Goal: Transaction & Acquisition: Purchase product/service

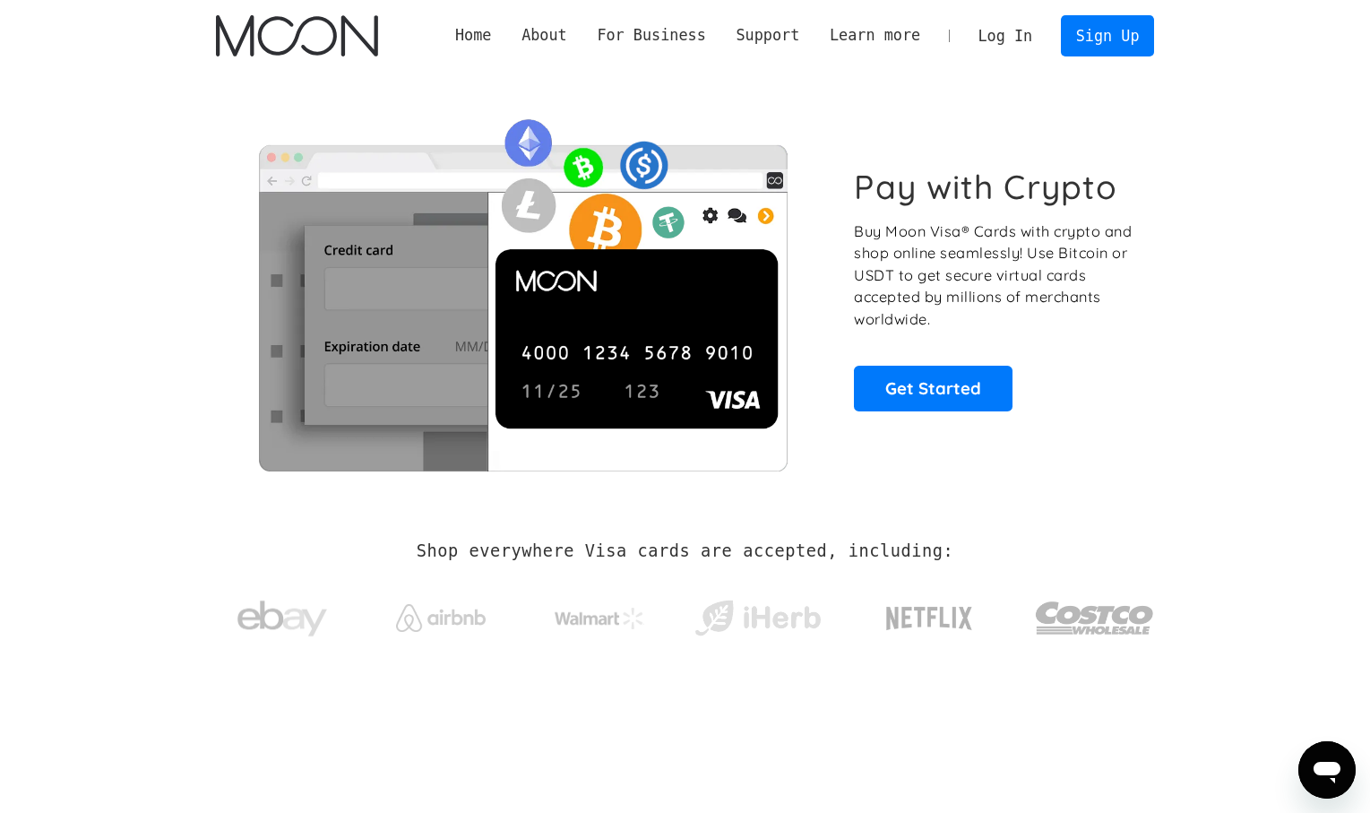
click at [1034, 45] on link "Log In" at bounding box center [1005, 35] width 84 height 39
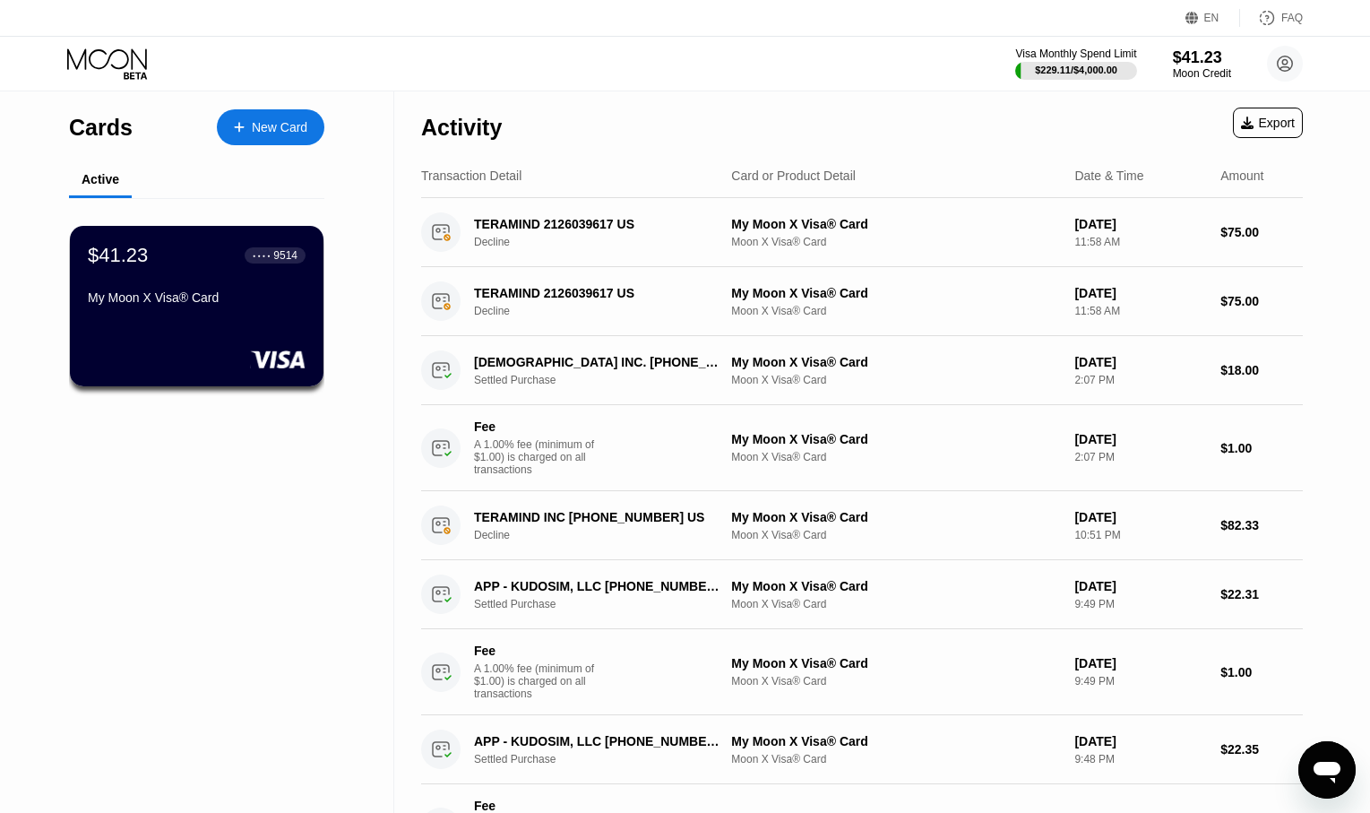
click at [1316, 762] on icon "Open messaging window" at bounding box center [1327, 770] width 32 height 32
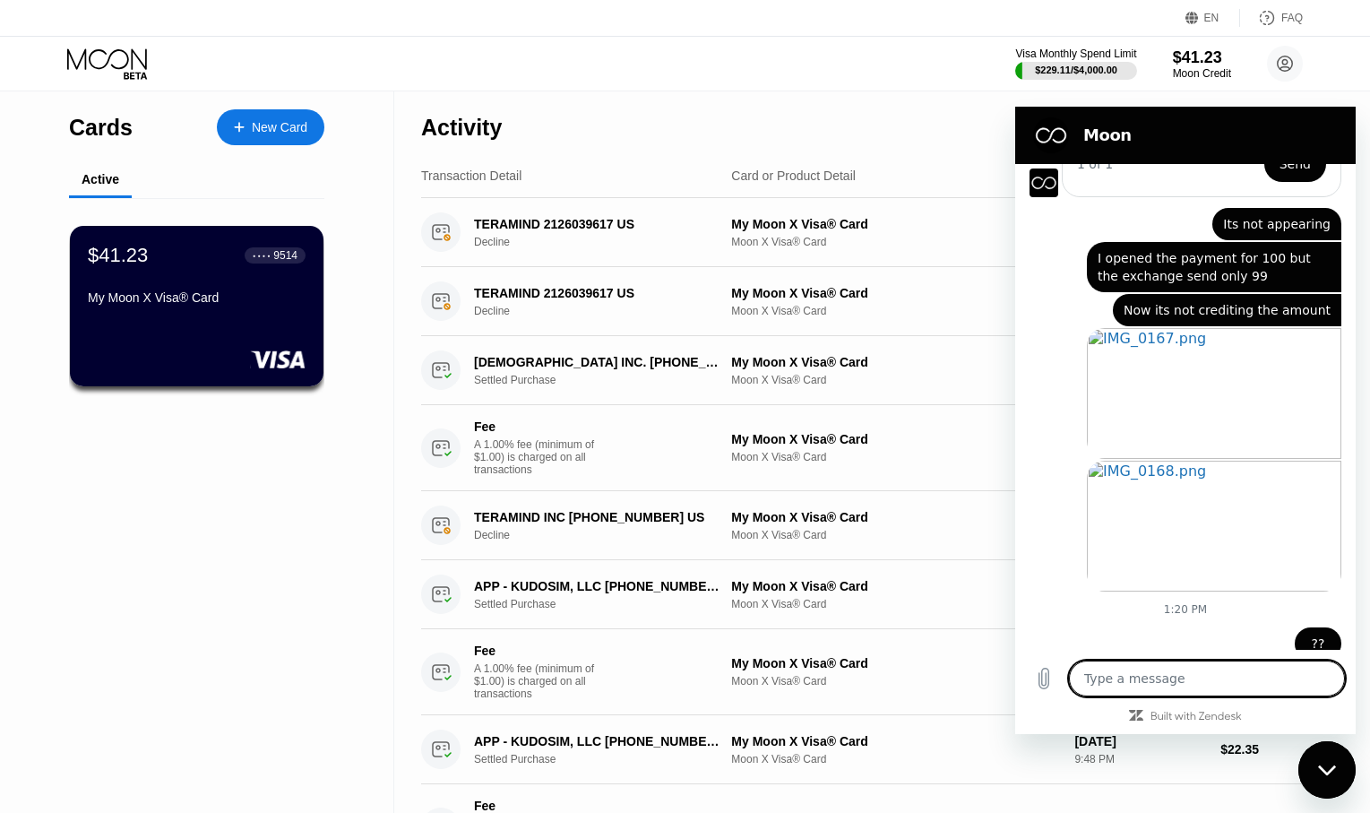
scroll to position [685, 0]
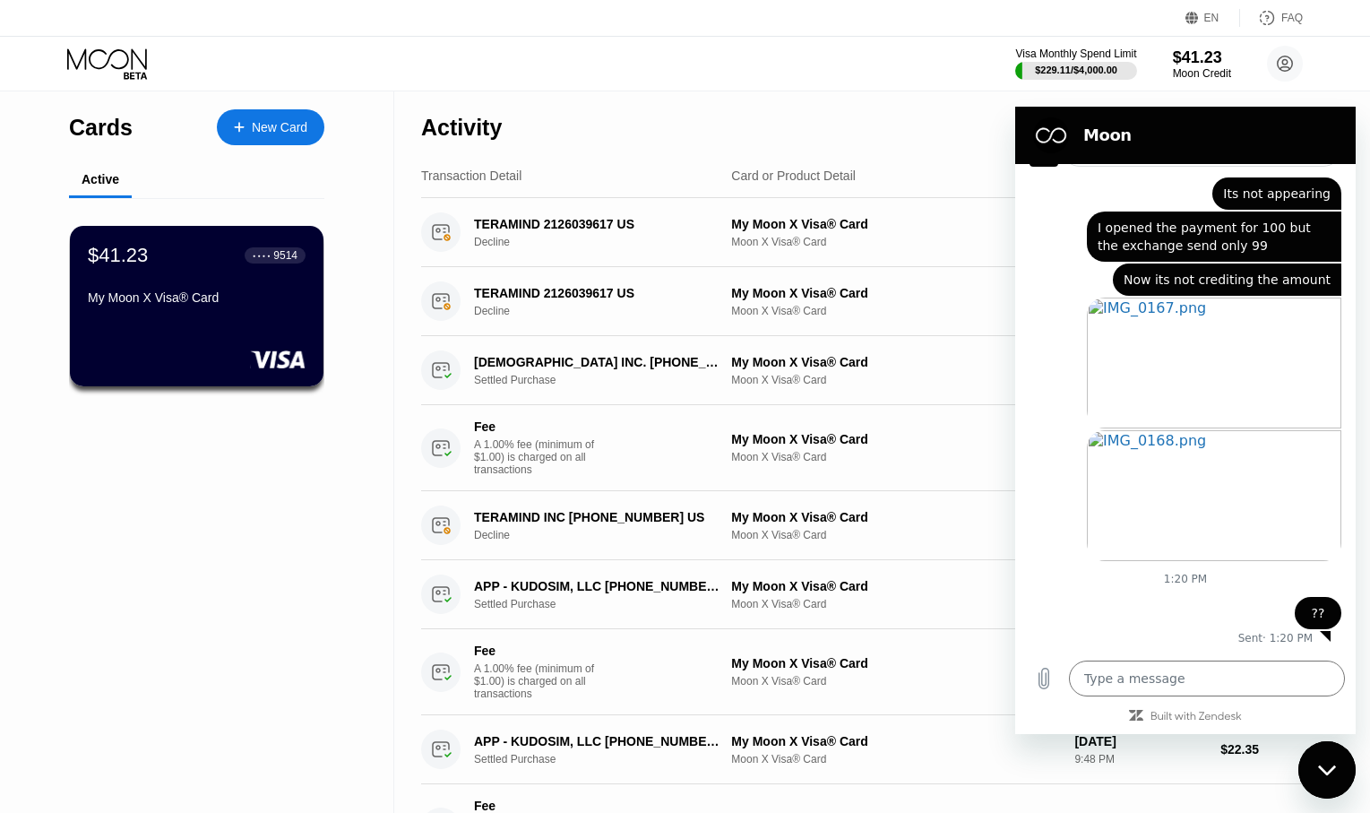
click at [808, 93] on div "Activity Export" at bounding box center [862, 122] width 882 height 63
click at [1318, 780] on div "Close messaging window" at bounding box center [1327, 770] width 54 height 54
type textarea "x"
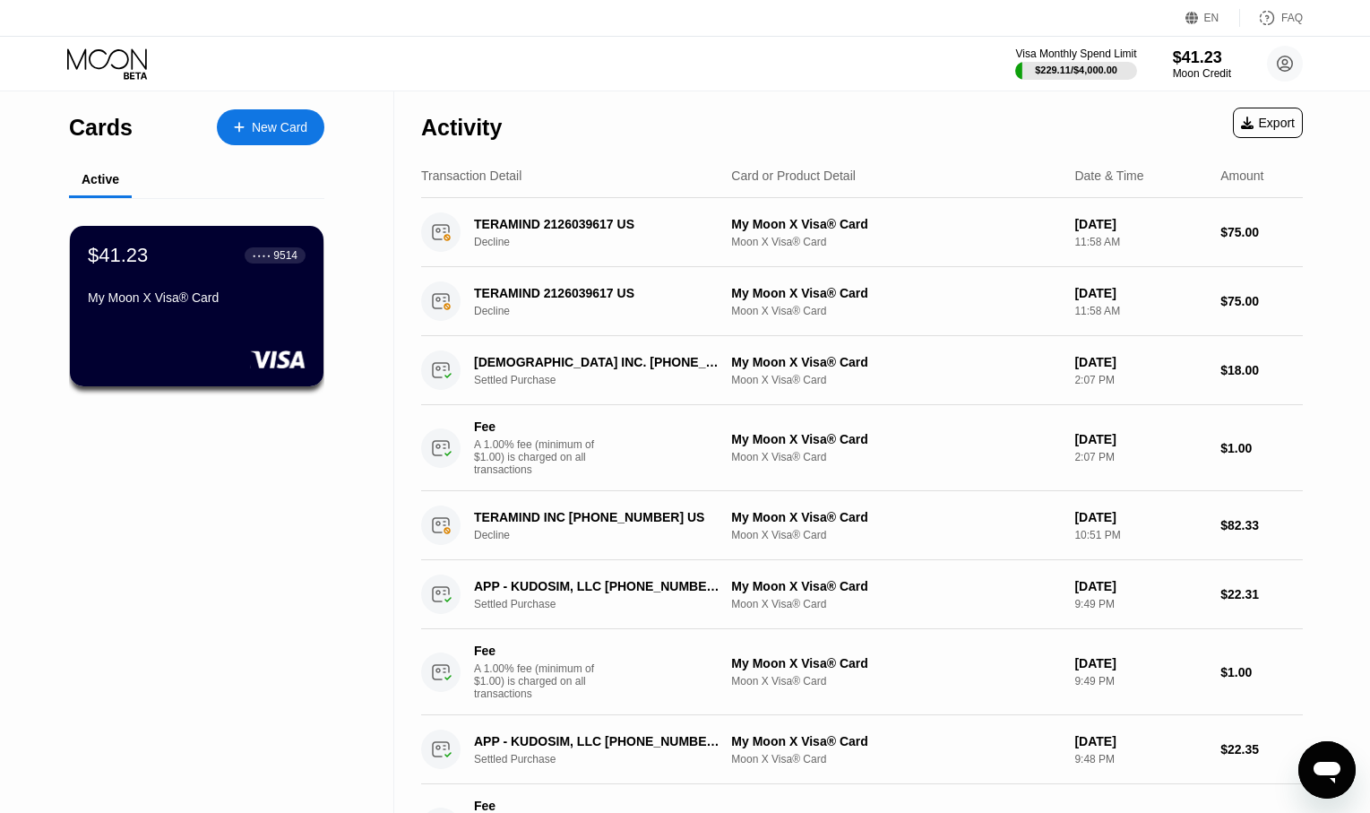
click at [919, 118] on div "Activity Export" at bounding box center [862, 122] width 882 height 63
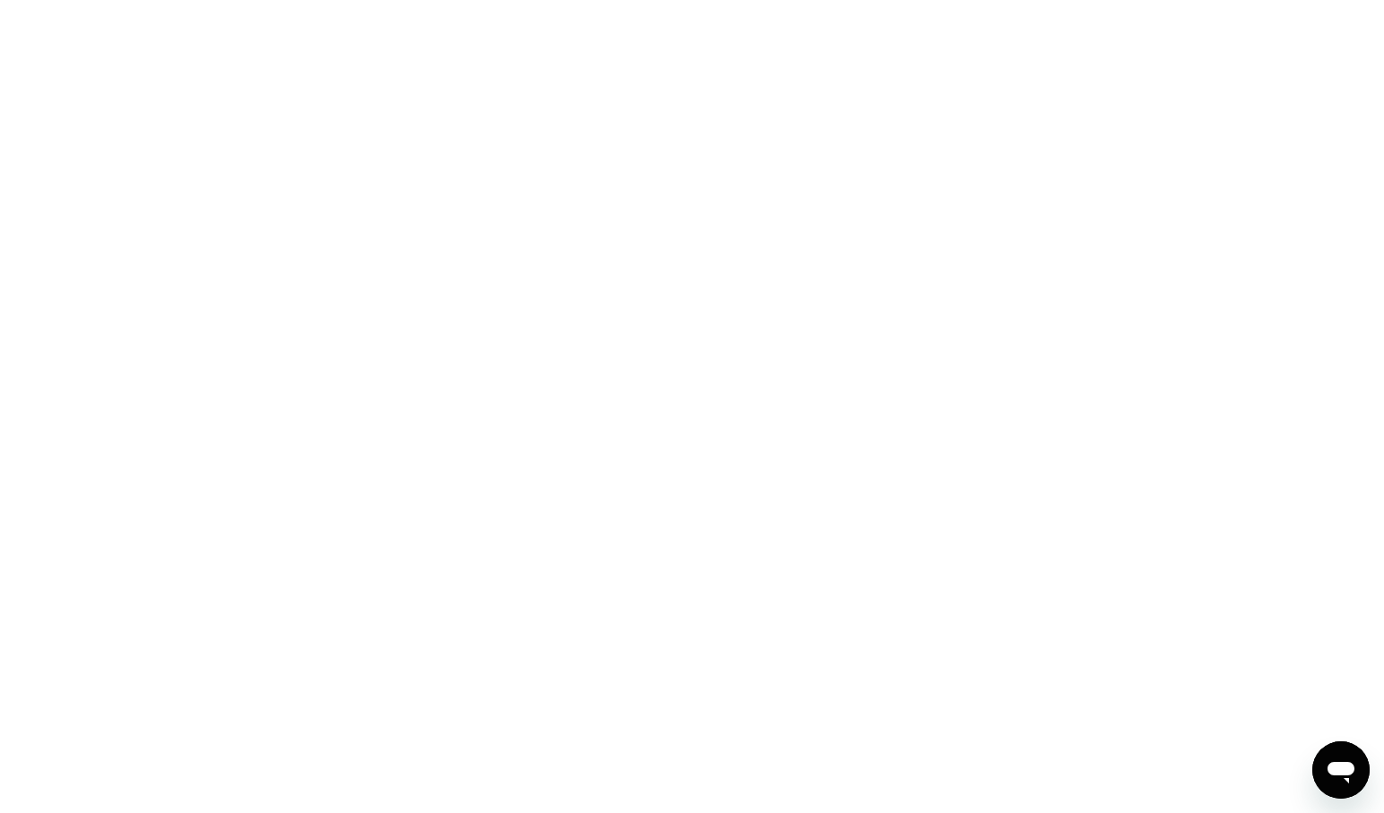
click at [439, 0] on html at bounding box center [692, 406] width 1384 height 813
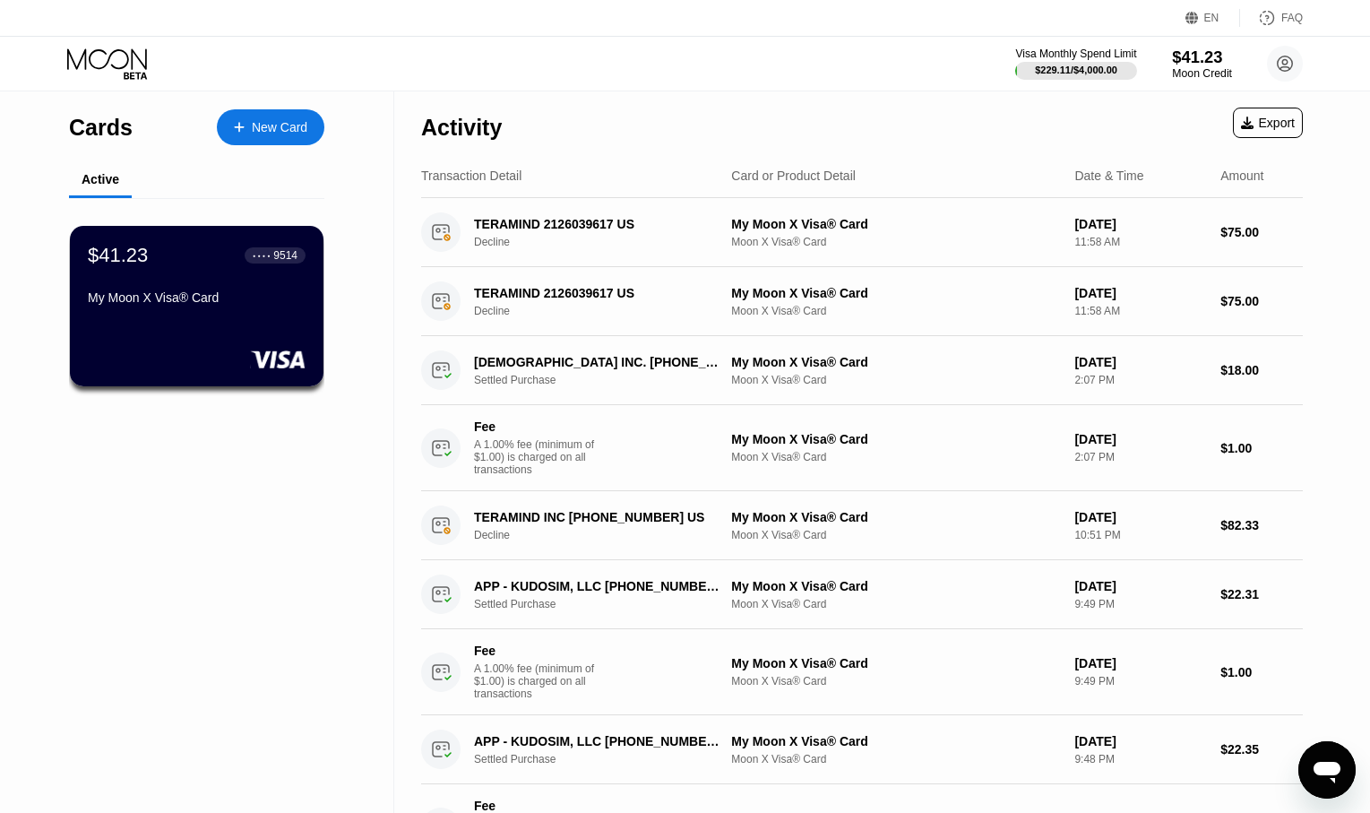
click at [1207, 61] on div "$41.23" at bounding box center [1202, 56] width 60 height 19
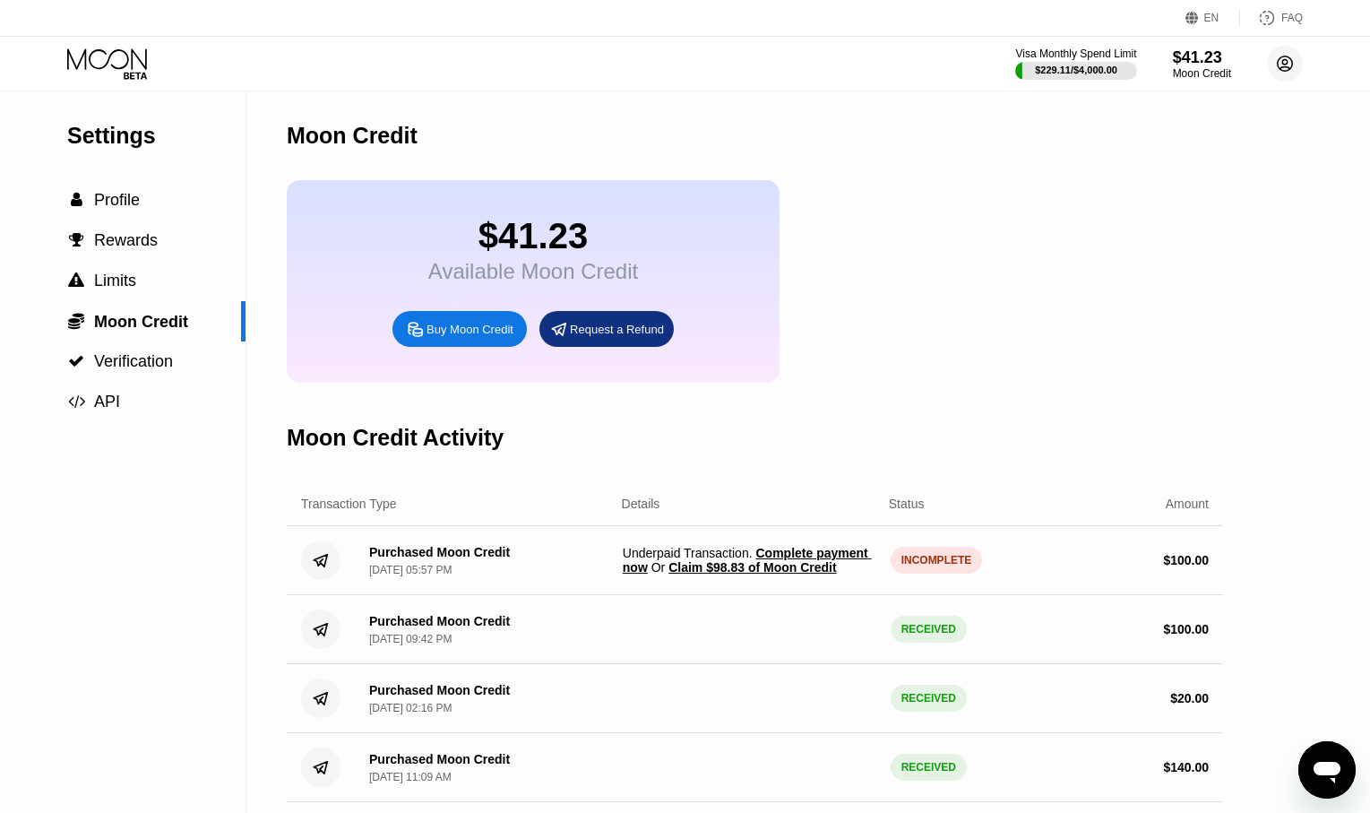
click at [1284, 67] on icon at bounding box center [1285, 64] width 10 height 10
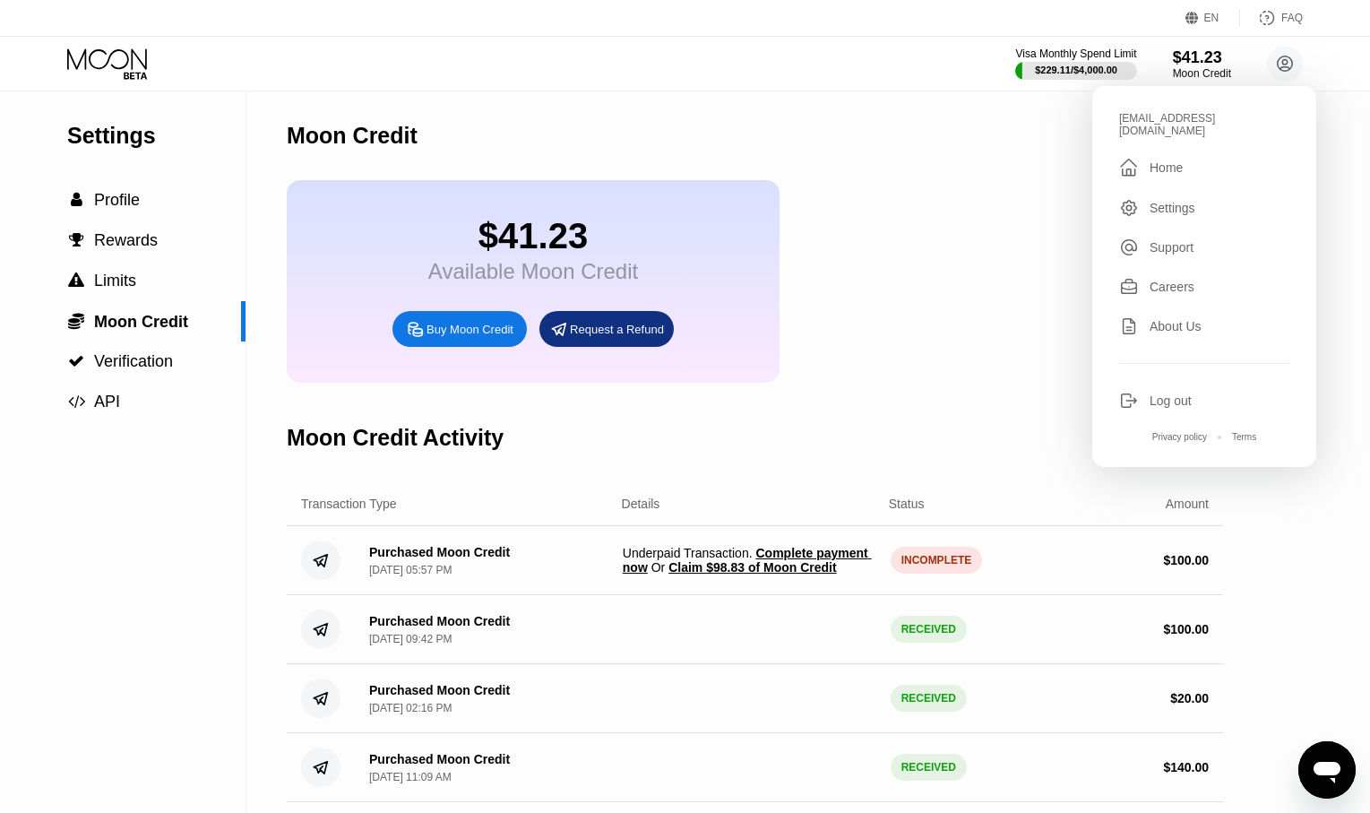
click at [1181, 160] on div "Home" at bounding box center [1166, 167] width 33 height 14
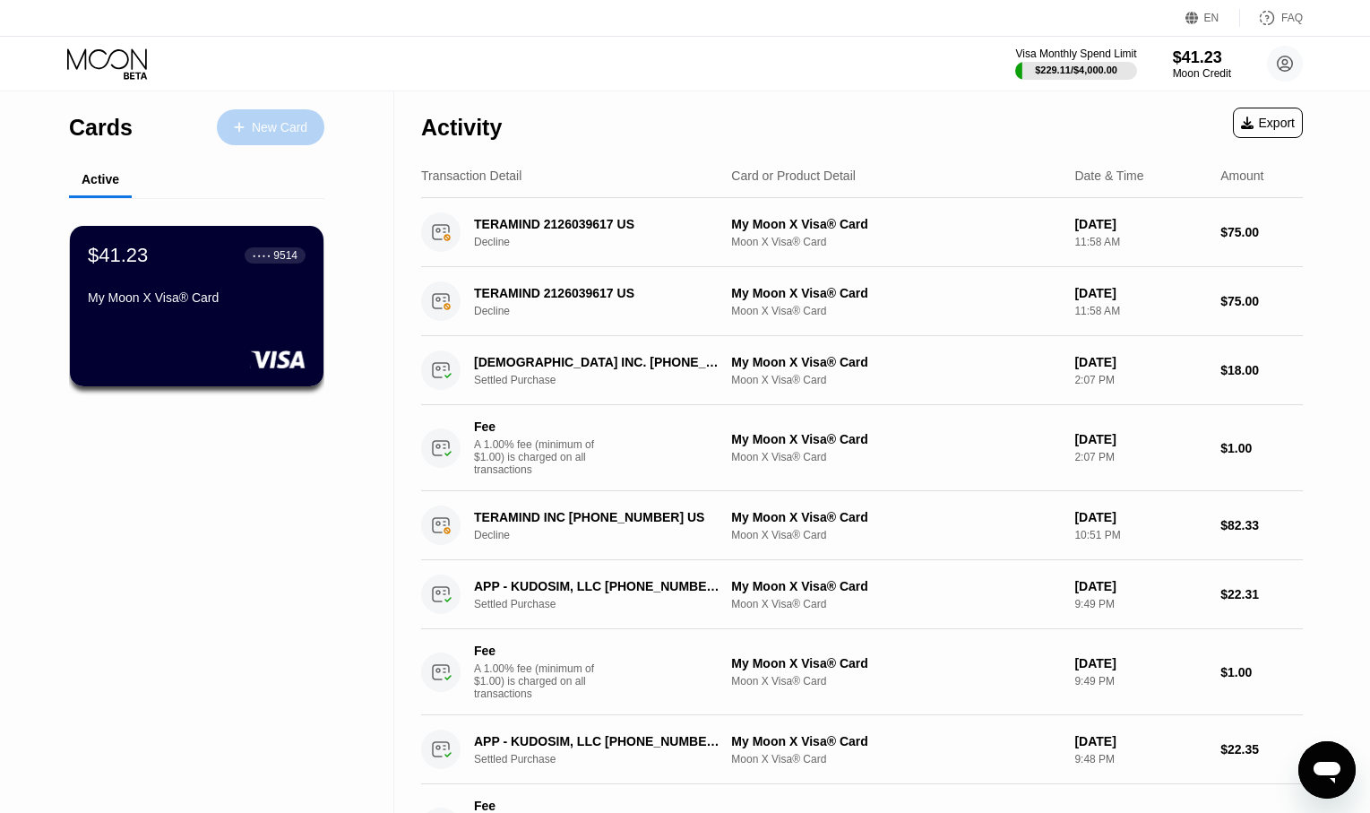
click at [285, 135] on div "New Card" at bounding box center [280, 127] width 56 height 15
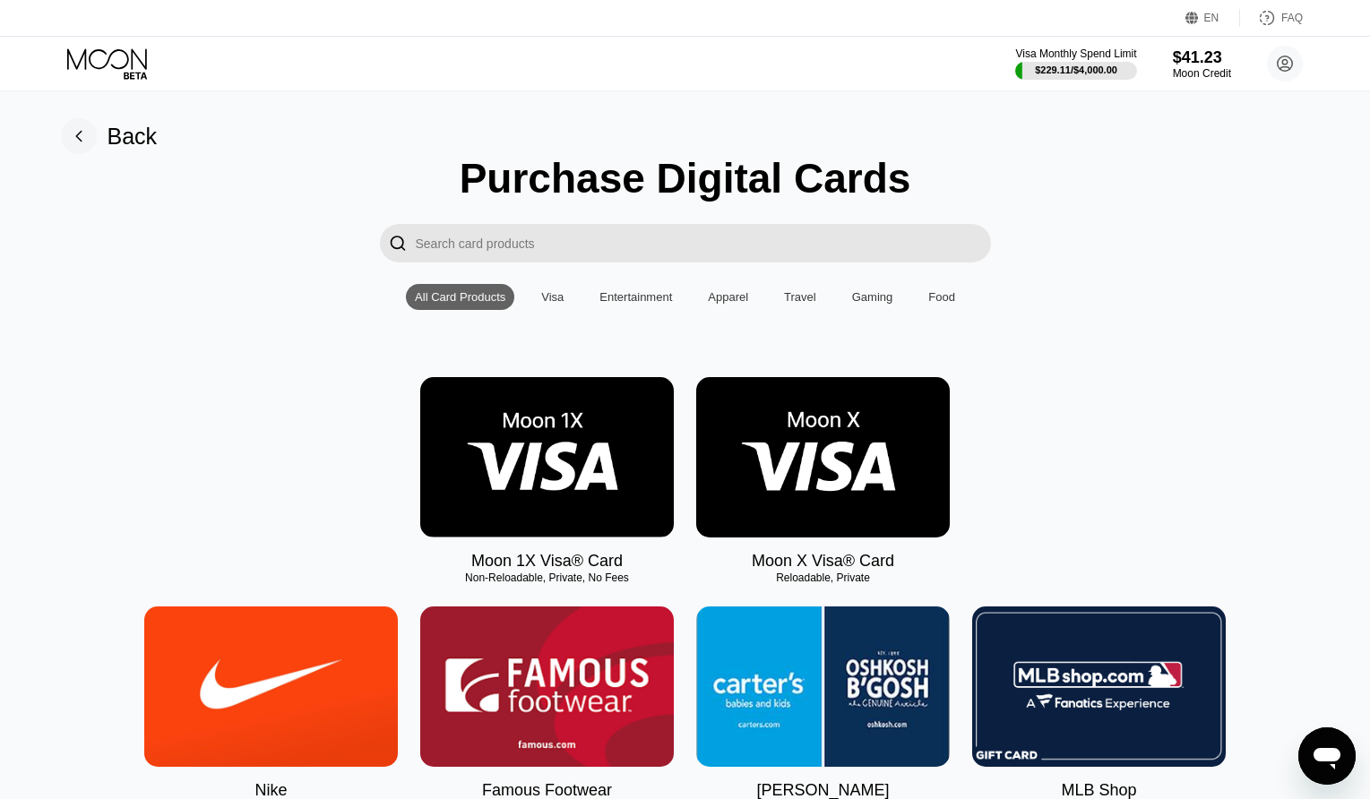
click at [841, 519] on img at bounding box center [823, 457] width 254 height 160
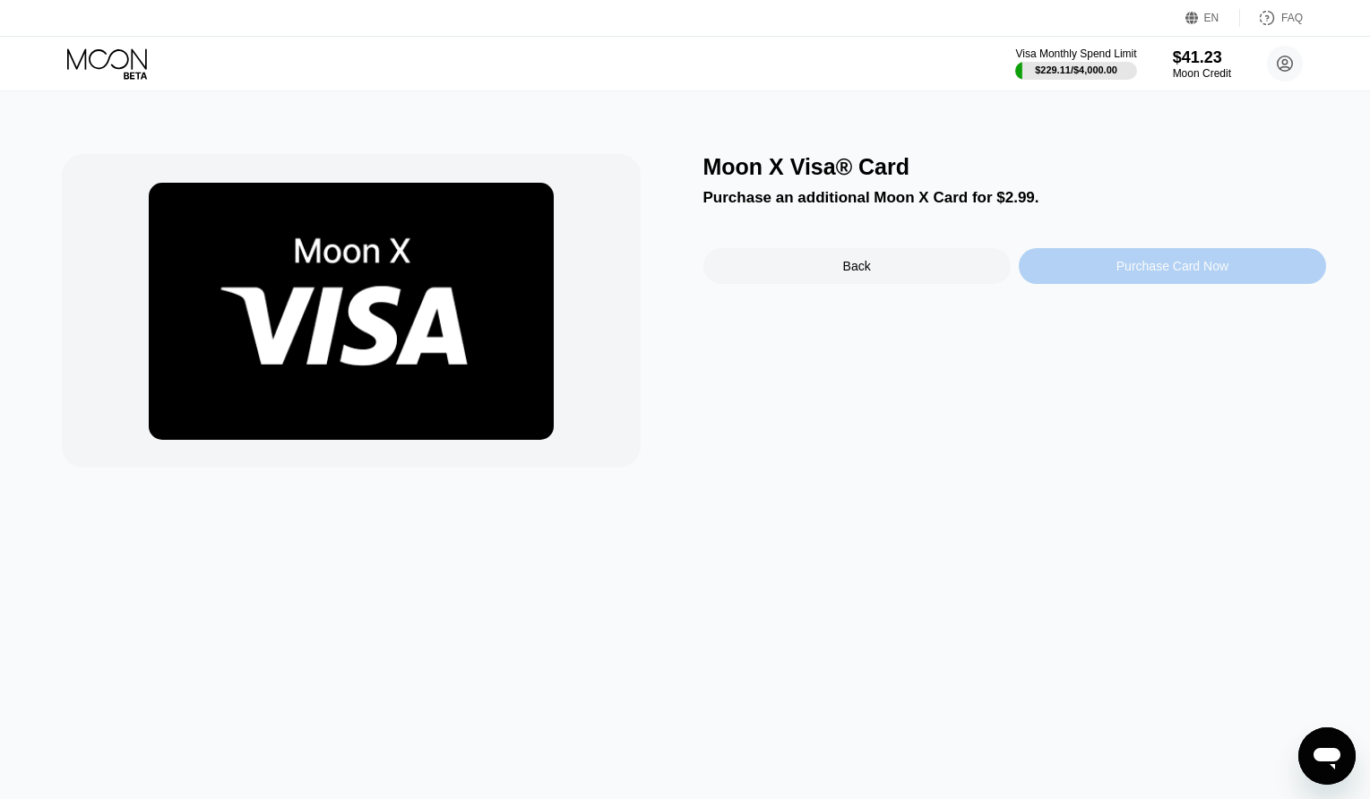
click at [1134, 268] on div "Purchase Card Now" at bounding box center [1172, 266] width 112 height 14
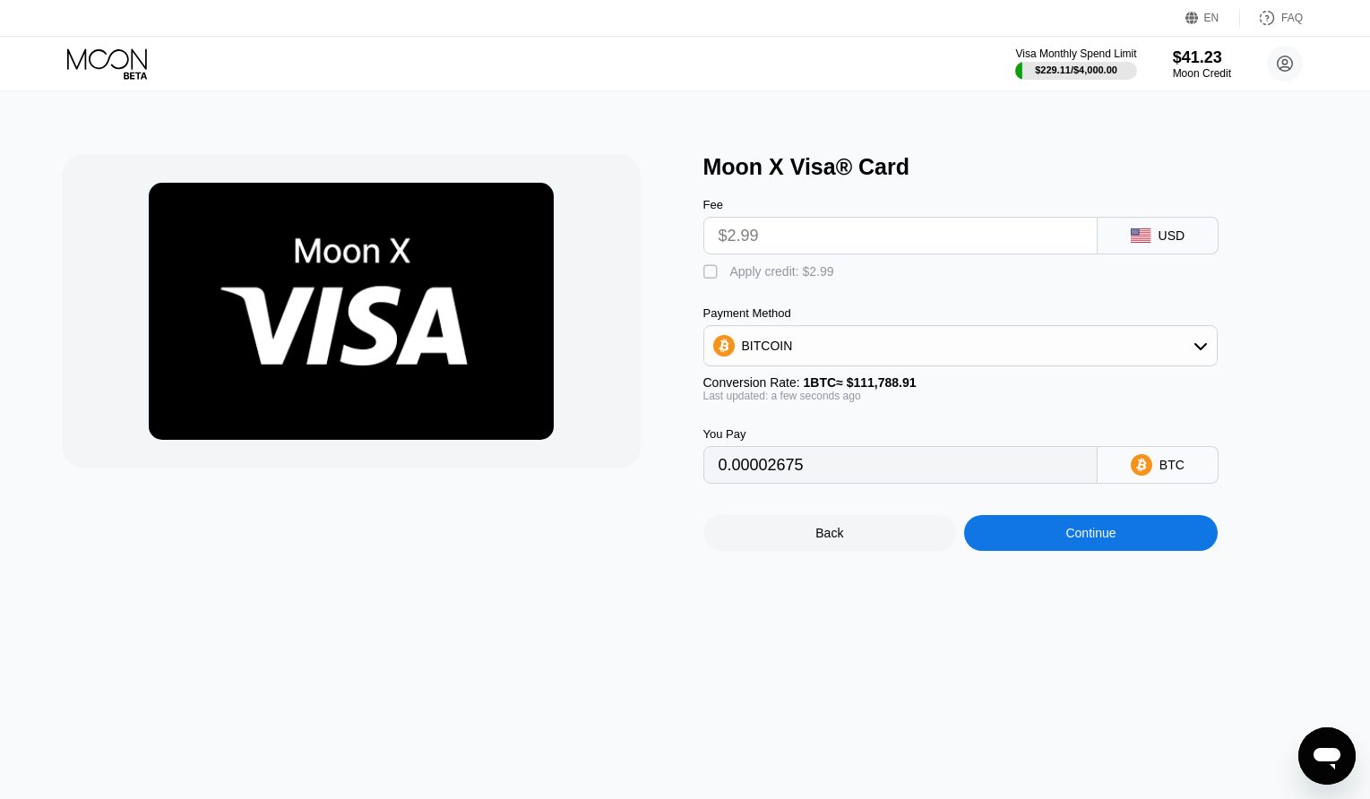
click at [840, 248] on input "$2.99" at bounding box center [901, 236] width 364 height 36
click at [847, 236] on input "$2.99" at bounding box center [901, 236] width 364 height 36
click at [783, 279] on div "Apply credit: $2.99" at bounding box center [782, 271] width 104 height 14
click at [806, 254] on input "$2.99" at bounding box center [901, 236] width 364 height 36
click at [812, 246] on input "$2.99" at bounding box center [901, 236] width 364 height 36
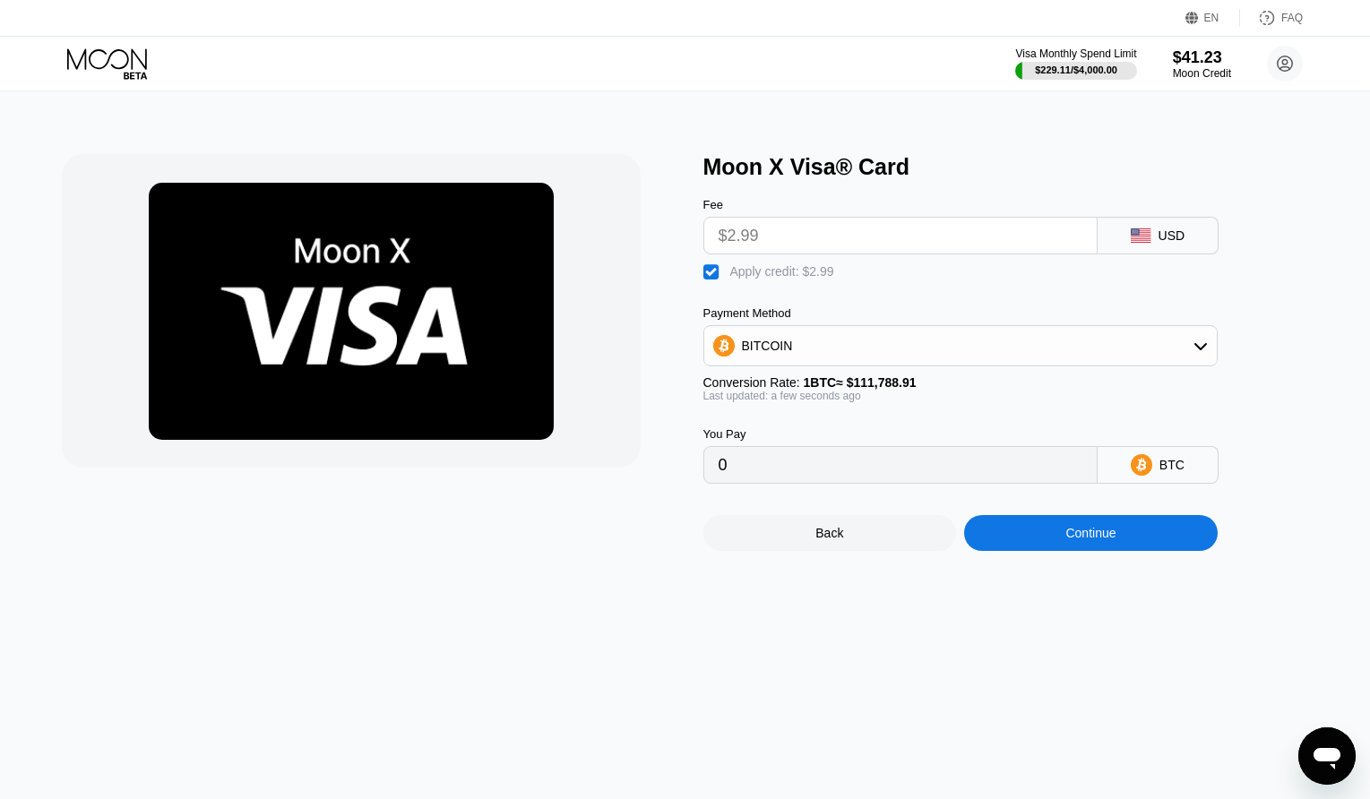
click at [812, 246] on input "$2.99" at bounding box center [901, 236] width 364 height 36
click at [772, 279] on div "Apply credit: $2.99" at bounding box center [782, 271] width 104 height 14
click at [774, 279] on div "Apply credit: $2.99" at bounding box center [782, 271] width 104 height 14
click at [831, 462] on input "0" at bounding box center [901, 465] width 364 height 36
click at [830, 462] on input "0" at bounding box center [901, 465] width 364 height 36
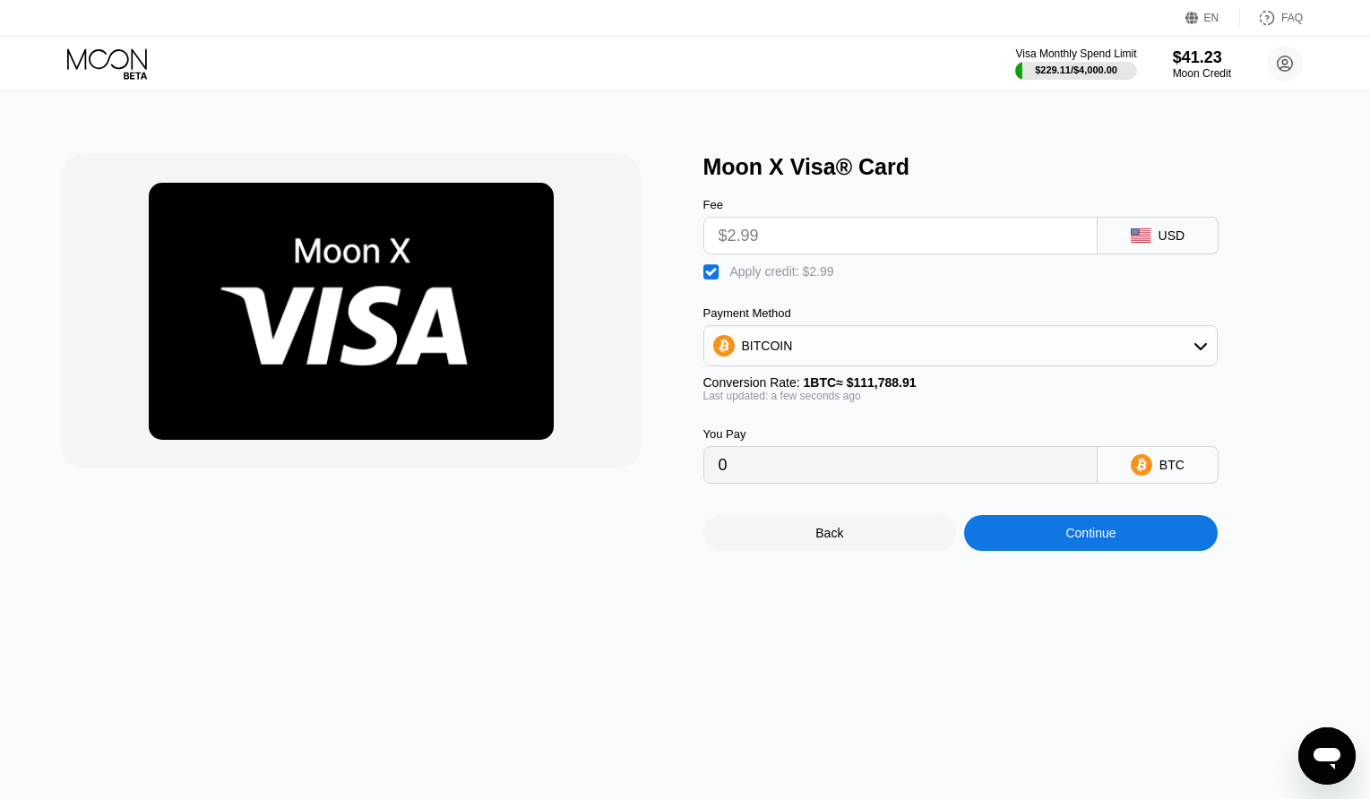
click at [834, 476] on input "0" at bounding box center [901, 465] width 364 height 36
click at [1150, 469] on div "BTC" at bounding box center [1158, 465] width 121 height 38
click at [1151, 476] on icon at bounding box center [1142, 465] width 22 height 22
click at [980, 358] on div "BITCOIN" at bounding box center [960, 346] width 513 height 36
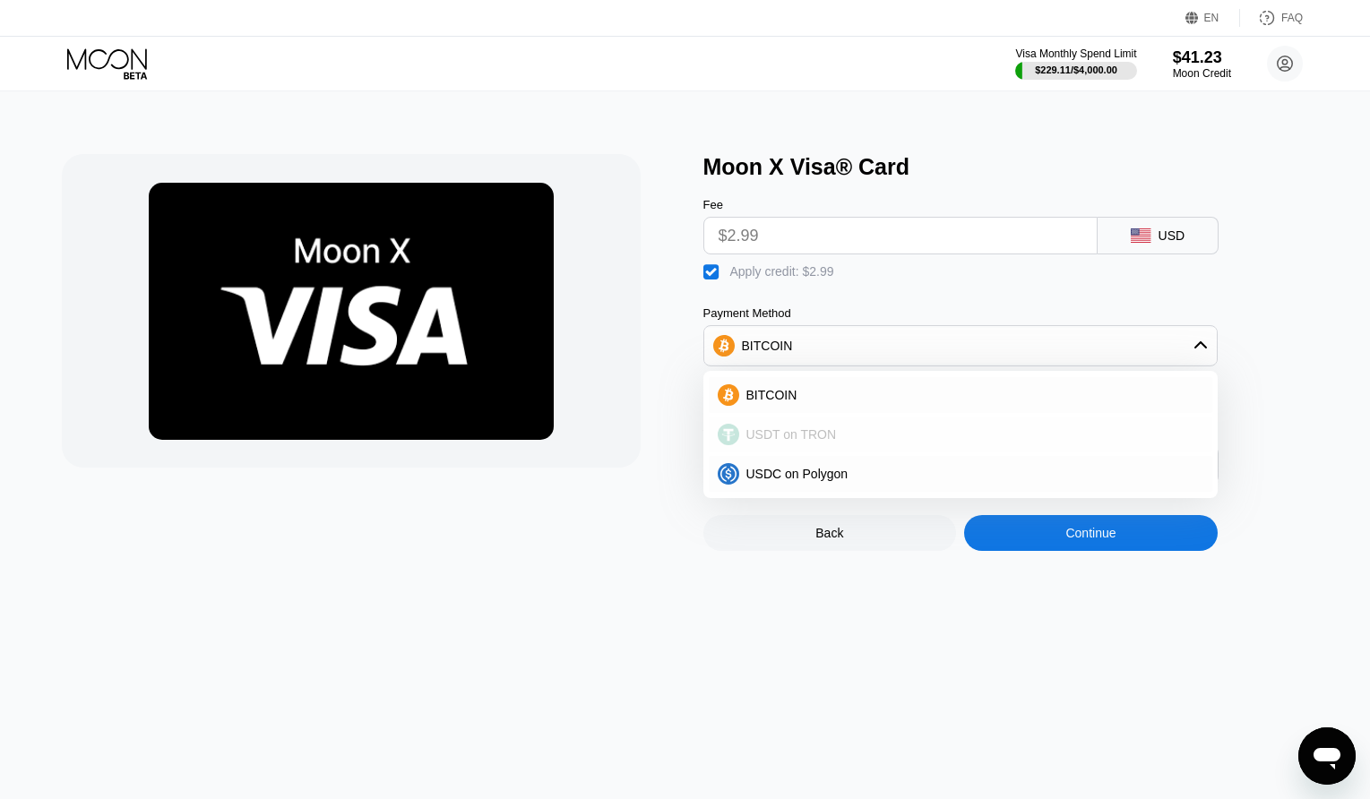
click at [887, 442] on div "USDT on TRON" at bounding box center [971, 434] width 464 height 14
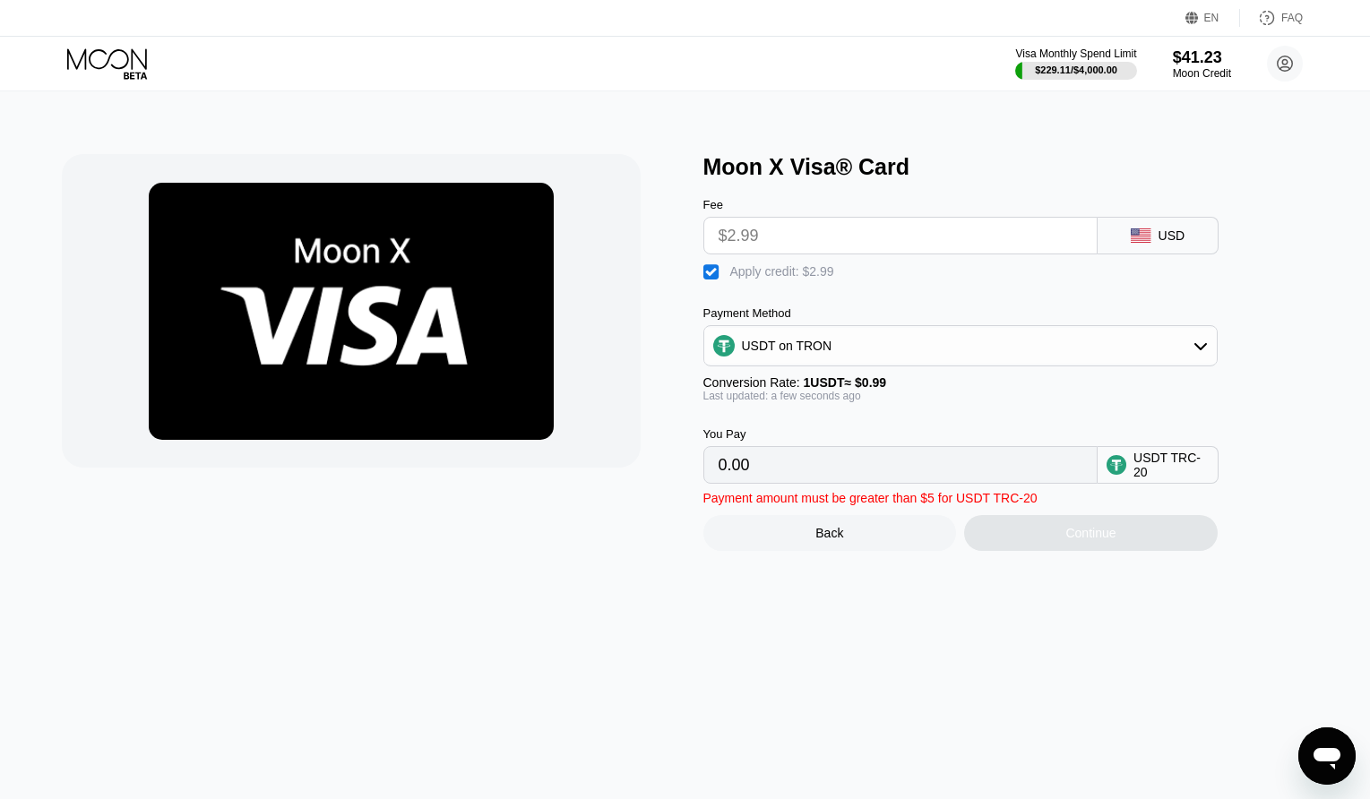
click at [792, 478] on input "0.00" at bounding box center [901, 465] width 364 height 36
click at [823, 471] on input "0.00" at bounding box center [901, 465] width 364 height 36
click at [823, 477] on input "0.00" at bounding box center [901, 465] width 364 height 36
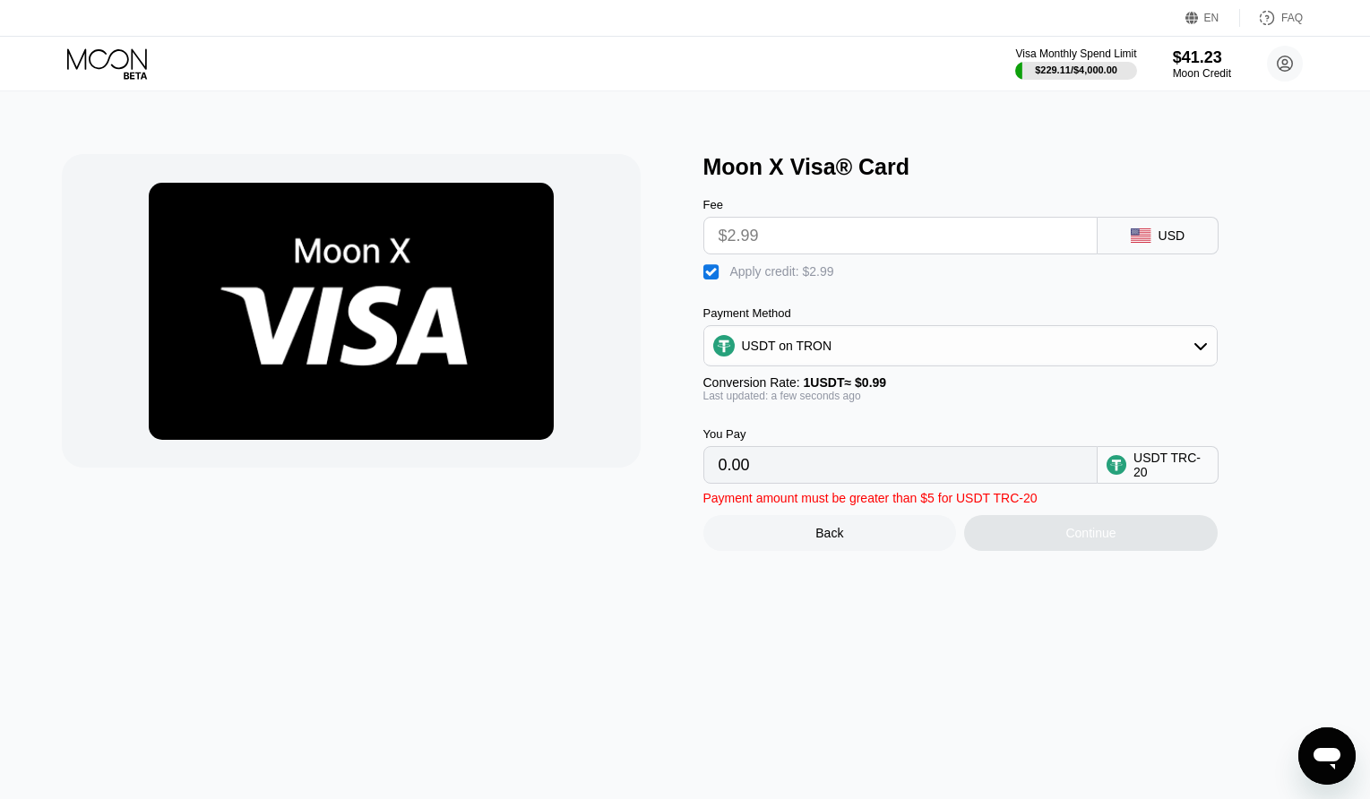
click at [822, 482] on input "0.00" at bounding box center [901, 465] width 364 height 36
click at [1162, 479] on div "USDT TRC-20" at bounding box center [1171, 465] width 75 height 29
click at [914, 476] on input "0.00" at bounding box center [901, 465] width 364 height 36
click at [910, 478] on input "0.00" at bounding box center [901, 465] width 364 height 36
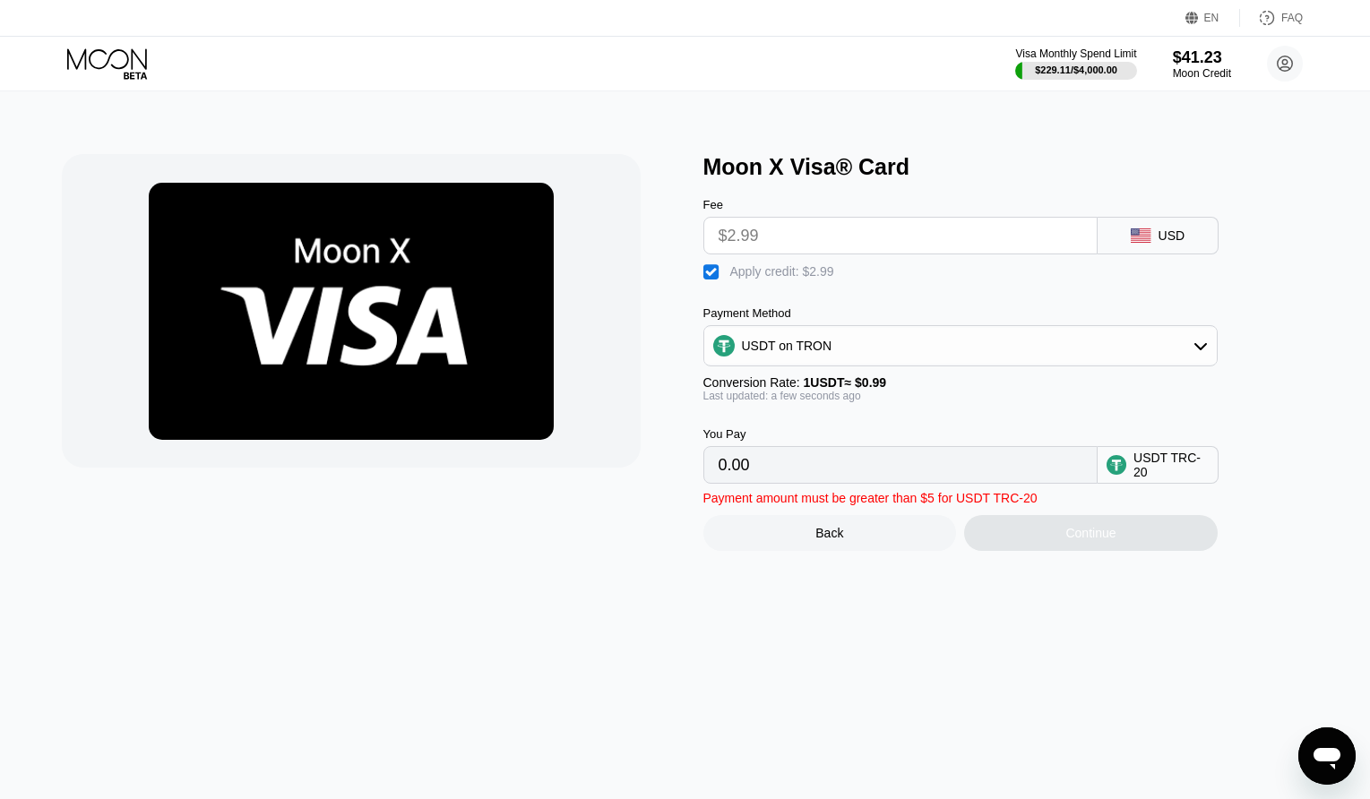
click at [916, 473] on input "0.00" at bounding box center [901, 465] width 364 height 36
click at [840, 248] on input "$2.99" at bounding box center [901, 236] width 364 height 36
click at [840, 246] on input "$2.99" at bounding box center [901, 236] width 364 height 36
click at [807, 233] on input "$2.99" at bounding box center [901, 236] width 364 height 36
click at [796, 234] on input "$2.99" at bounding box center [901, 236] width 364 height 36
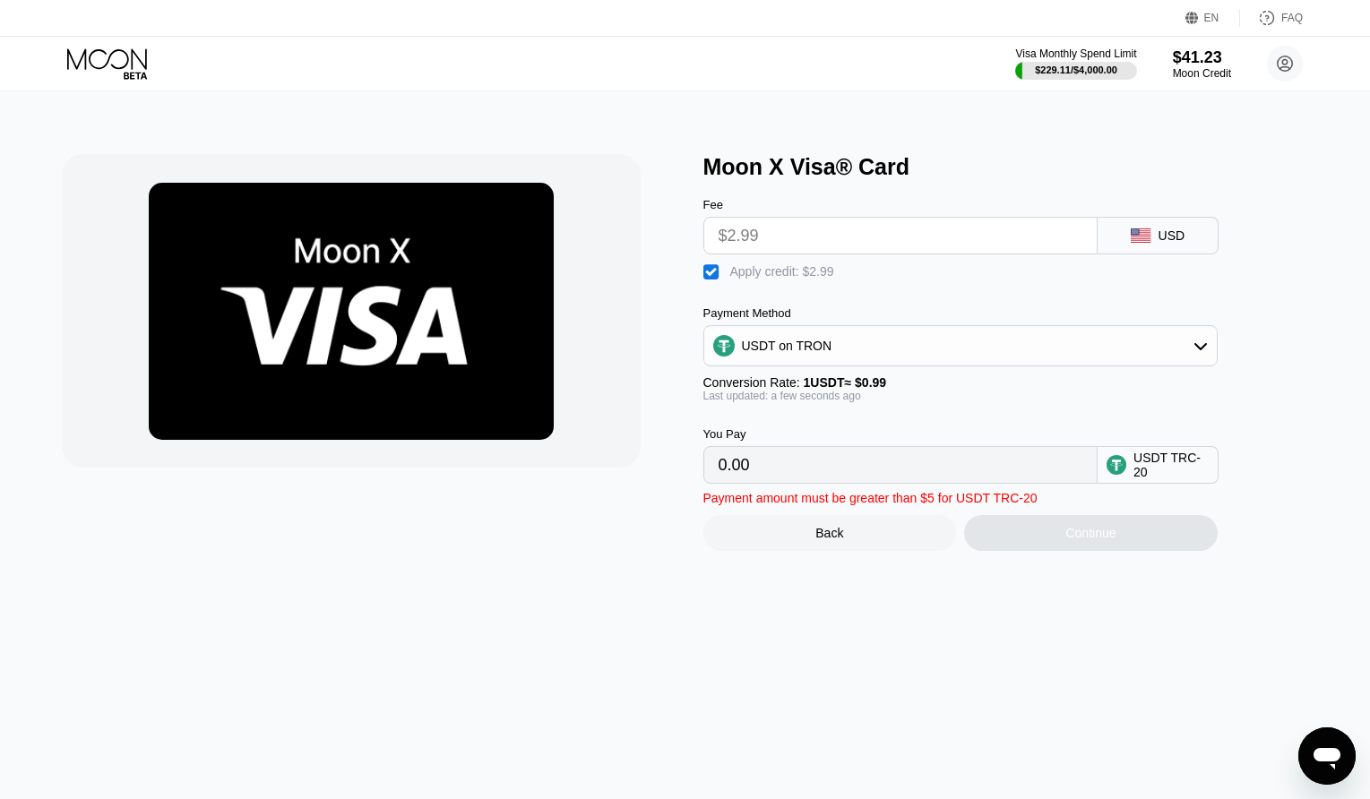
click at [706, 273] on div "" at bounding box center [712, 272] width 18 height 18
click at [739, 464] on input "3.02" at bounding box center [901, 465] width 364 height 36
click at [739, 478] on input "3.02" at bounding box center [901, 465] width 364 height 36
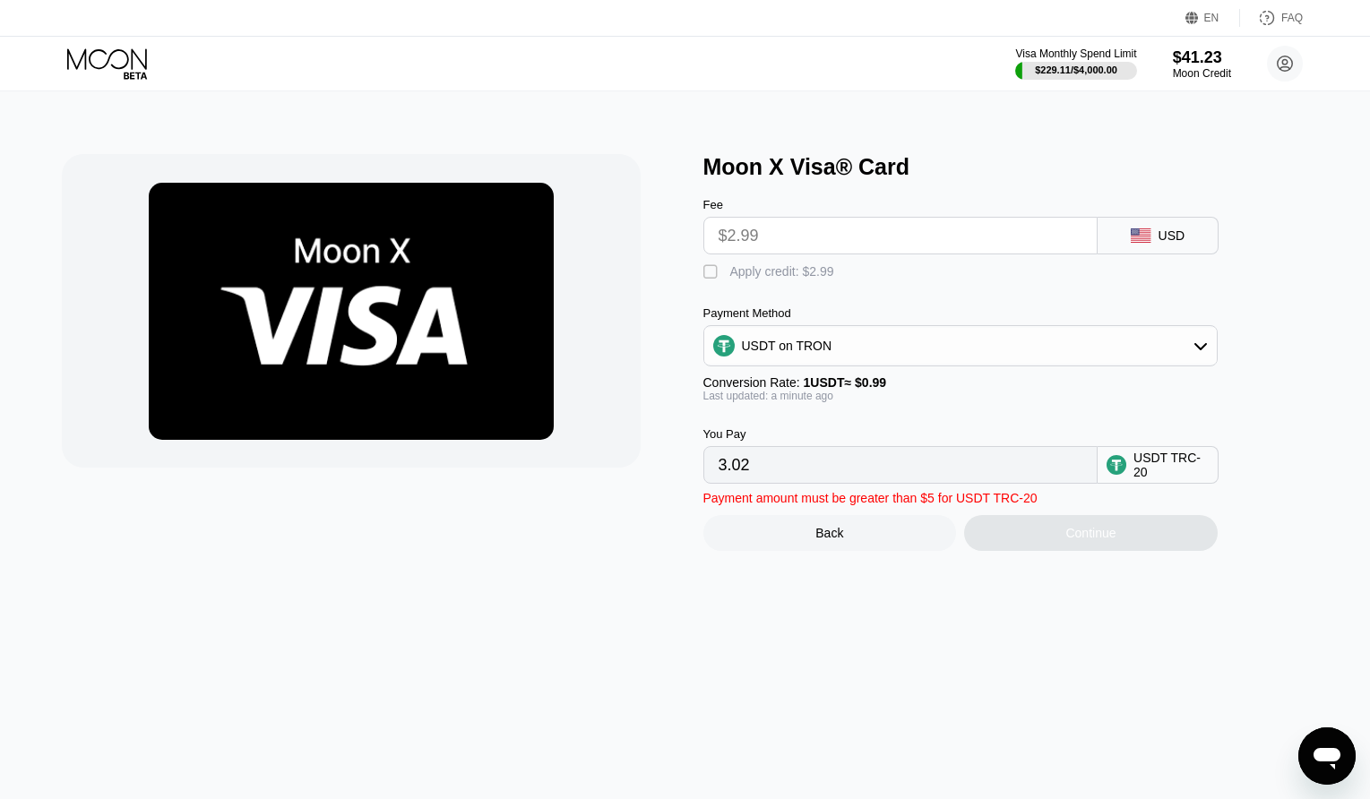
click at [696, 278] on div "Moon X Visa® Card Fee $2.99 USD  Apply credit: $2.99 Payment Method USDT on TR…" at bounding box center [685, 352] width 1246 height 397
click at [712, 280] on div "" at bounding box center [712, 272] width 18 height 18
click at [747, 238] on input "$2.99" at bounding box center [901, 236] width 364 height 36
click at [748, 238] on input "$2.99" at bounding box center [901, 236] width 364 height 36
click at [803, 234] on input "$2.99" at bounding box center [901, 236] width 364 height 36
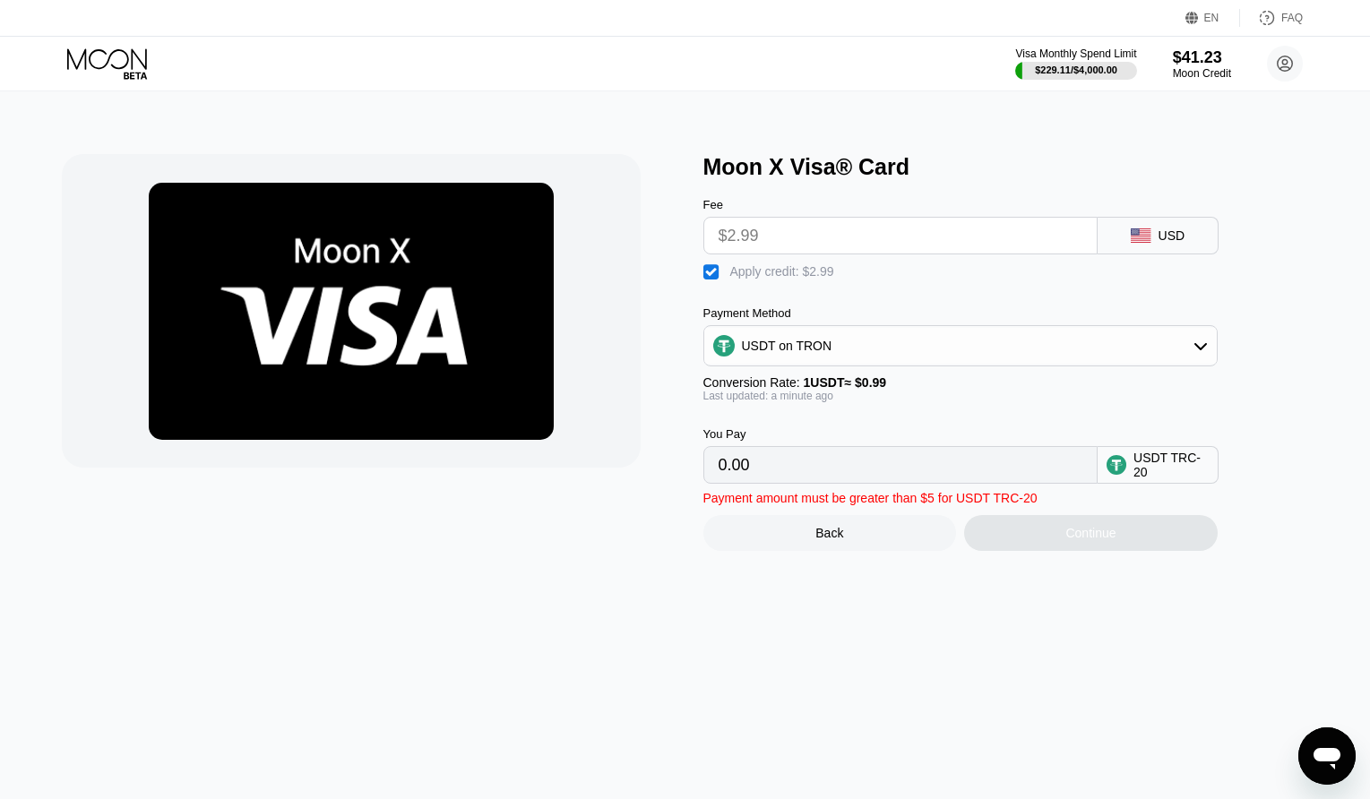
click at [833, 271] on div " Apply credit: $2.99" at bounding box center [773, 272] width 140 height 18
click at [789, 470] on input "3.02" at bounding box center [901, 465] width 364 height 36
click at [789, 475] on input "3.02" at bounding box center [901, 465] width 364 height 36
click at [945, 427] on div "You Pay 3.02 USDT TRC-20" at bounding box center [989, 443] width 573 height 82
click at [813, 425] on div "You Pay 3.02 USDT TRC-20" at bounding box center [989, 443] width 573 height 82
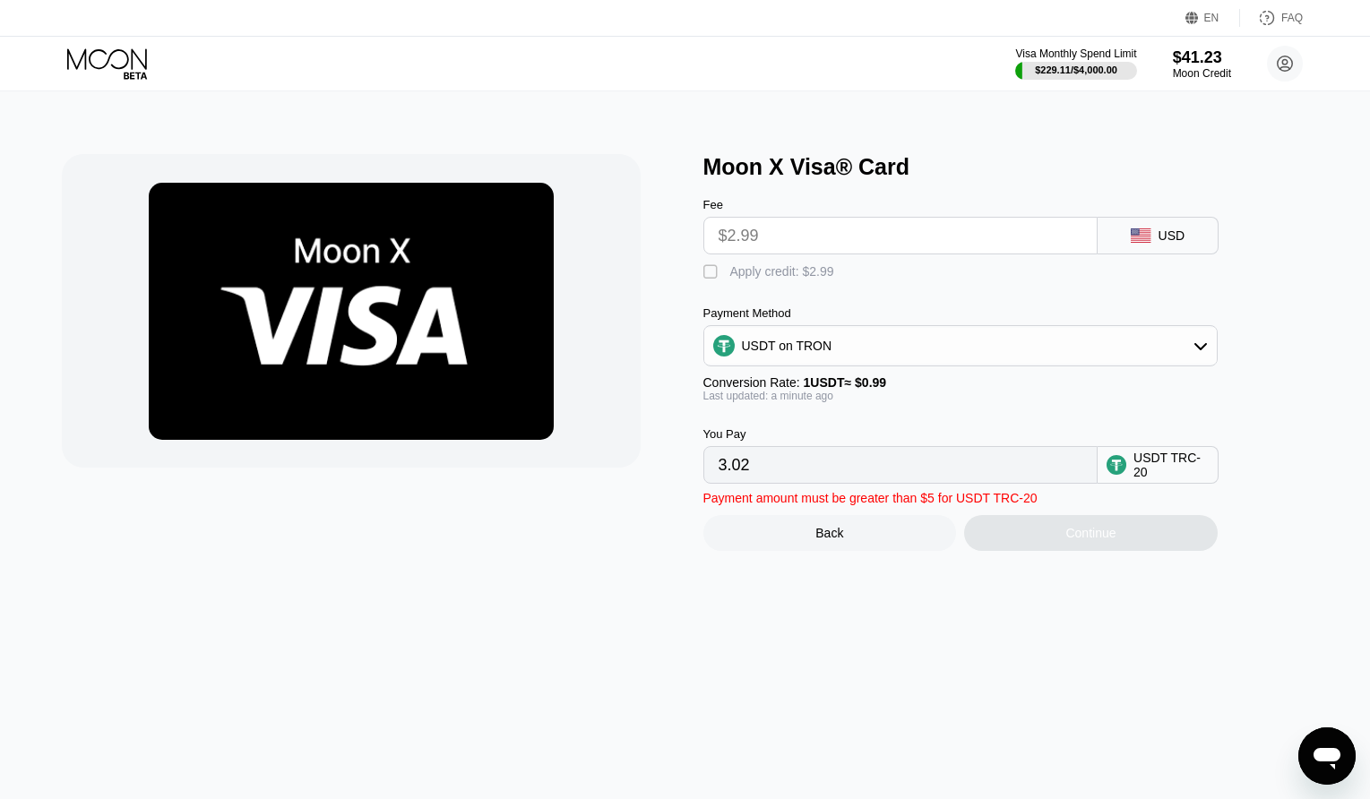
click at [768, 402] on div "Last updated: a minute ago" at bounding box center [960, 396] width 514 height 13
click at [797, 483] on input "3.02" at bounding box center [901, 465] width 364 height 36
click at [789, 249] on input "$2.99" at bounding box center [901, 236] width 364 height 36
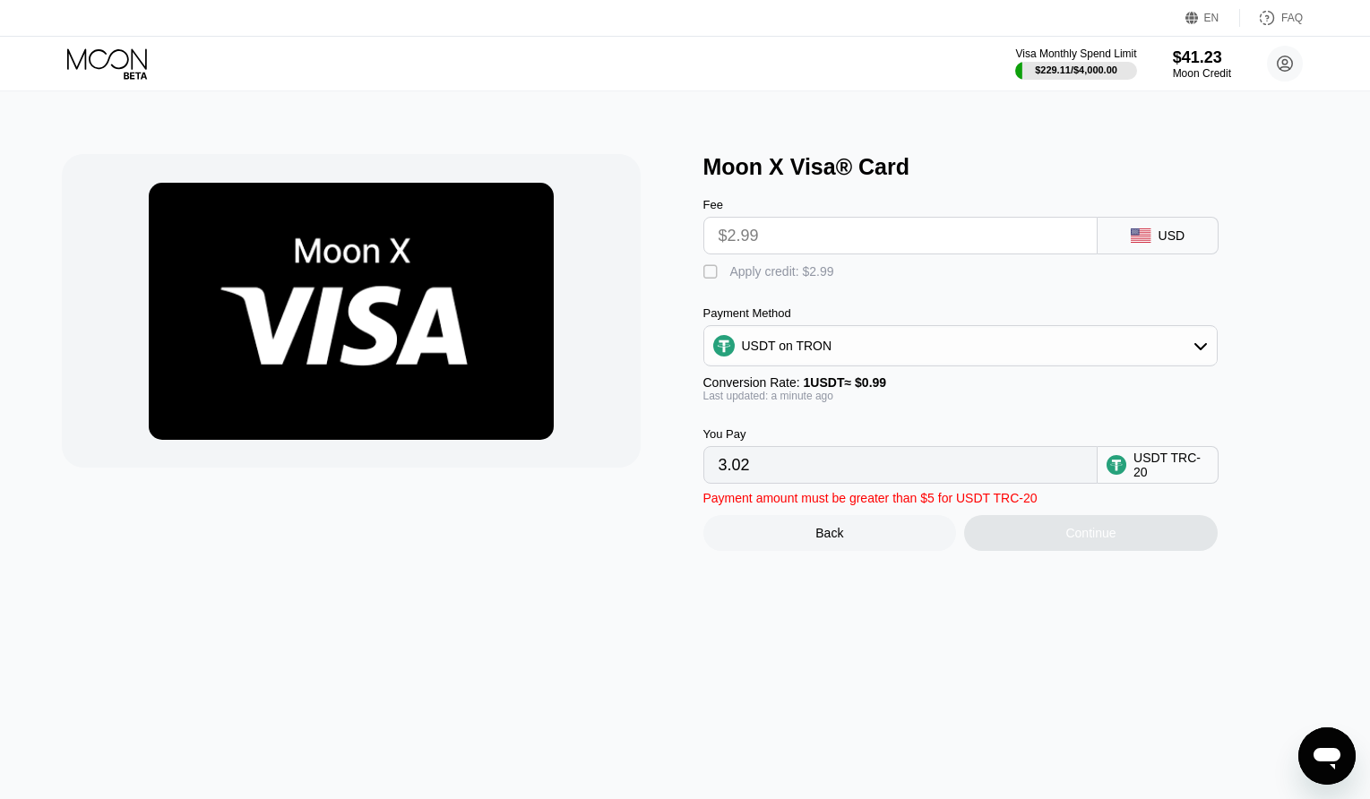
click at [797, 240] on input "$2.99" at bounding box center [901, 236] width 364 height 36
drag, startPoint x: 798, startPoint y: 237, endPoint x: 745, endPoint y: 262, distance: 59.3
click at [797, 237] on input "$2.99" at bounding box center [901, 236] width 364 height 36
click at [950, 278] on div " Apply credit: $2.99" at bounding box center [989, 267] width 573 height 27
click at [959, 230] on input "$2.99" at bounding box center [901, 236] width 364 height 36
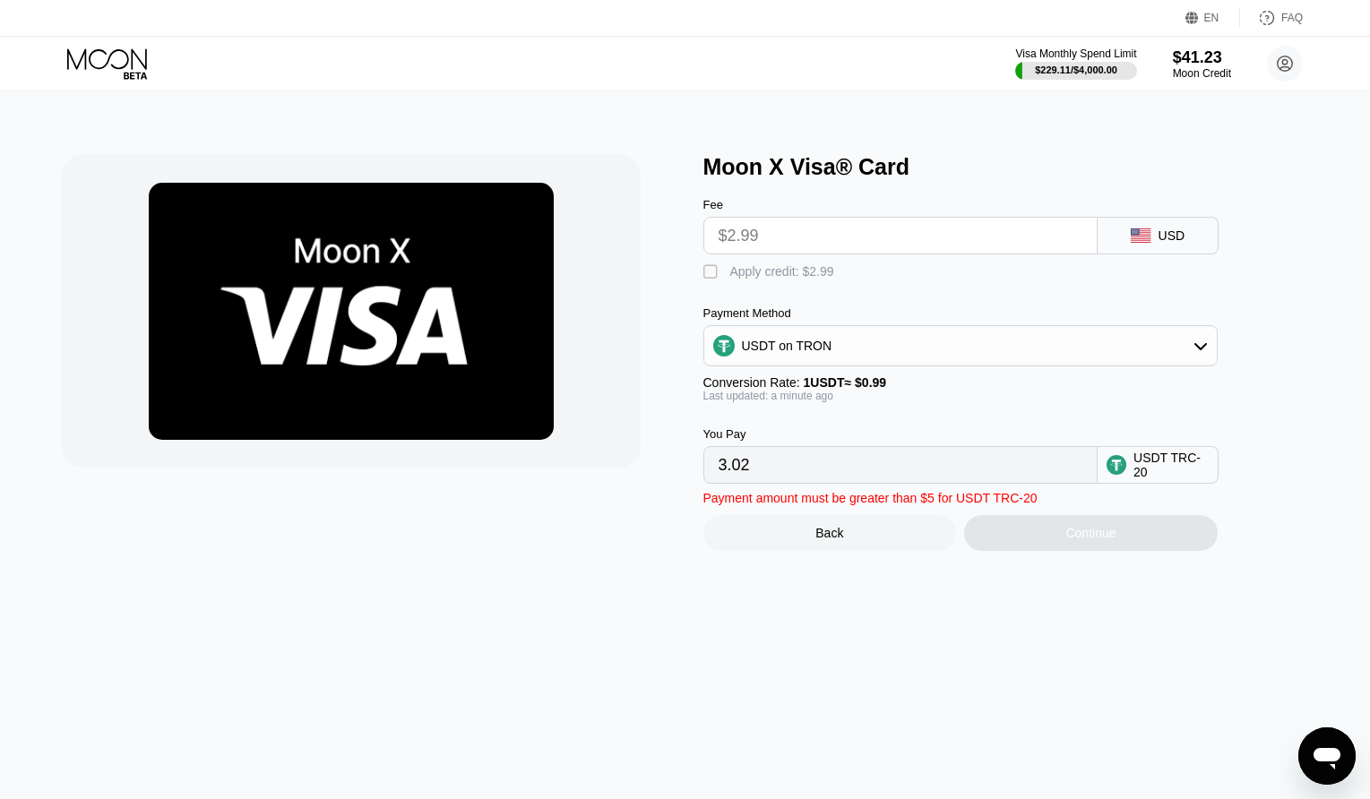
click at [958, 230] on input "$2.99" at bounding box center [901, 236] width 364 height 36
click at [753, 290] on div "Fee $2.99 USD  Apply credit: $2.99 Payment Method USDT on TRON Conversion Rate…" at bounding box center [989, 332] width 573 height 304
click at [757, 279] on div "Apply credit: $2.99" at bounding box center [782, 271] width 104 height 14
click at [772, 234] on input "$2.99" at bounding box center [901, 236] width 364 height 36
click at [733, 237] on input "$2.99" at bounding box center [901, 236] width 364 height 36
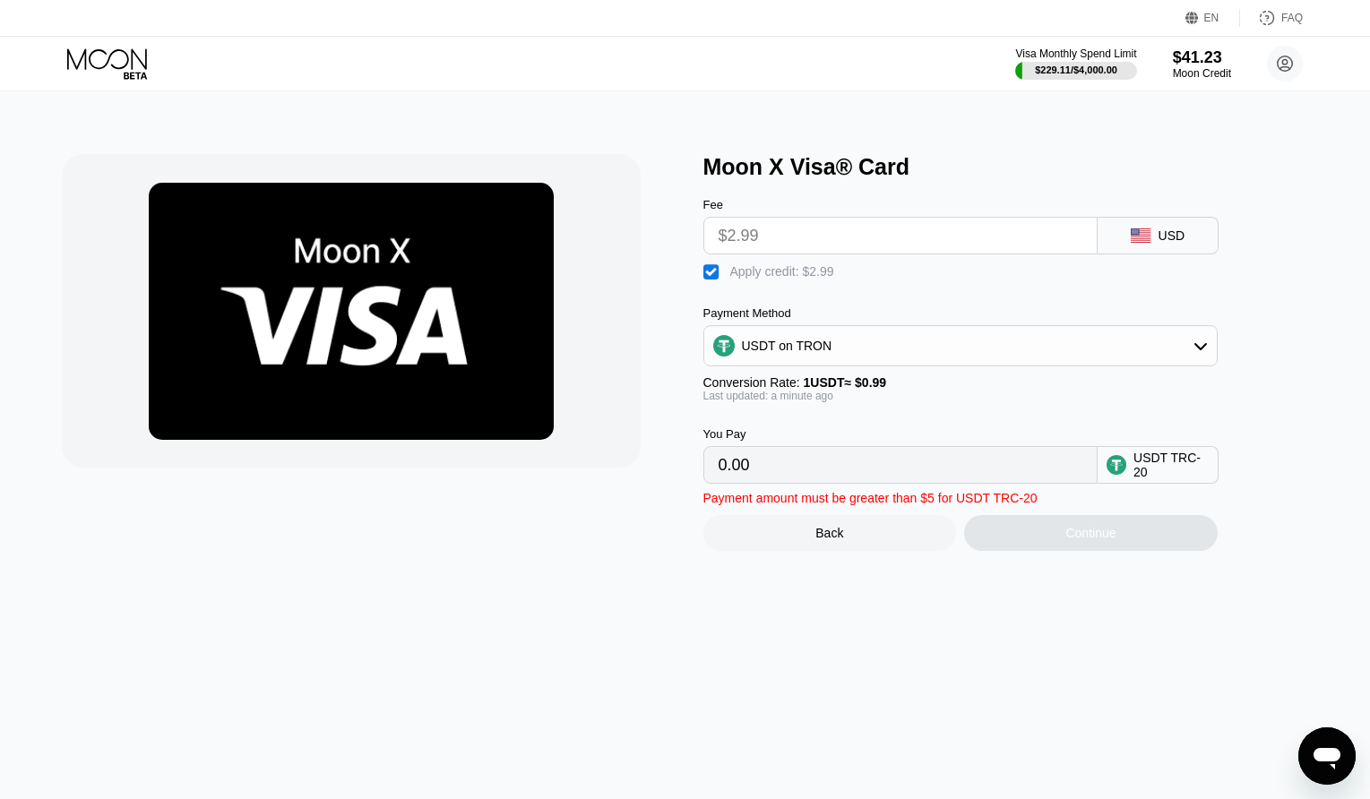
click at [733, 237] on input "$2.99" at bounding box center [901, 236] width 364 height 36
click at [752, 470] on input "0.00" at bounding box center [901, 465] width 364 height 36
drag, startPoint x: 753, startPoint y: 482, endPoint x: 851, endPoint y: 479, distance: 98.6
click at [755, 482] on input "0.00" at bounding box center [901, 465] width 364 height 36
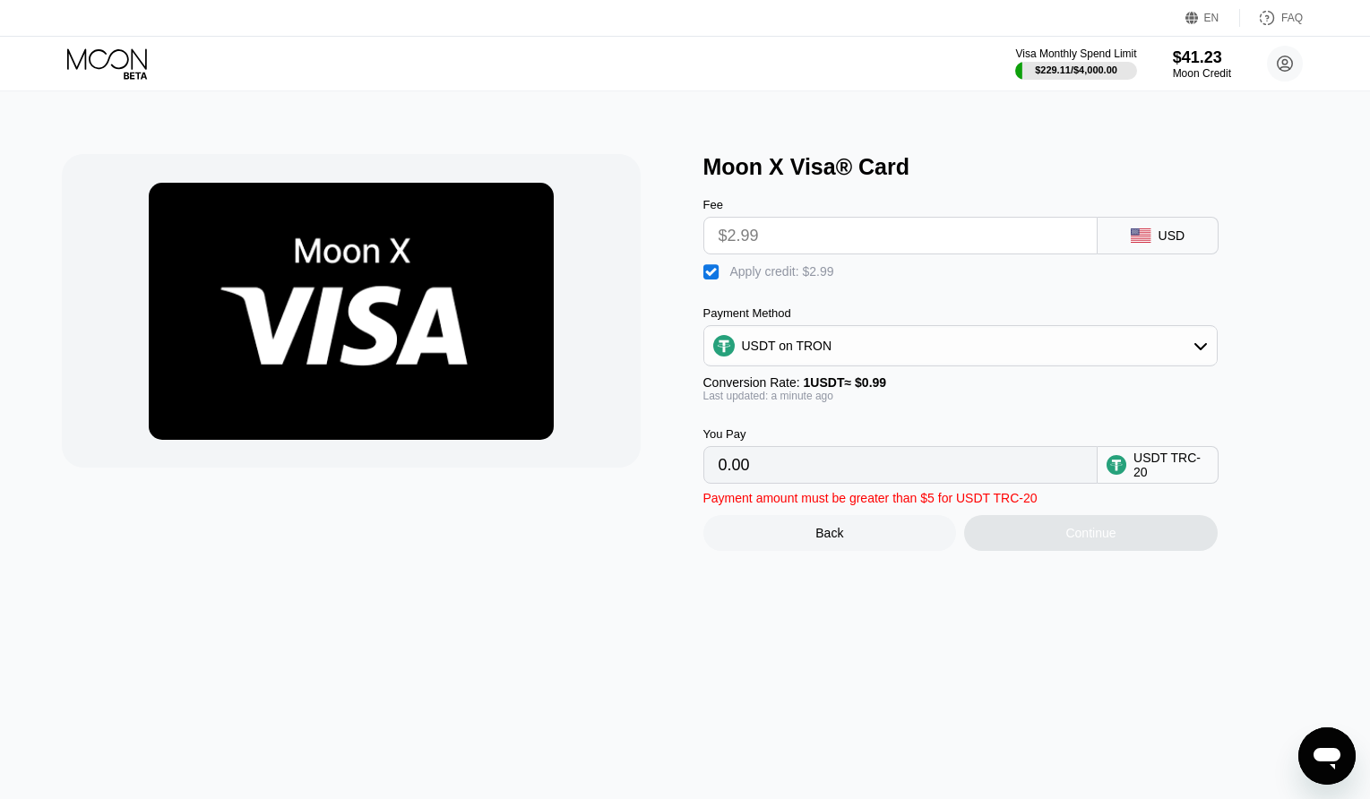
click at [739, 279] on div "Apply credit: $2.99" at bounding box center [782, 271] width 104 height 14
click at [1055, 471] on input "3.02" at bounding box center [901, 465] width 364 height 36
click at [1142, 474] on div "USDT TRC-20" at bounding box center [1171, 465] width 75 height 29
click at [1230, 478] on div "You Pay 3.02 USDT TRC-20" at bounding box center [989, 443] width 573 height 82
click at [762, 476] on input "3.02" at bounding box center [901, 465] width 364 height 36
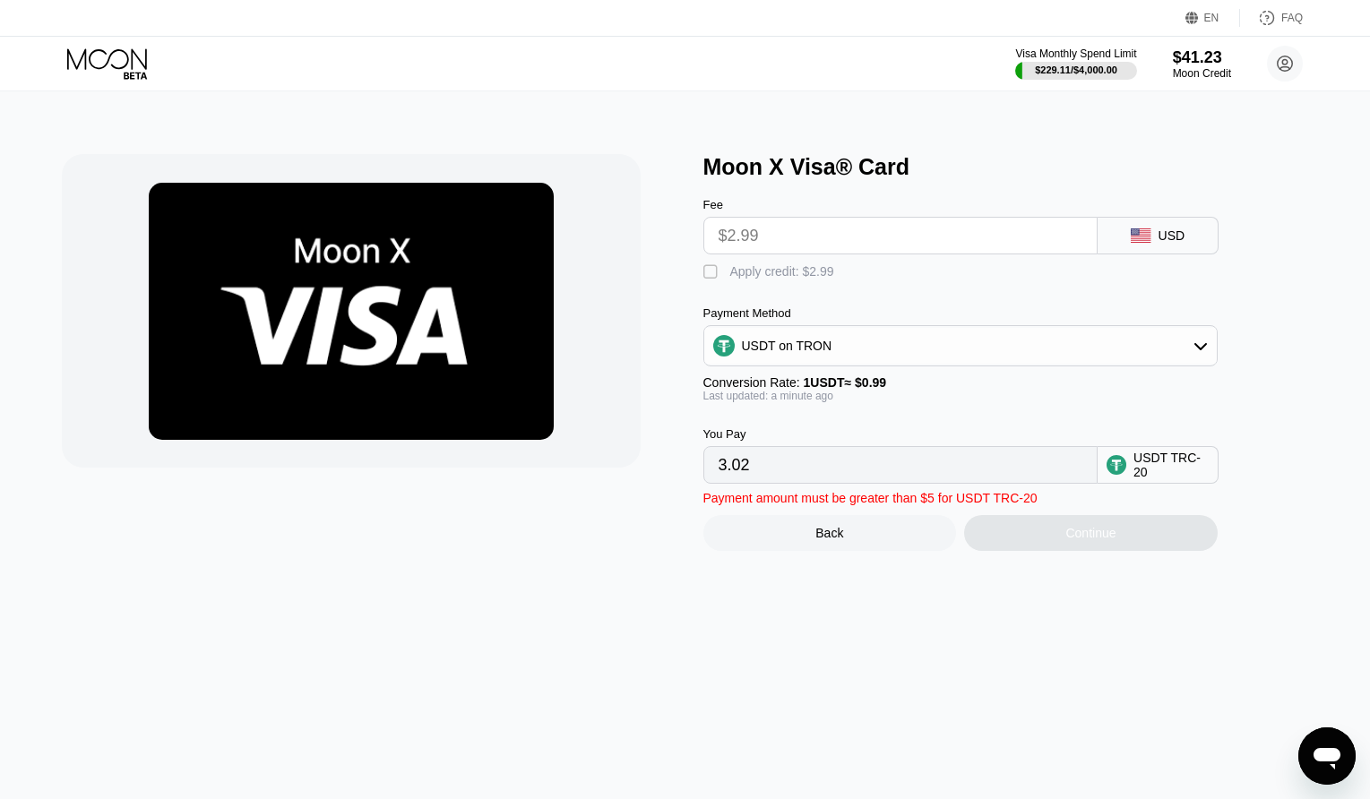
click at [759, 383] on div "Payment Method USDT on TRON Conversion Rate: 1 USDT ≈ $0.99 Last updated: a min…" at bounding box center [960, 354] width 514 height 96
click at [767, 364] on div "USDT on TRON" at bounding box center [960, 346] width 513 height 36
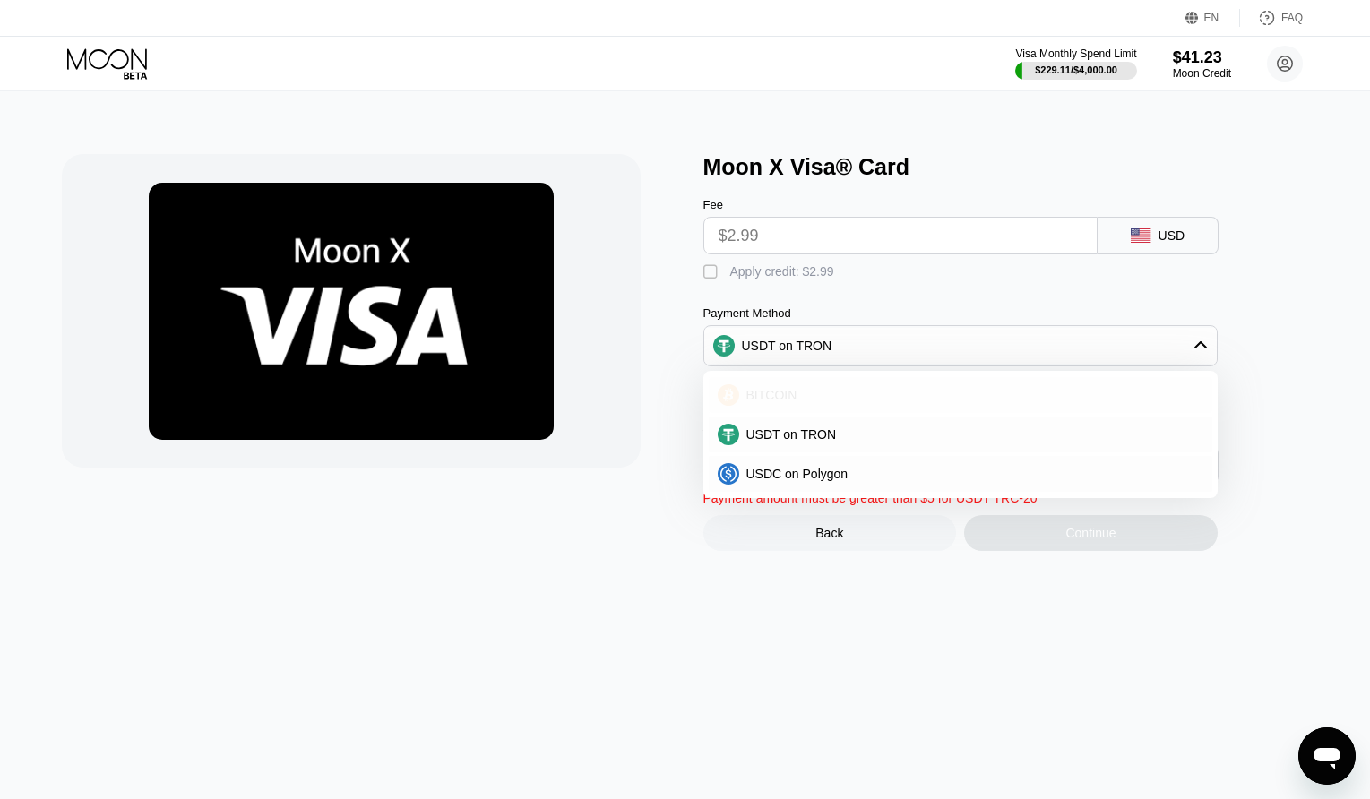
click at [772, 402] on span "BITCOIN" at bounding box center [771, 395] width 51 height 14
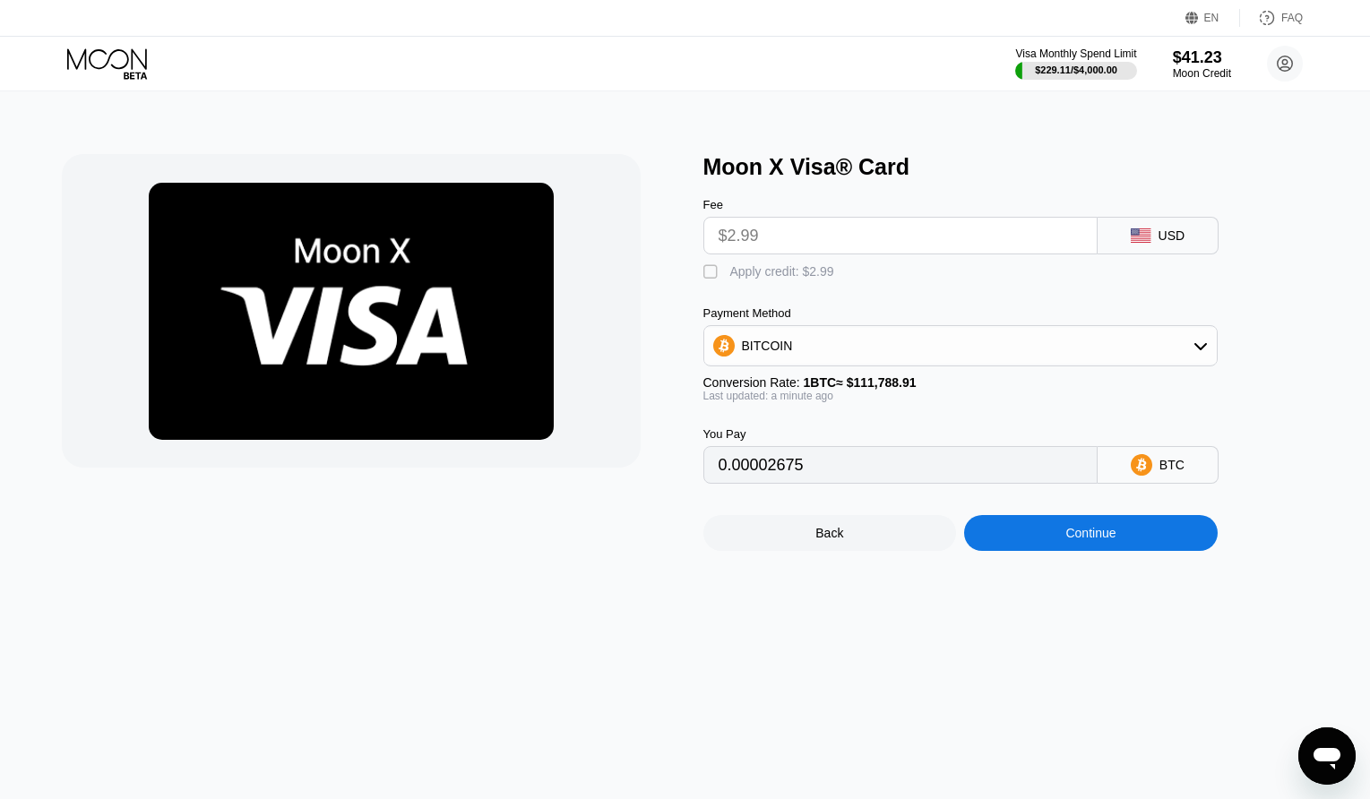
click at [805, 483] on input "0.00002675" at bounding box center [901, 465] width 364 height 36
drag, startPoint x: 976, startPoint y: 478, endPoint x: 1020, endPoint y: 478, distance: 43.9
click at [977, 478] on input "0.00002675" at bounding box center [901, 465] width 364 height 36
click at [927, 483] on input "0.00002675" at bounding box center [901, 465] width 364 height 36
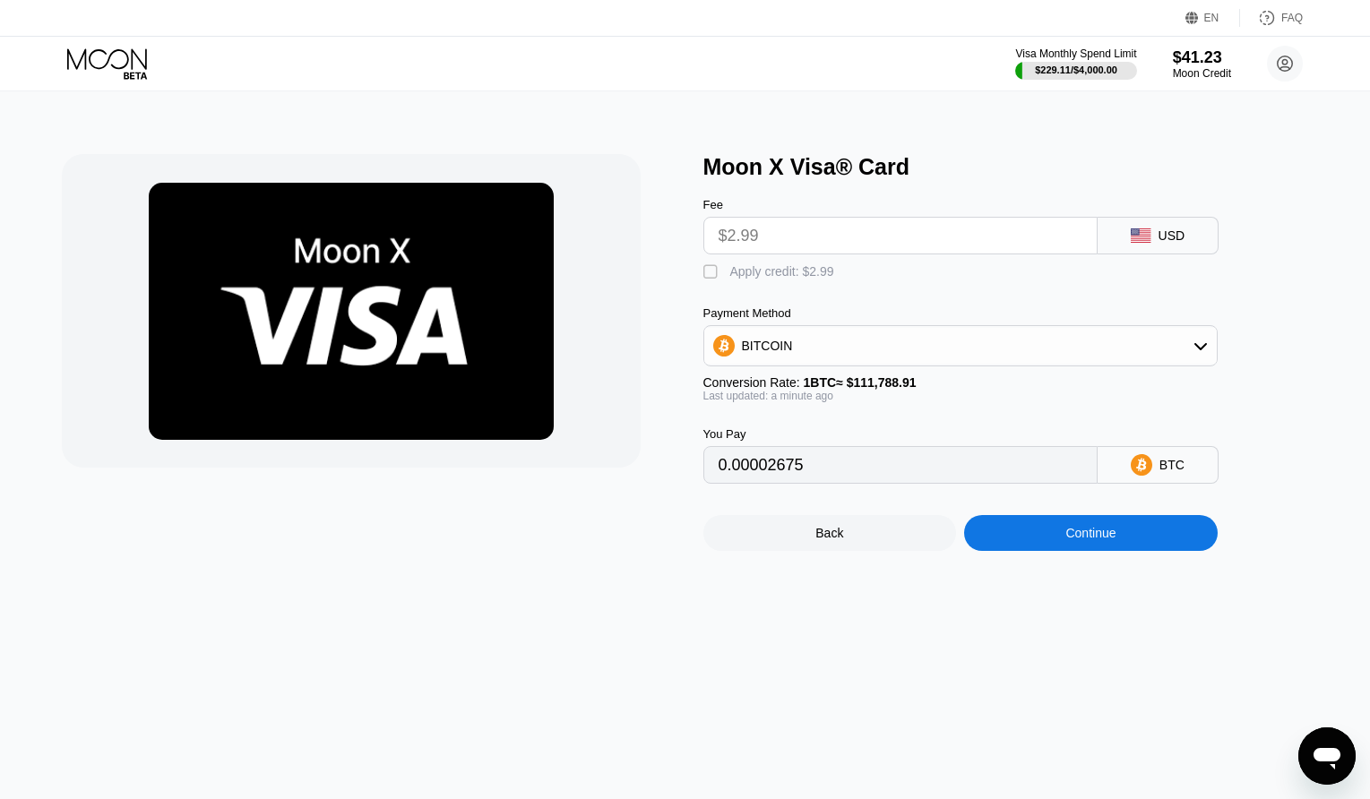
click at [929, 478] on input "0.00002675" at bounding box center [901, 465] width 364 height 36
drag, startPoint x: 917, startPoint y: 477, endPoint x: 821, endPoint y: 483, distance: 96.1
click at [847, 483] on input "0.00002675" at bounding box center [901, 465] width 364 height 36
drag, startPoint x: 821, startPoint y: 483, endPoint x: 707, endPoint y: 477, distance: 114.0
click at [694, 484] on div "Moon X Visa® Card Fee $2.99 USD  Apply credit: $2.99 Payment Method BITCOIN Co…" at bounding box center [685, 352] width 1246 height 397
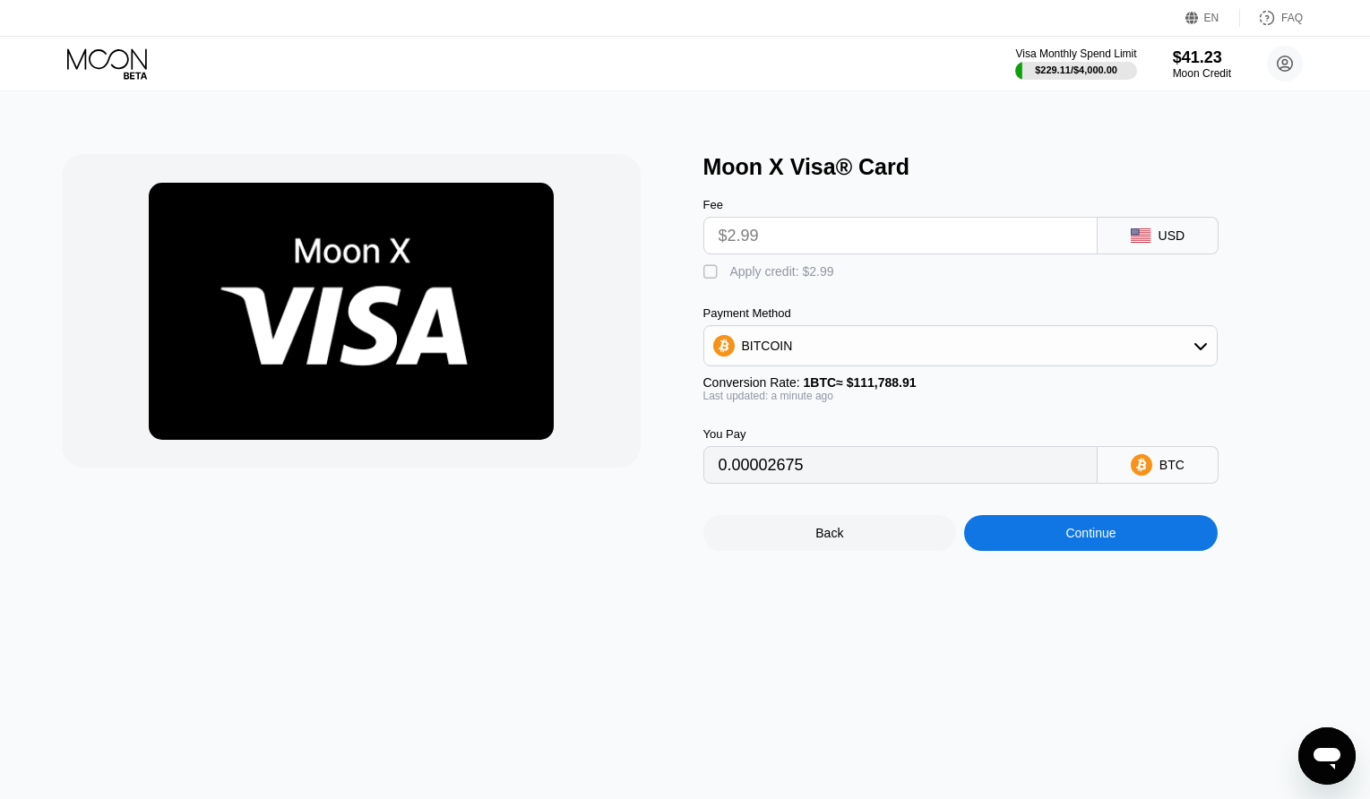
click at [770, 480] on input "0.00002675" at bounding box center [901, 465] width 364 height 36
click at [782, 353] on div "BITCOIN" at bounding box center [767, 346] width 51 height 14
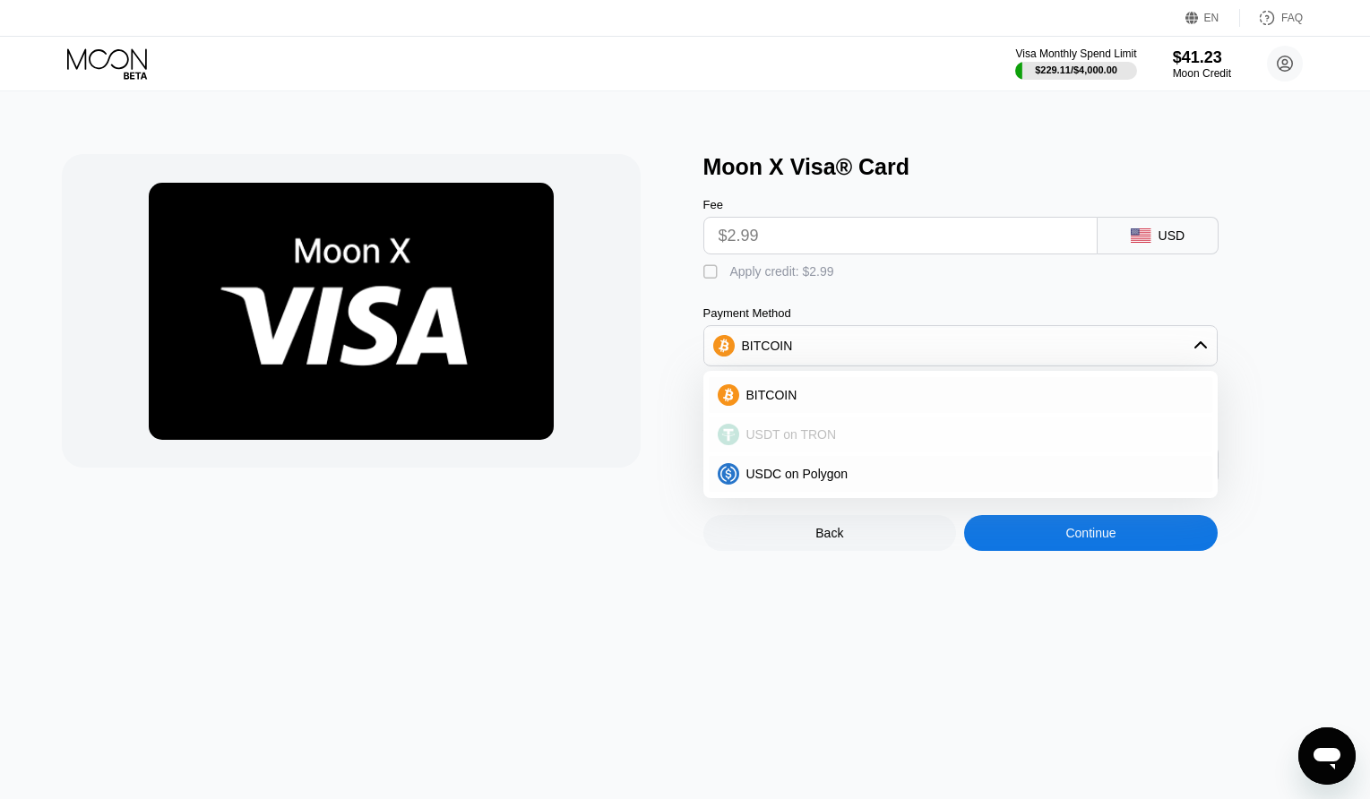
click at [772, 442] on span "USDT on TRON" at bounding box center [791, 434] width 91 height 14
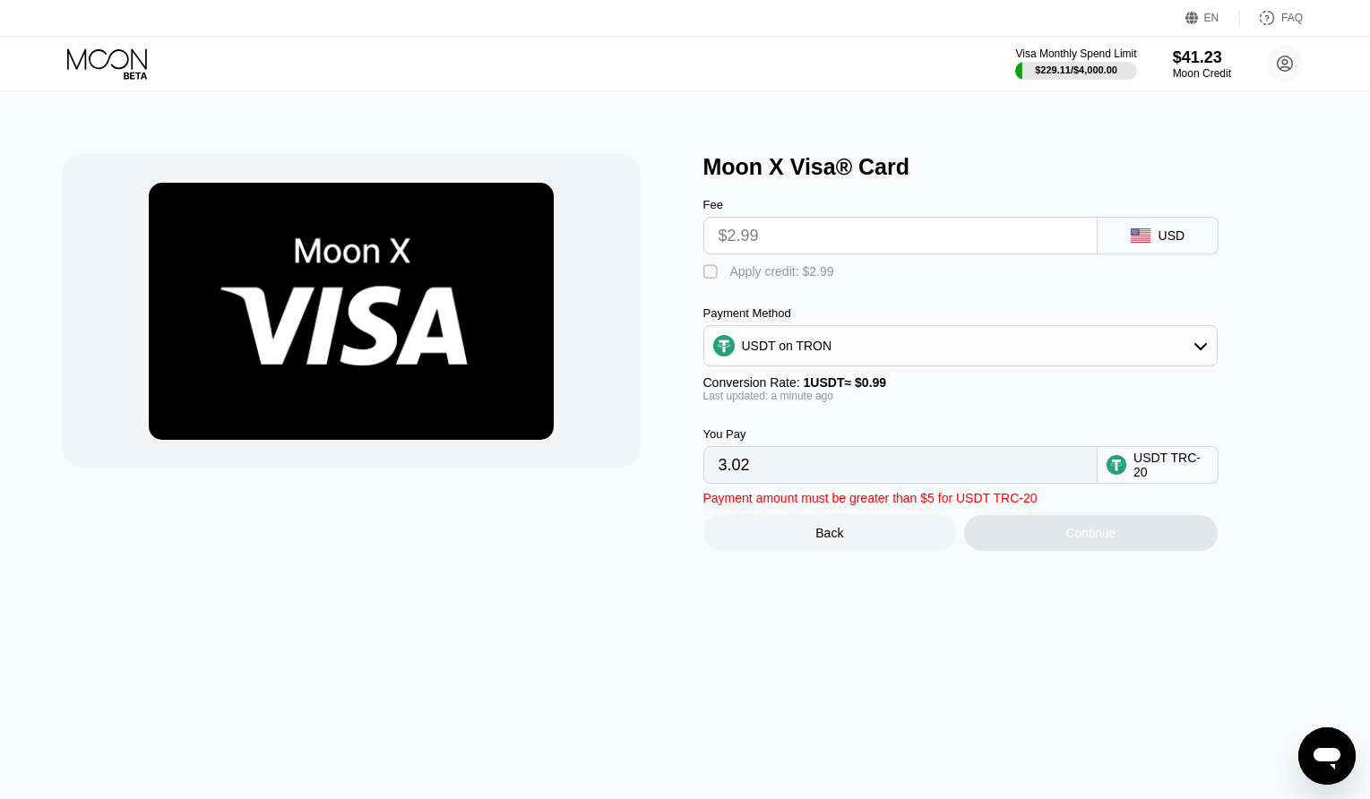
click at [766, 476] on input "3.02" at bounding box center [901, 465] width 364 height 36
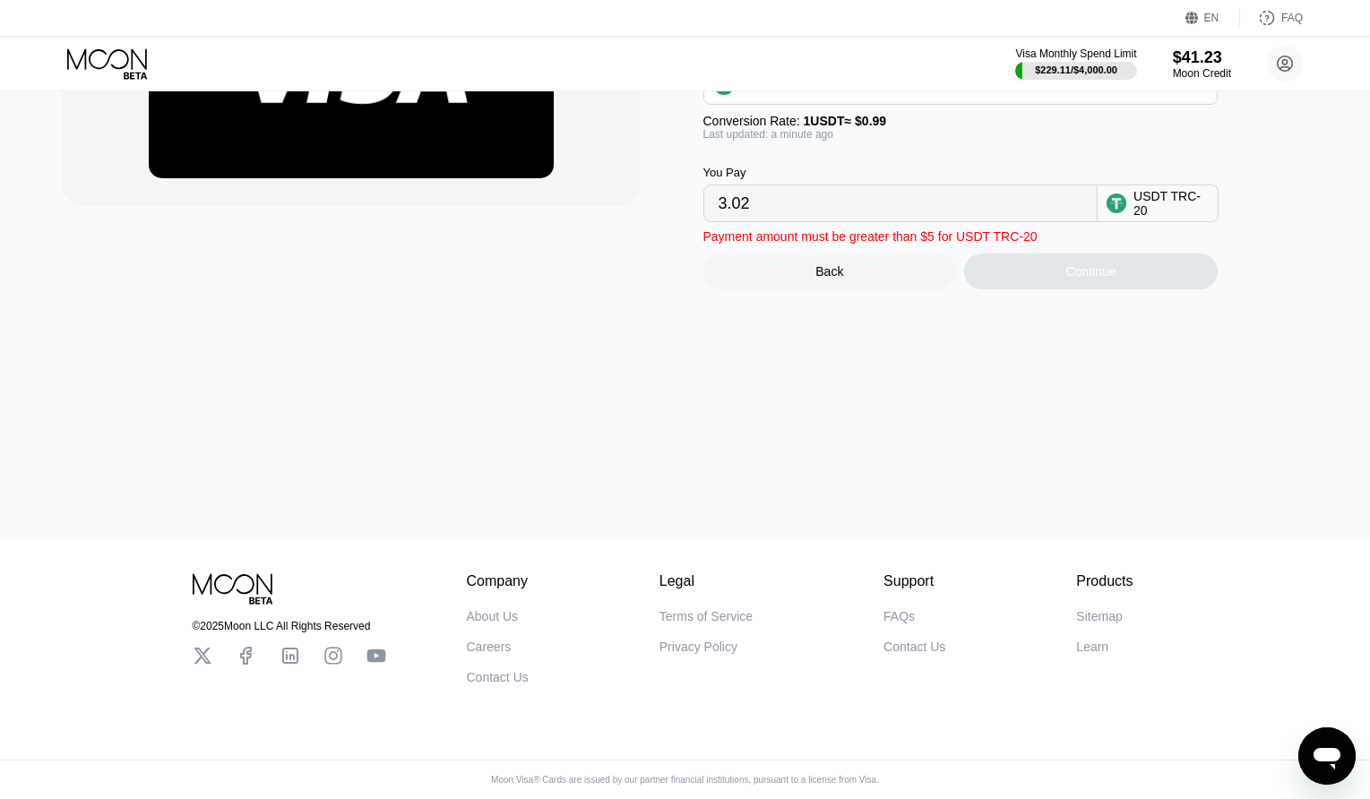
click at [772, 470] on div "Moon X Visa® Card Fee $2.99 USD  Apply credit: $2.99 Payment Method USDT on TR…" at bounding box center [686, 184] width 1384 height 708
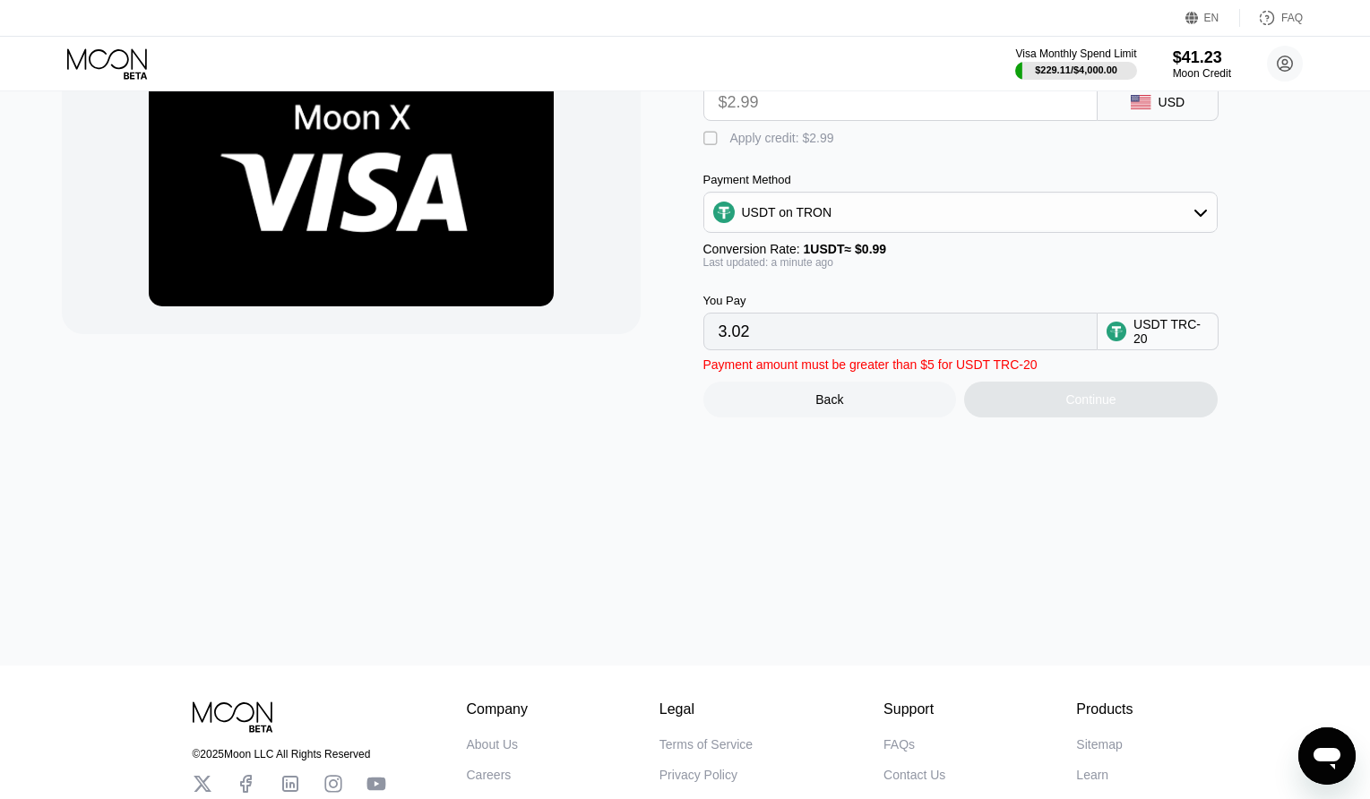
scroll to position [0, 0]
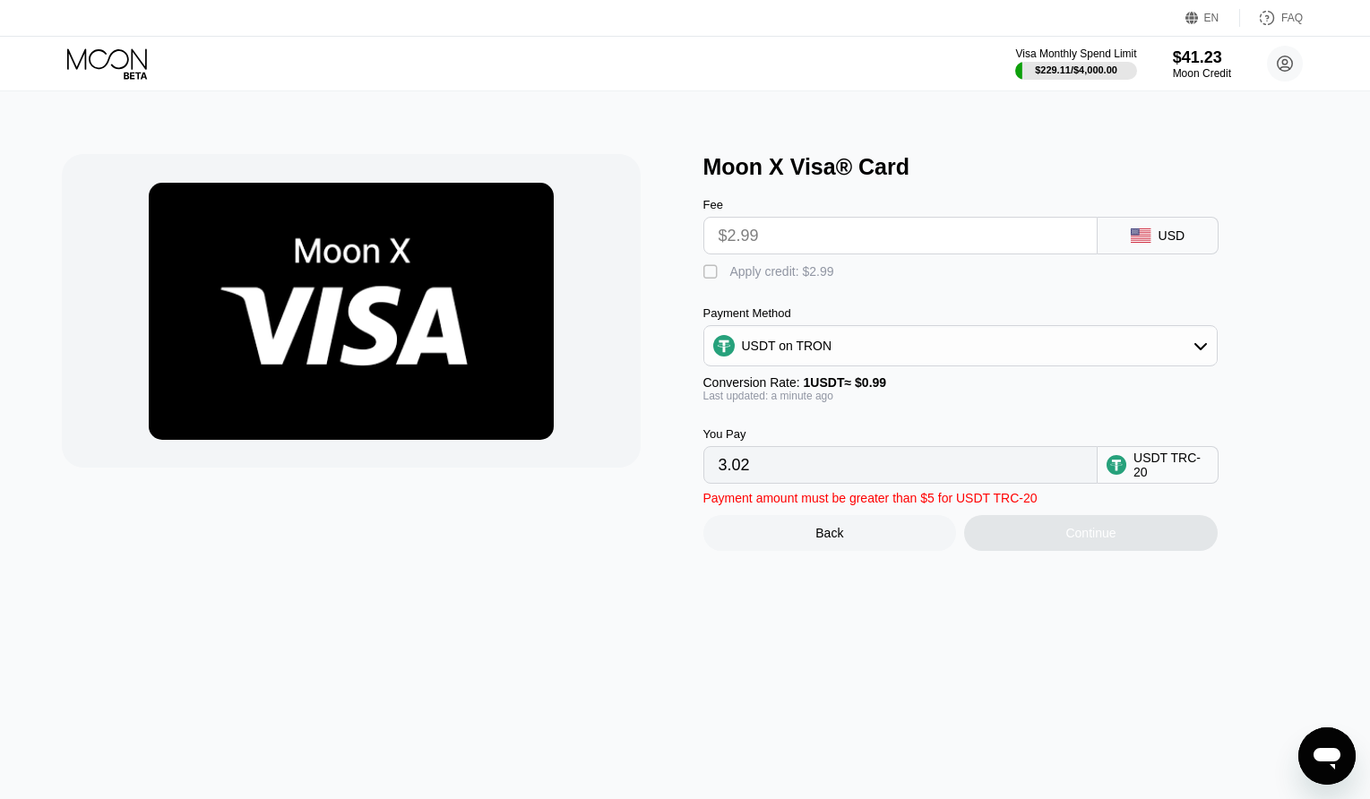
click at [767, 478] on input "3.02" at bounding box center [901, 465] width 364 height 36
drag, startPoint x: 1021, startPoint y: 523, endPoint x: 905, endPoint y: 527, distance: 115.6
click at [1020, 523] on div "Payment amount must be greater than $5 for USDT TRC-20 Back Continue" at bounding box center [989, 517] width 573 height 67
click at [1188, 587] on div "Moon X Visa® Card Fee $2.99 USD  Apply credit: $2.99 Payment Method USDT on TR…" at bounding box center [686, 445] width 1384 height 708
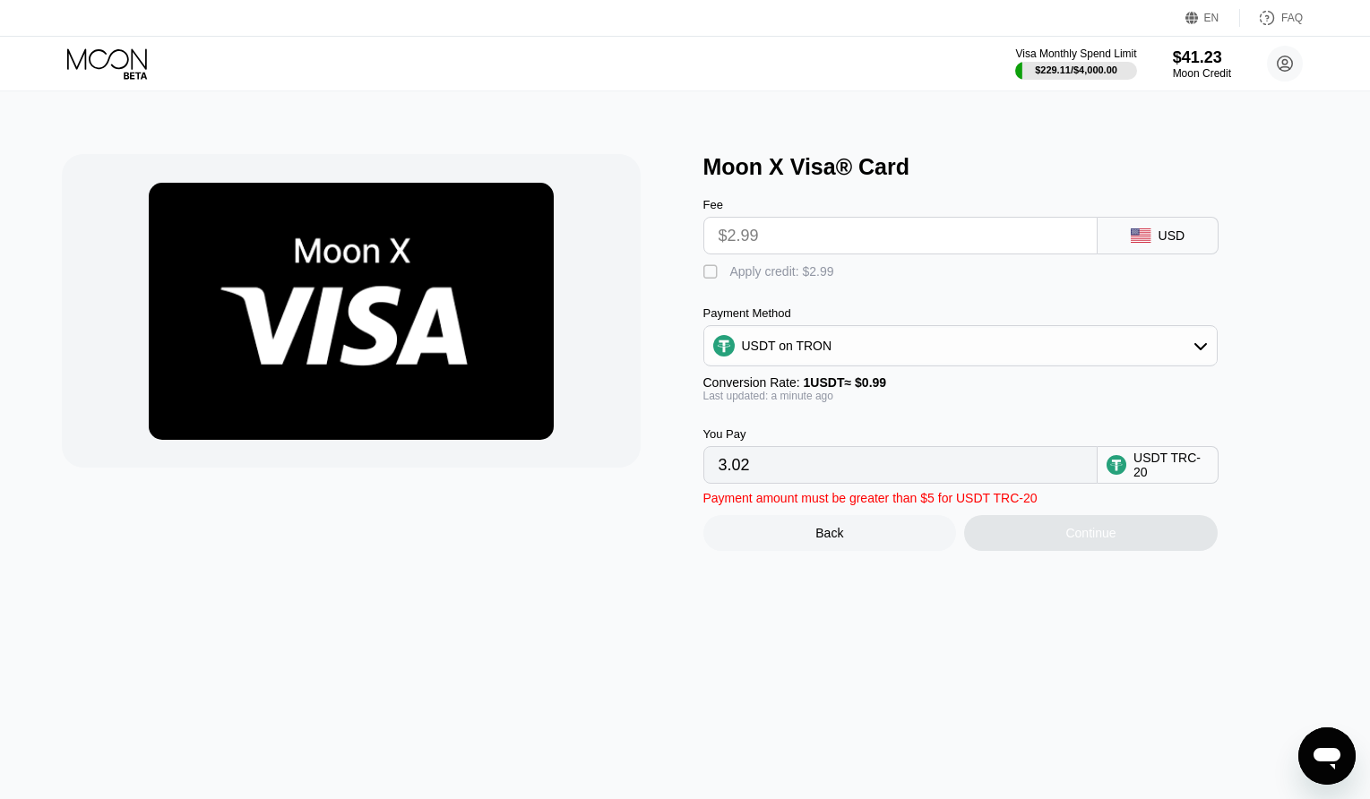
click at [897, 254] on div "$2.99" at bounding box center [900, 236] width 394 height 38
click at [901, 246] on input "$2.99" at bounding box center [901, 236] width 364 height 36
click at [903, 243] on input "$2.99" at bounding box center [901, 236] width 364 height 36
click at [862, 358] on div "USDT on TRON" at bounding box center [960, 346] width 513 height 36
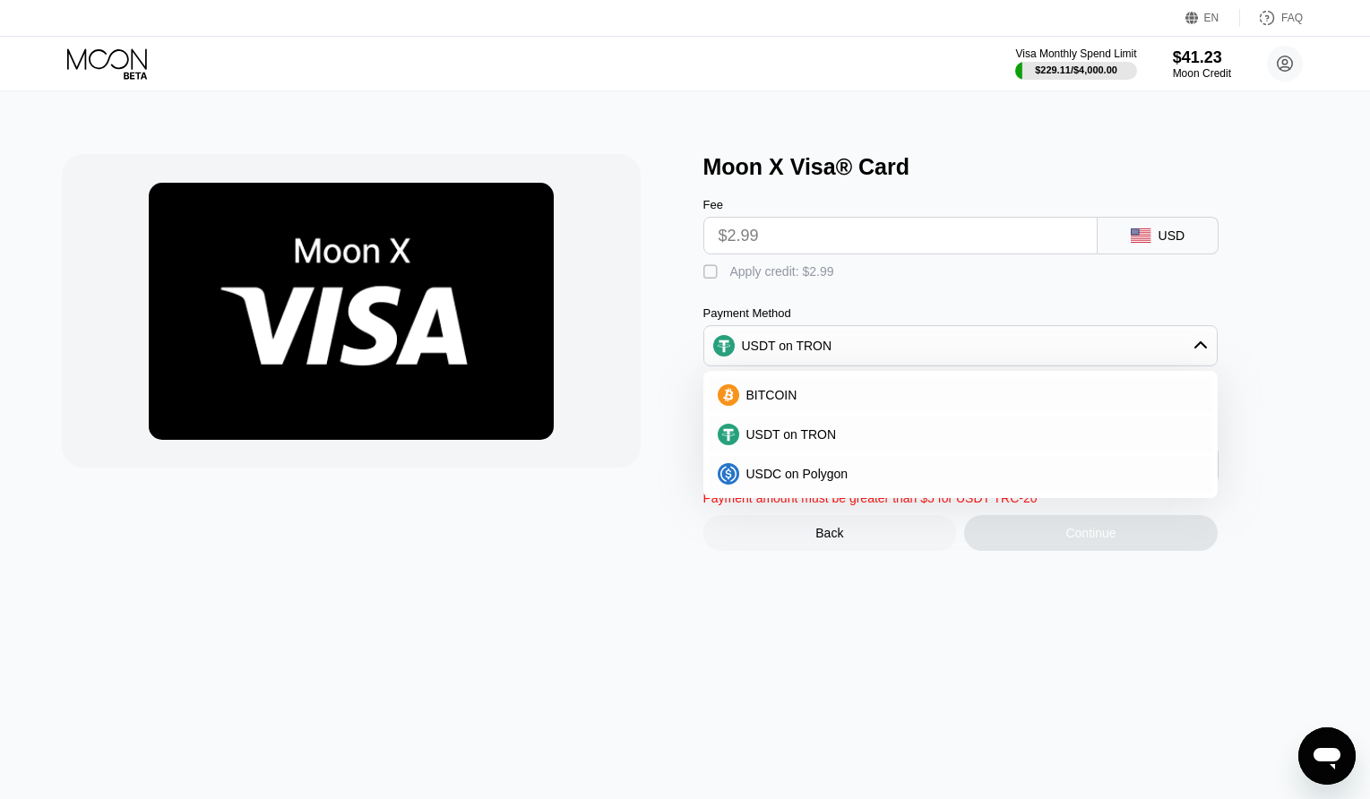
drag, startPoint x: 862, startPoint y: 358, endPoint x: 840, endPoint y: 334, distance: 31.7
click at [861, 358] on div "USDT on TRON" at bounding box center [960, 346] width 513 height 36
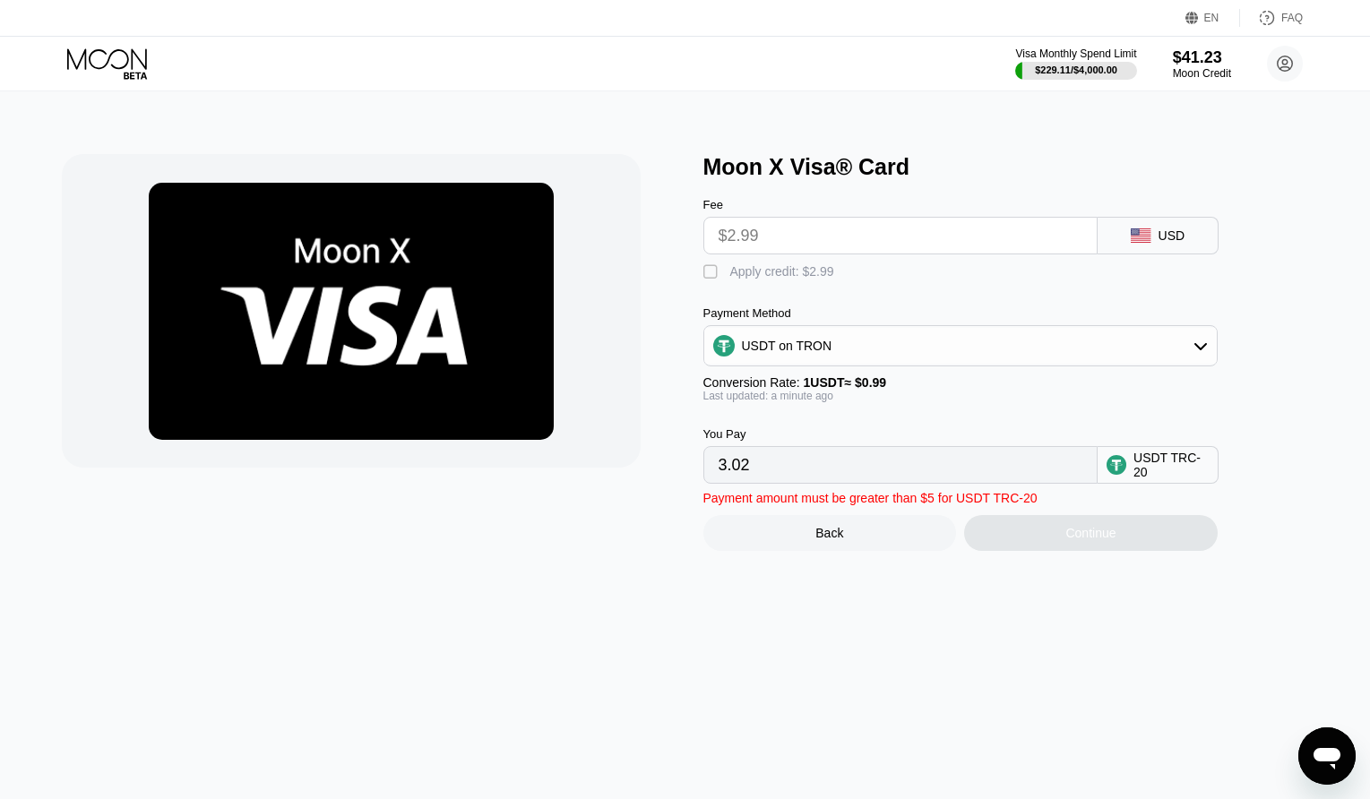
click at [797, 281] on div " Apply credit: $2.99" at bounding box center [773, 272] width 140 height 18
type input "0.00"
click at [849, 474] on input "0.00" at bounding box center [901, 465] width 364 height 36
click at [849, 475] on input "0.00" at bounding box center [901, 465] width 364 height 36
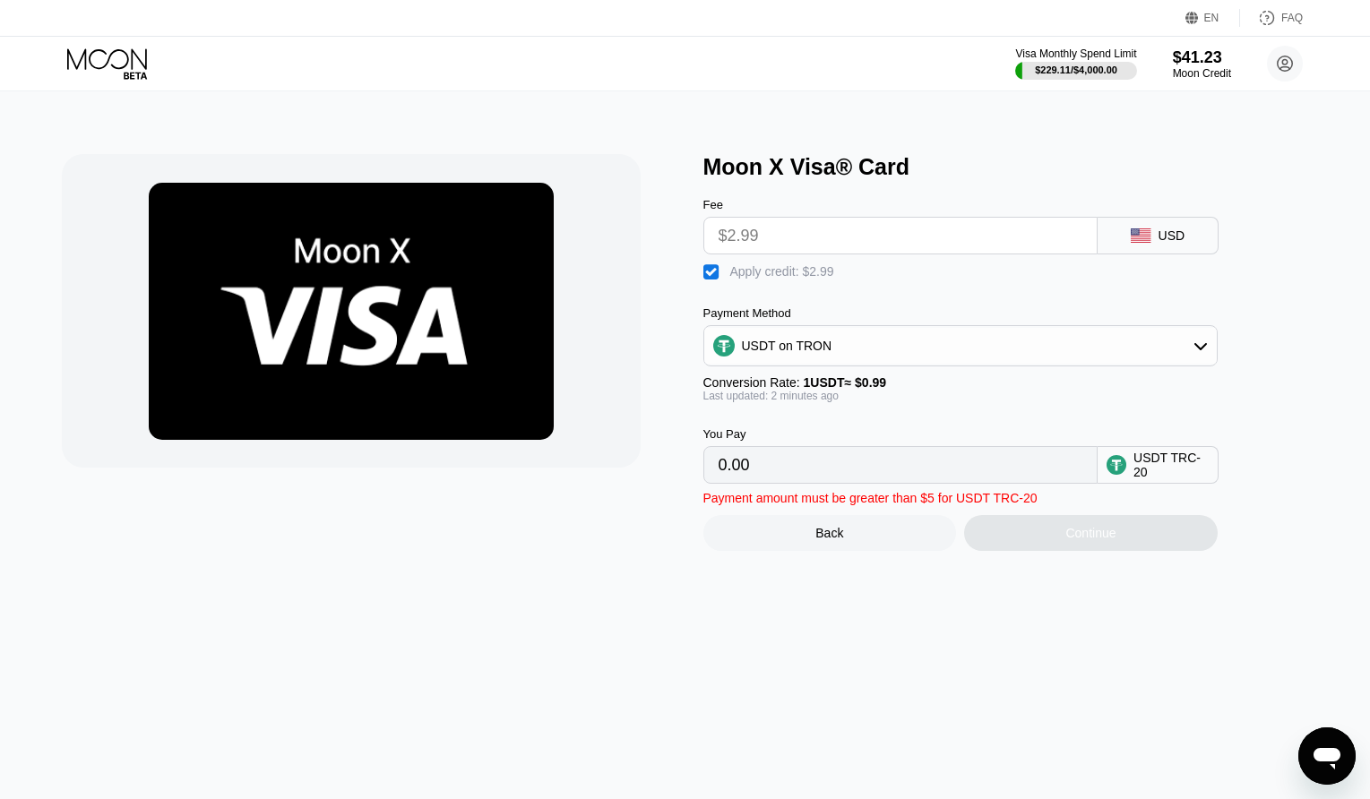
click at [845, 483] on input "0.00" at bounding box center [901, 465] width 364 height 36
click at [1184, 479] on div "USDT TRC-20" at bounding box center [1171, 465] width 75 height 29
click at [1095, 430] on div "You Pay 0.00 USDT TRC-20" at bounding box center [989, 443] width 573 height 82
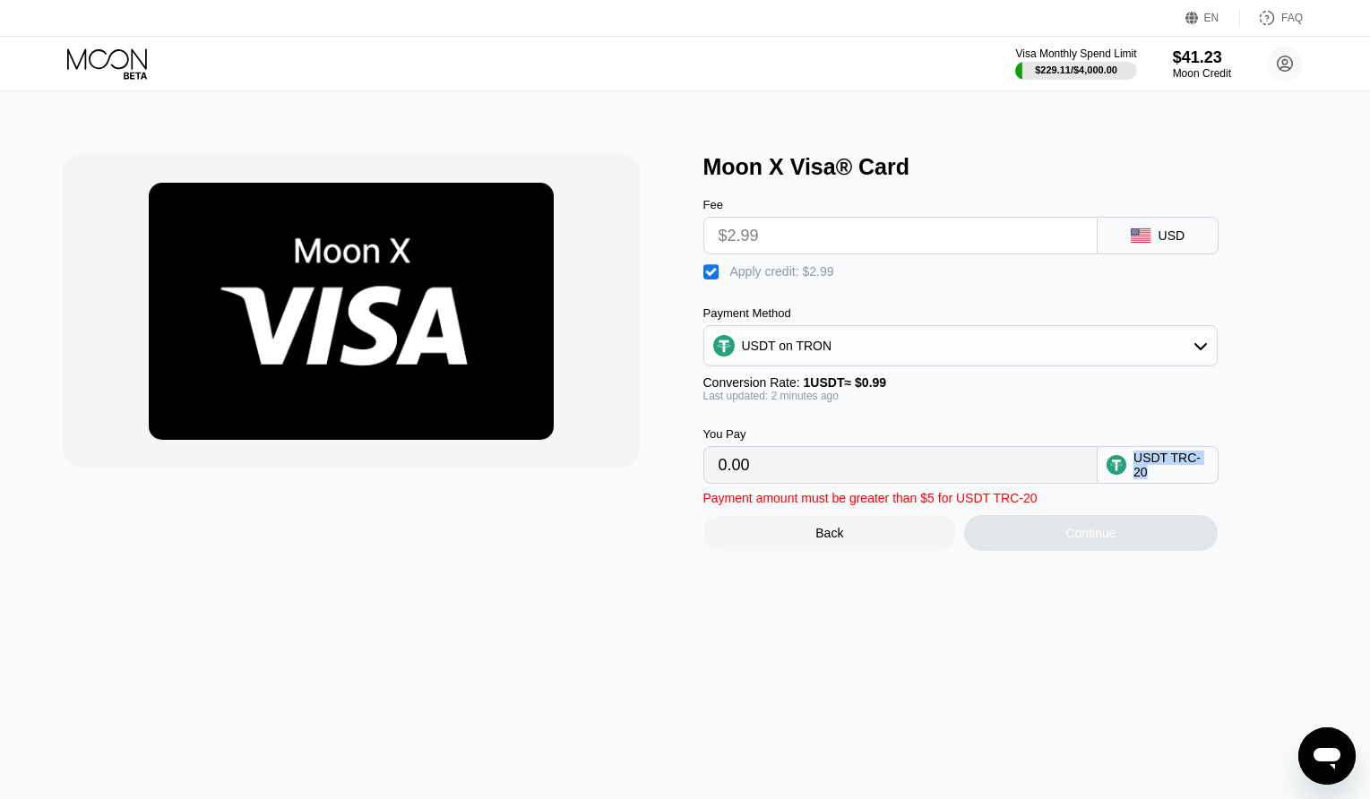
click at [1099, 573] on div "Moon X Visa® Card Fee $2.99 USD  Apply credit: $2.99 Payment Method USDT on TR…" at bounding box center [686, 445] width 1384 height 708
drag, startPoint x: 1062, startPoint y: 552, endPoint x: 926, endPoint y: 472, distance: 157.8
click at [1060, 550] on div "Continue" at bounding box center [1091, 533] width 254 height 36
click at [925, 470] on input "0.00" at bounding box center [901, 465] width 364 height 36
click at [1055, 544] on div "Continue" at bounding box center [1091, 533] width 254 height 36
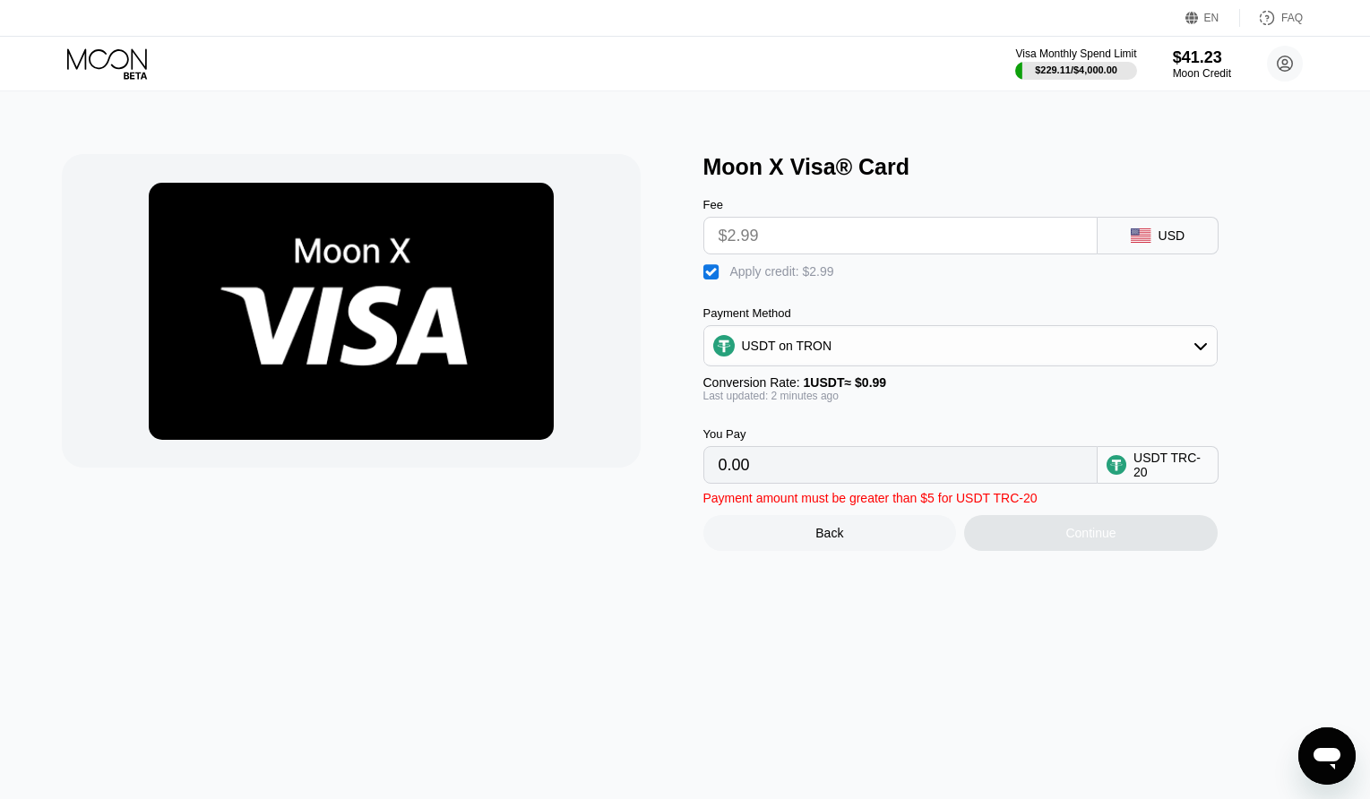
click at [1055, 544] on div "Continue" at bounding box center [1091, 533] width 254 height 36
click at [1002, 231] on input "$2.99" at bounding box center [901, 236] width 364 height 36
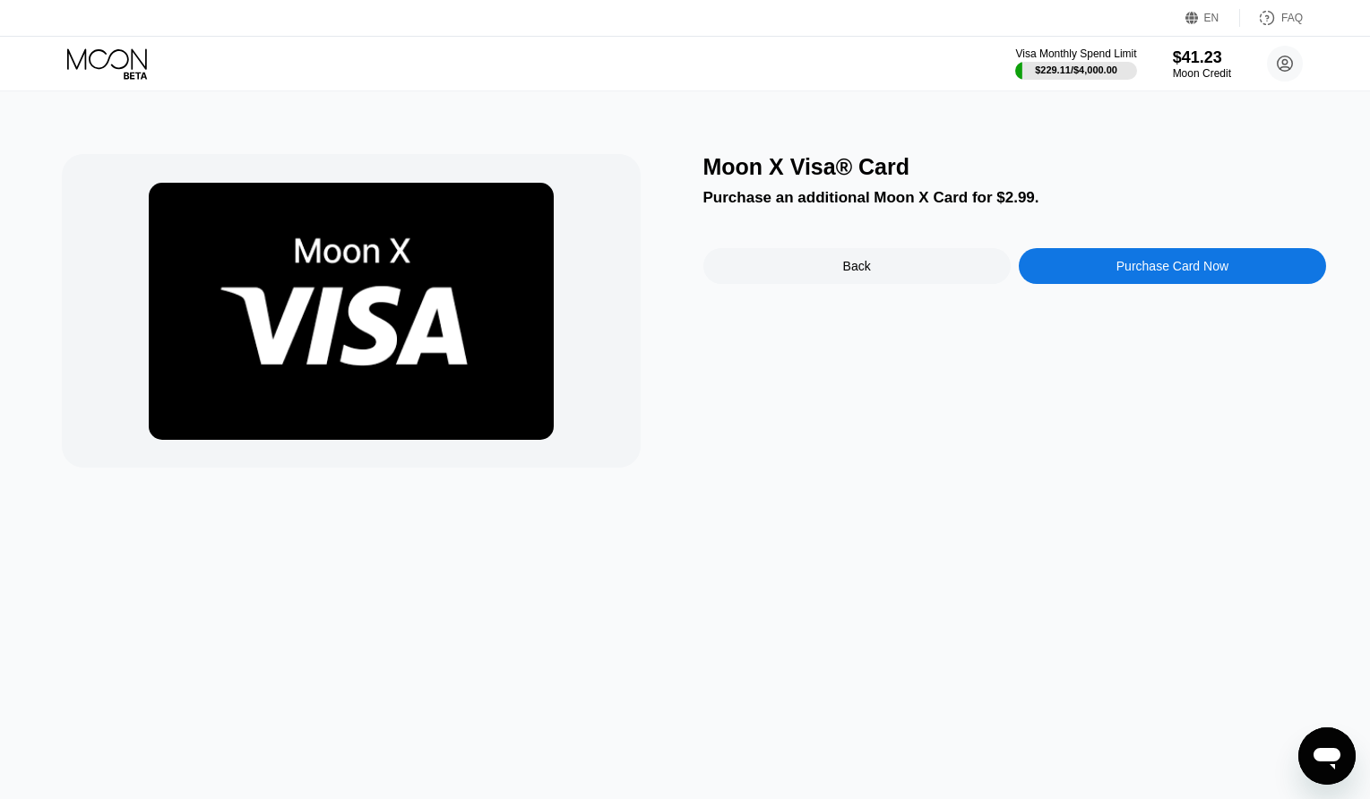
click at [1122, 260] on div "Purchase Card Now" at bounding box center [1172, 266] width 307 height 36
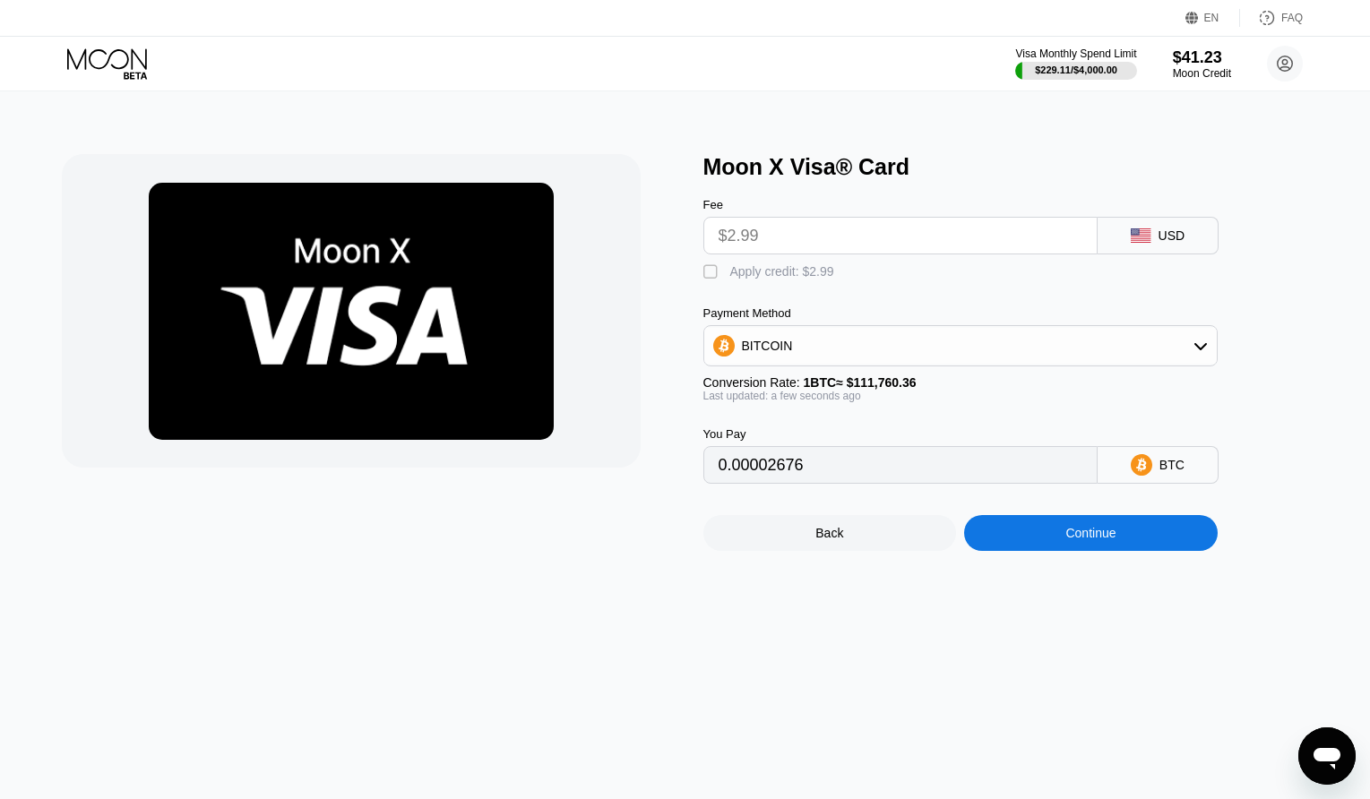
click at [1086, 364] on div "BITCOIN" at bounding box center [960, 346] width 513 height 36
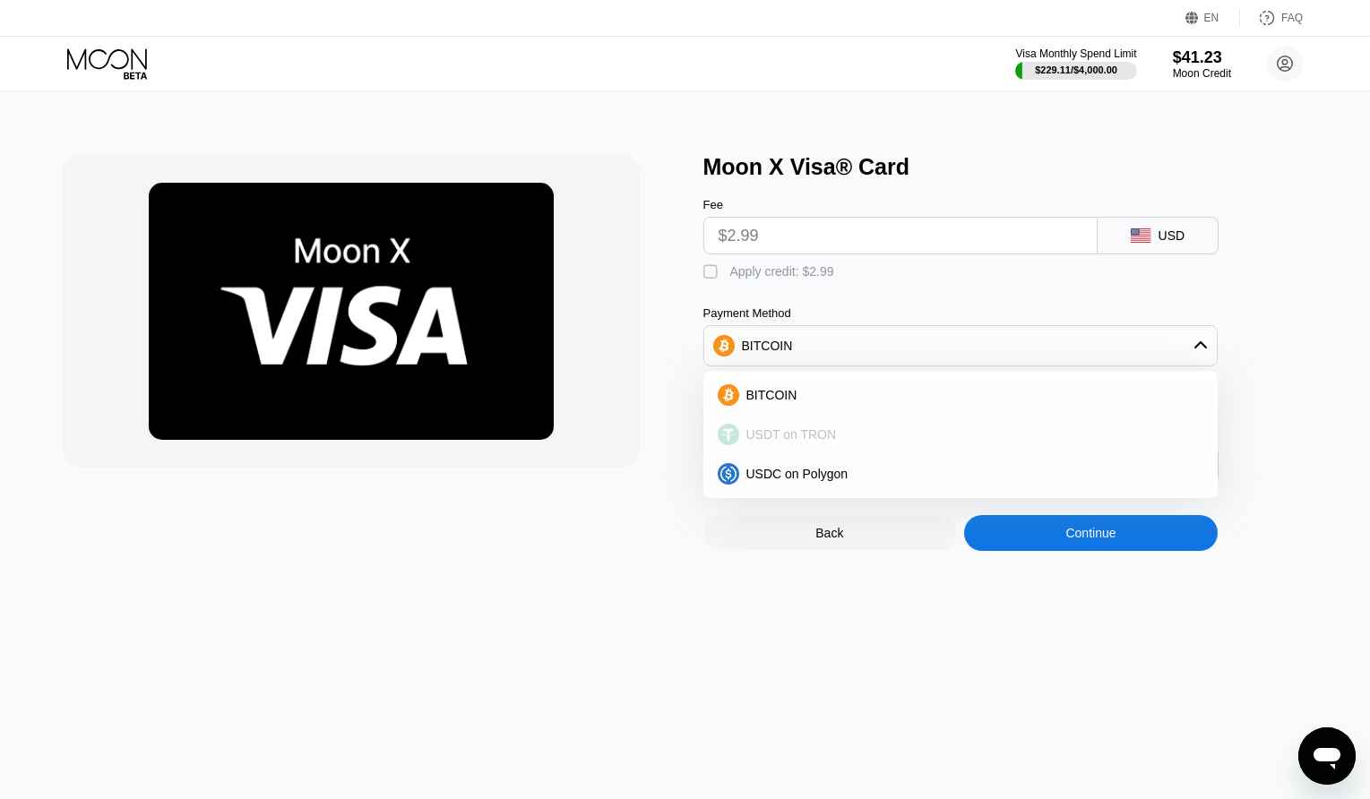
click at [915, 437] on div "USDT on TRON" at bounding box center [971, 434] width 464 height 14
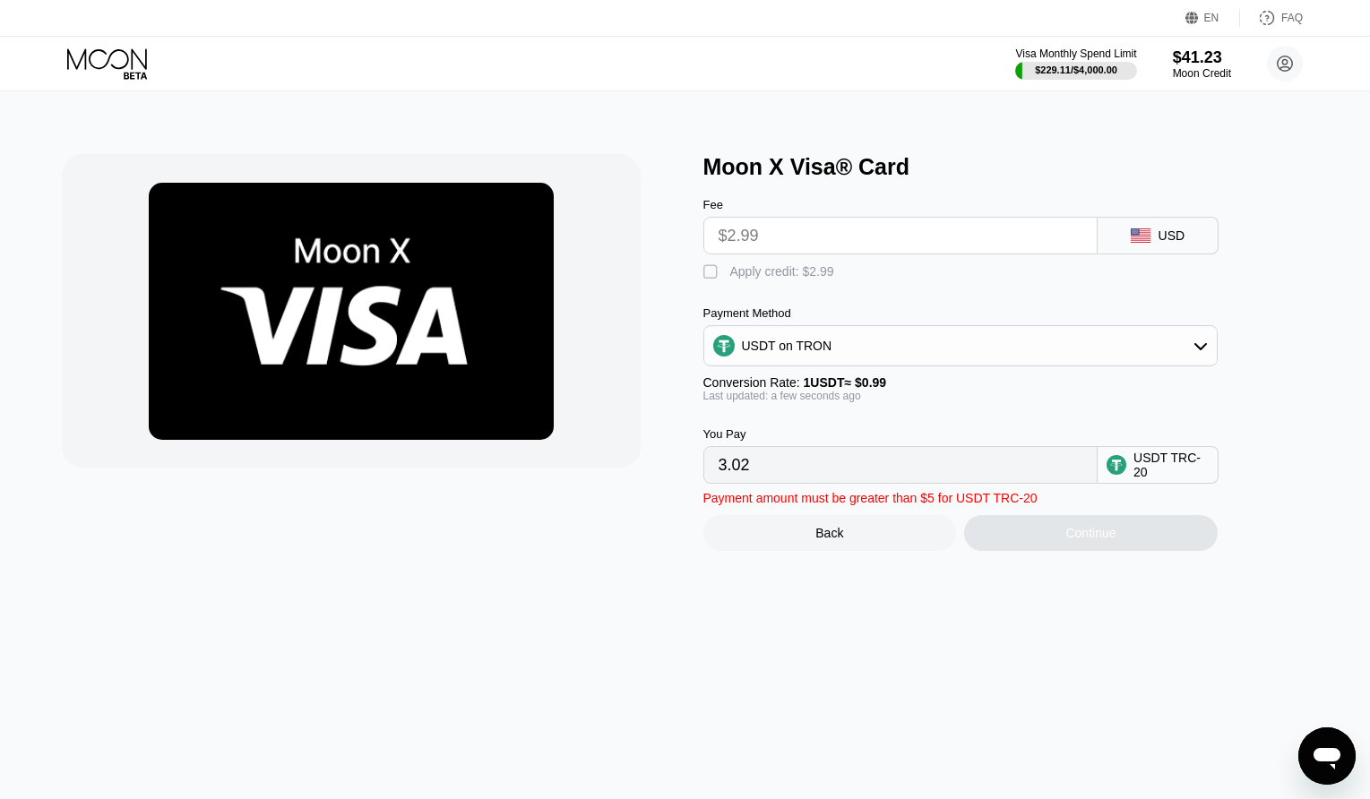
click at [1037, 551] on div "Continue" at bounding box center [1091, 533] width 254 height 36
click at [1158, 468] on div "USDT TRC-20" at bounding box center [1171, 465] width 75 height 29
click at [950, 469] on input "3.02" at bounding box center [901, 465] width 364 height 36
click at [744, 262] on div " Apply credit: $2.99" at bounding box center [989, 267] width 573 height 27
click at [743, 278] on div "Apply credit: $2.99" at bounding box center [782, 271] width 104 height 14
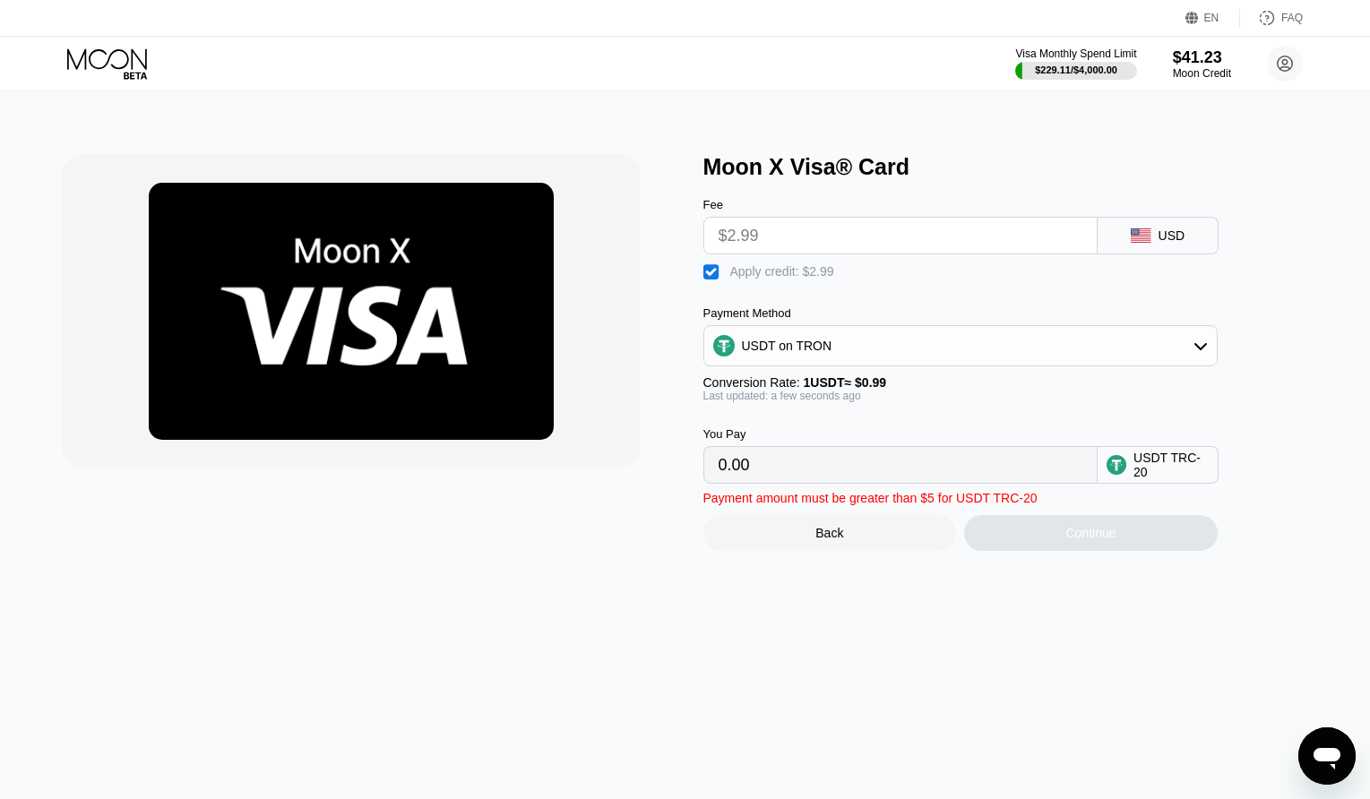
click at [825, 483] on input "0.00" at bounding box center [901, 465] width 364 height 36
click at [732, 481] on input "0.00" at bounding box center [901, 465] width 364 height 36
click at [721, 483] on input "0.00" at bounding box center [901, 465] width 364 height 36
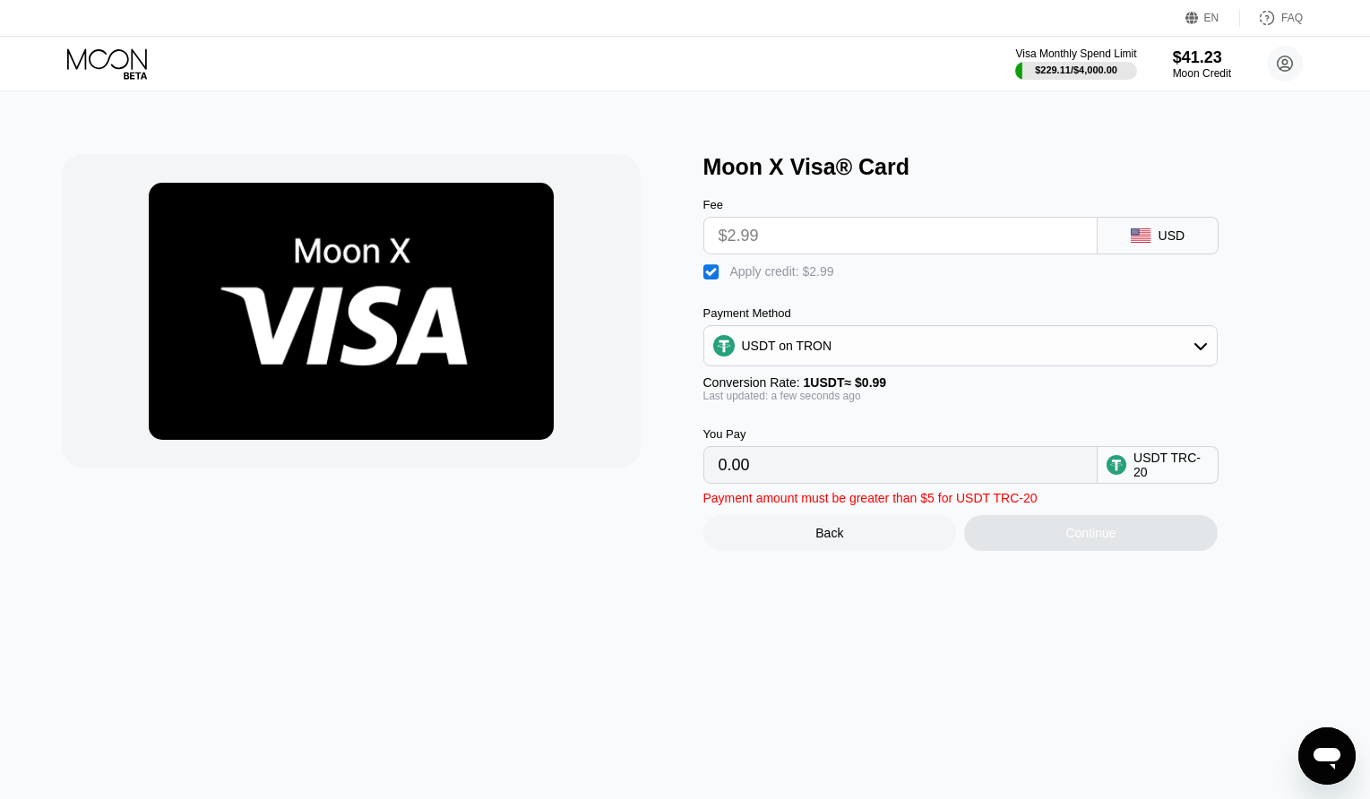
click at [720, 483] on input "0.00" at bounding box center [901, 465] width 364 height 36
click at [720, 473] on input "0.00" at bounding box center [901, 465] width 364 height 36
click at [781, 232] on input "$2.99" at bounding box center [901, 236] width 364 height 36
click at [779, 245] on input "$2.99" at bounding box center [901, 236] width 364 height 36
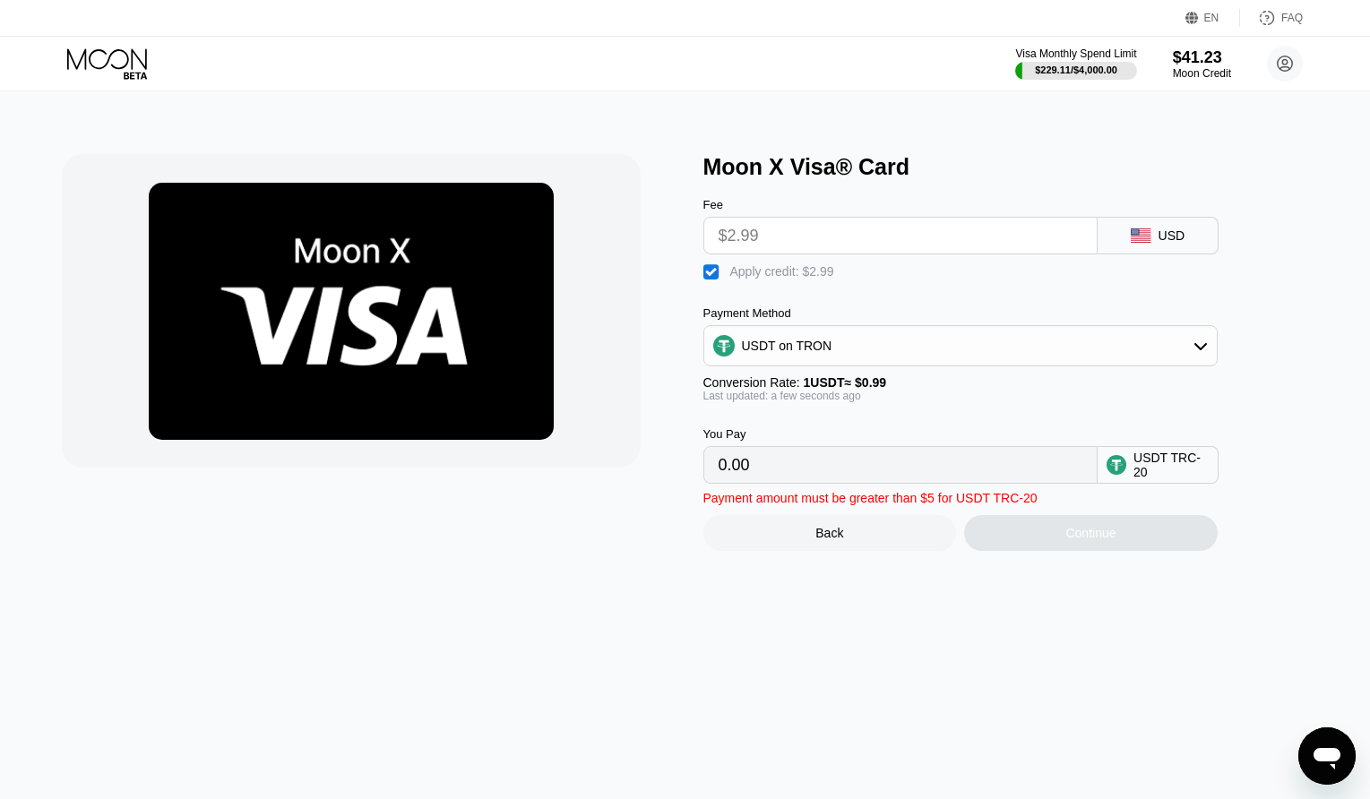
click at [737, 279] on div "Apply credit: $2.99" at bounding box center [782, 271] width 104 height 14
click at [737, 237] on input "$2.99" at bounding box center [901, 236] width 364 height 36
drag, startPoint x: 744, startPoint y: 238, endPoint x: 795, endPoint y: 242, distance: 51.2
click at [749, 238] on input "$2.99" at bounding box center [901, 236] width 364 height 36
drag, startPoint x: 795, startPoint y: 242, endPoint x: 840, endPoint y: 230, distance: 46.3
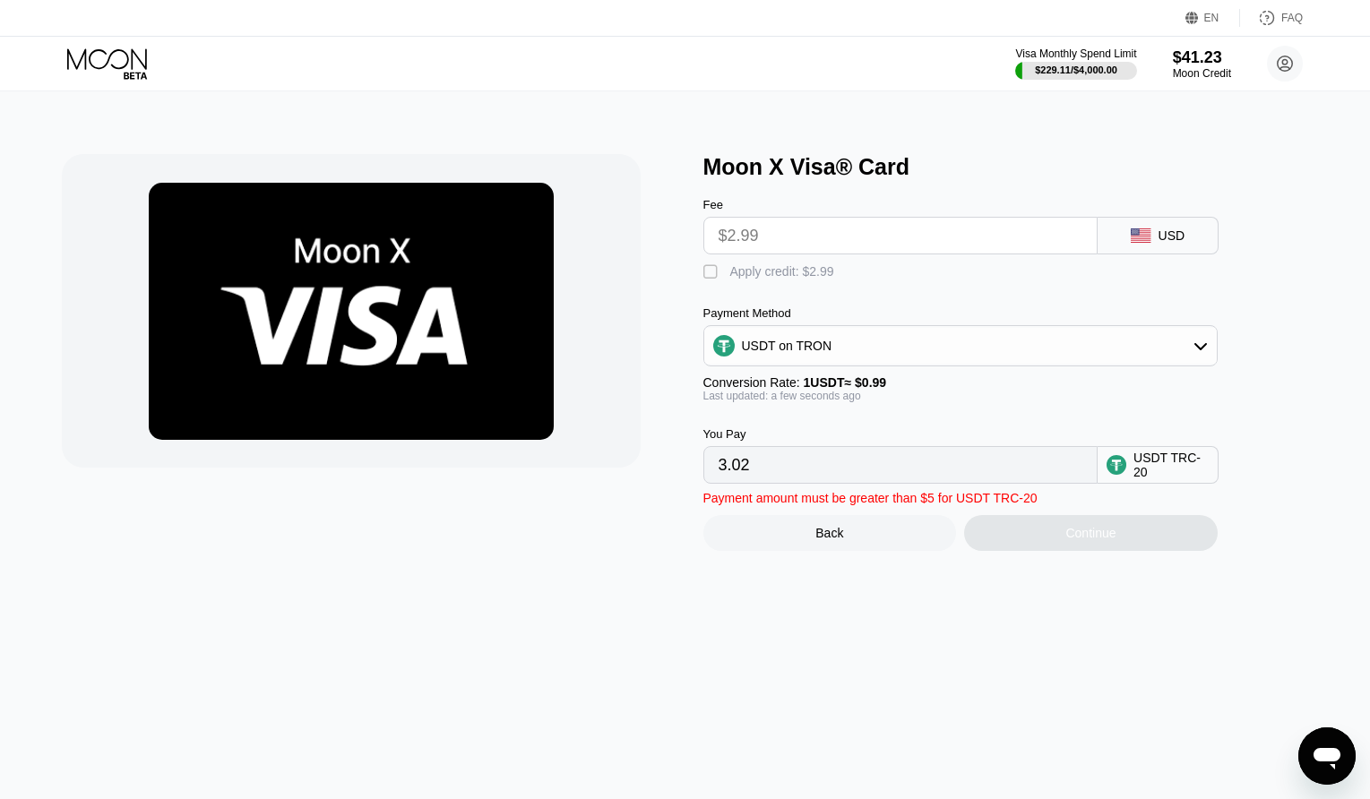
click at [803, 241] on input "$2.99" at bounding box center [901, 236] width 364 height 36
click at [913, 230] on input "$2.99" at bounding box center [901, 236] width 364 height 36
click at [1168, 221] on div "Fee $2.99 USD" at bounding box center [989, 217] width 573 height 74
drag, startPoint x: 1170, startPoint y: 234, endPoint x: 1065, endPoint y: 344, distance: 152.1
click at [1167, 243] on div "USD" at bounding box center [1172, 235] width 27 height 14
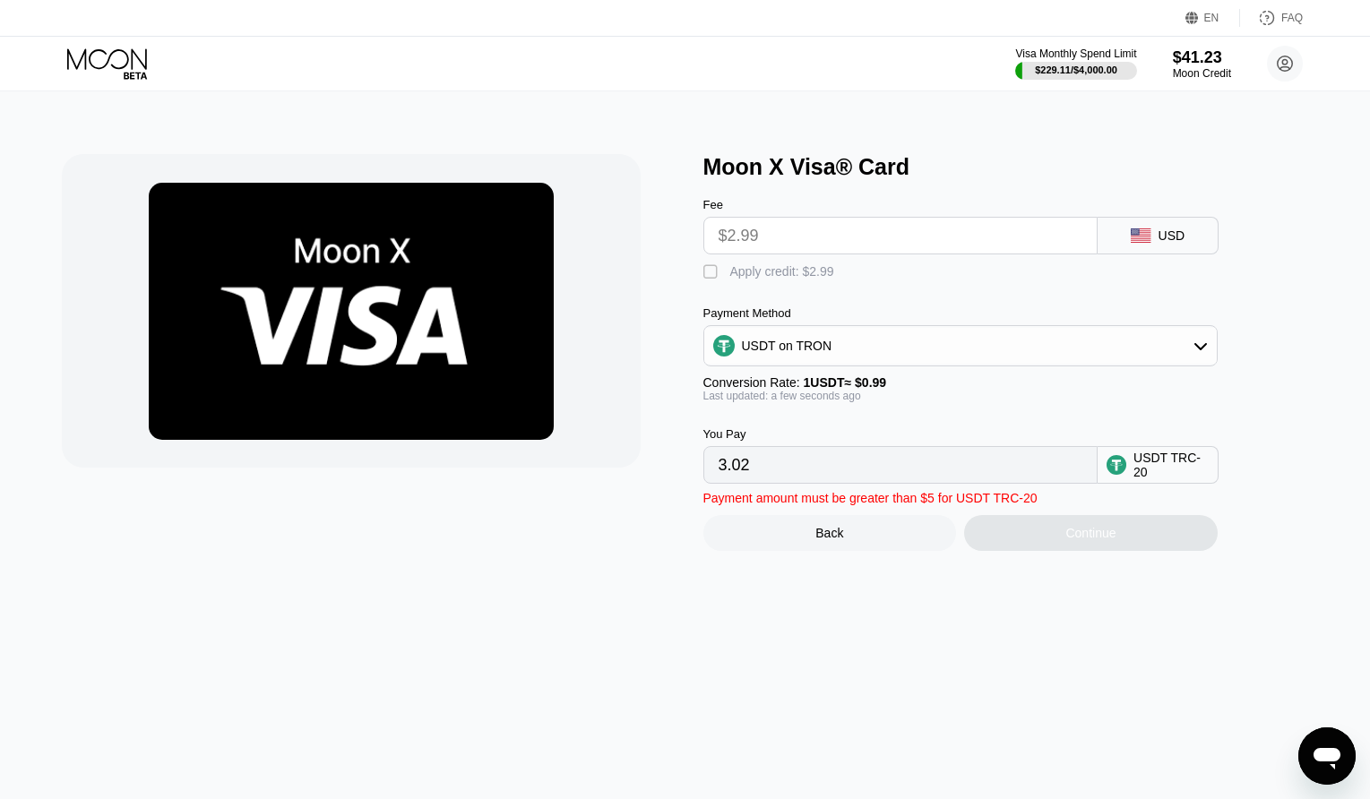
click at [927, 473] on input "3.02" at bounding box center [901, 465] width 364 height 36
click at [922, 479] on input "3.02" at bounding box center [901, 465] width 364 height 36
click at [921, 479] on input "3.02" at bounding box center [901, 465] width 364 height 36
drag, startPoint x: 938, startPoint y: 442, endPoint x: 930, endPoint y: 360, distance: 81.9
click at [939, 440] on div "You Pay 3.02 USDT TRC-20" at bounding box center [989, 443] width 573 height 82
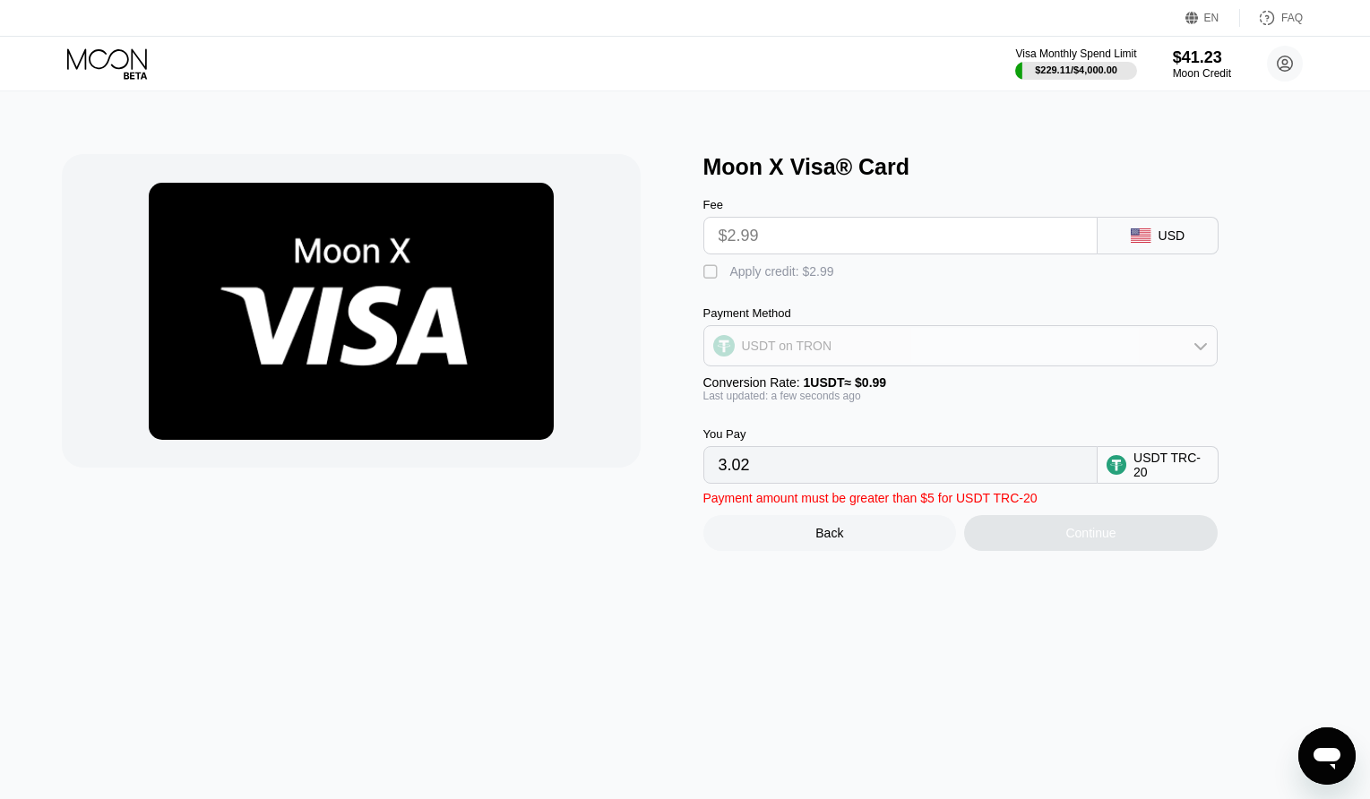
click at [930, 360] on div "USDT on TRON" at bounding box center [960, 346] width 513 height 36
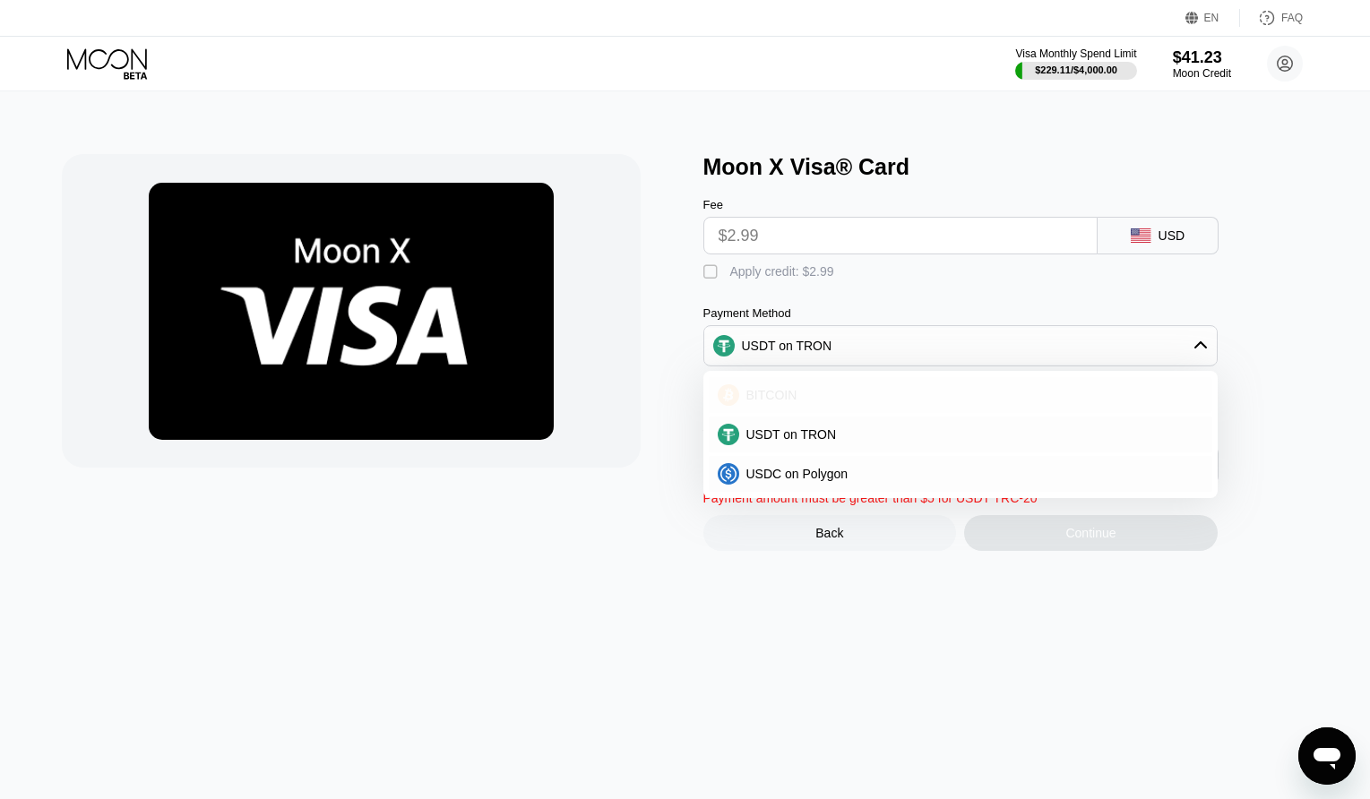
click at [849, 395] on div "BITCOIN" at bounding box center [971, 395] width 464 height 14
type input "0.00002676"
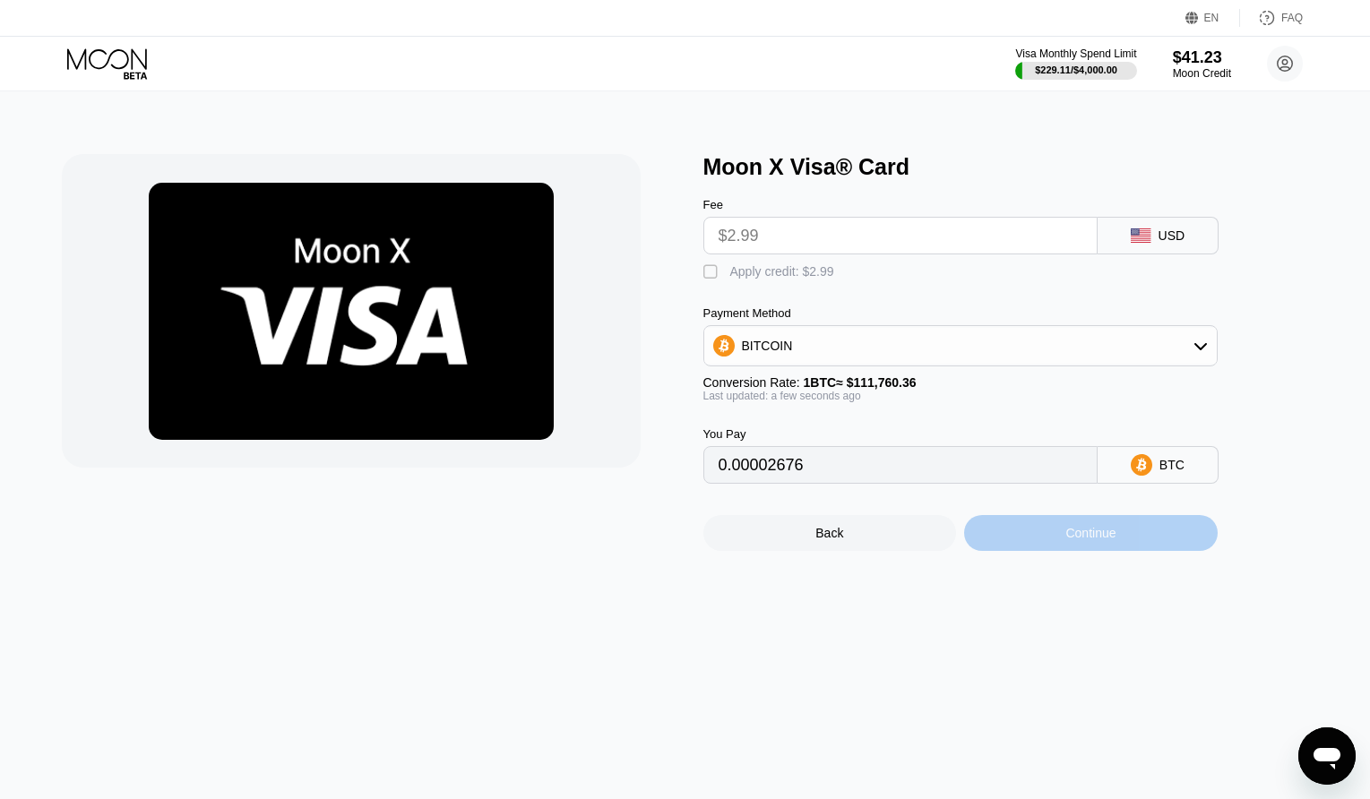
click at [1106, 540] on div "Continue" at bounding box center [1090, 533] width 50 height 14
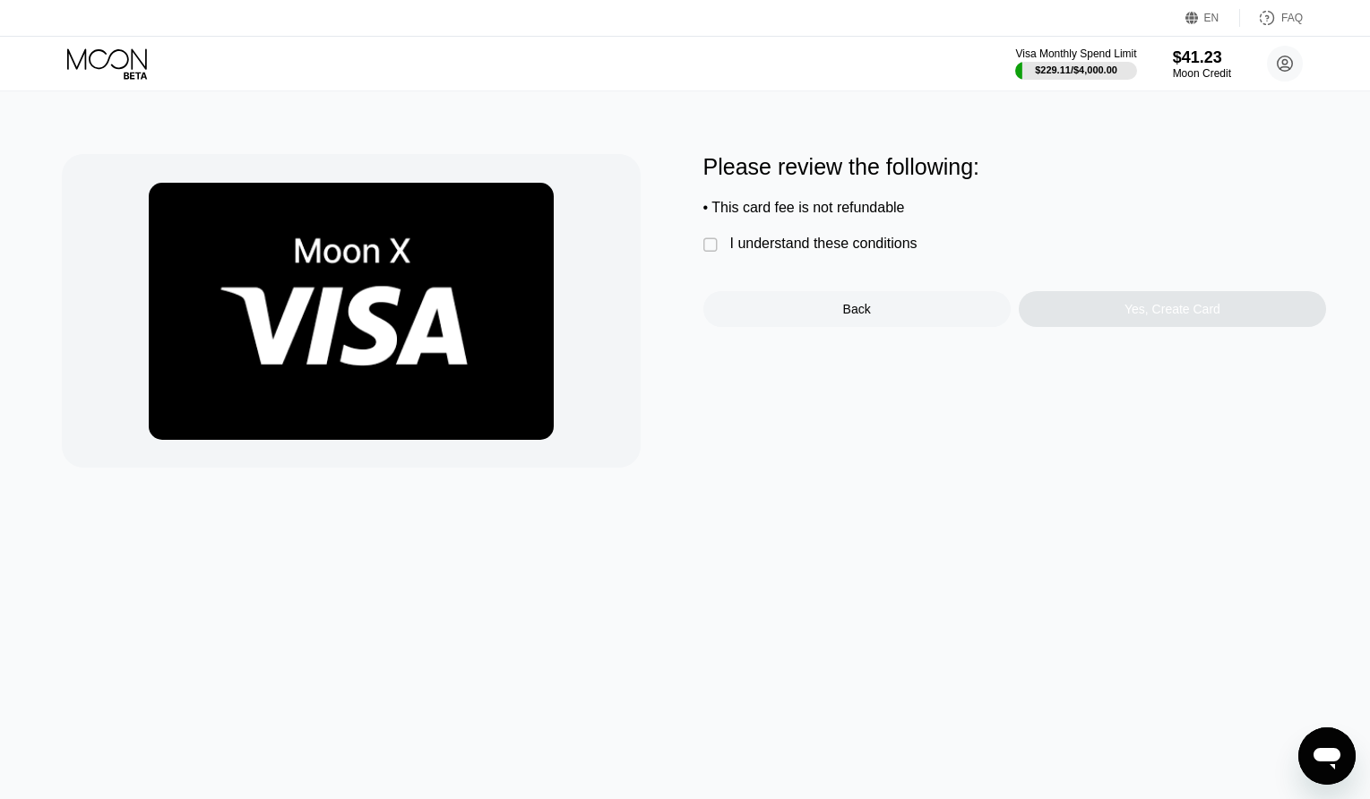
click at [825, 239] on div "Please review the following: • This card fee is not refundable  I understand t…" at bounding box center [1015, 240] width 624 height 173
click at [831, 247] on div "I understand these conditions" at bounding box center [823, 244] width 187 height 16
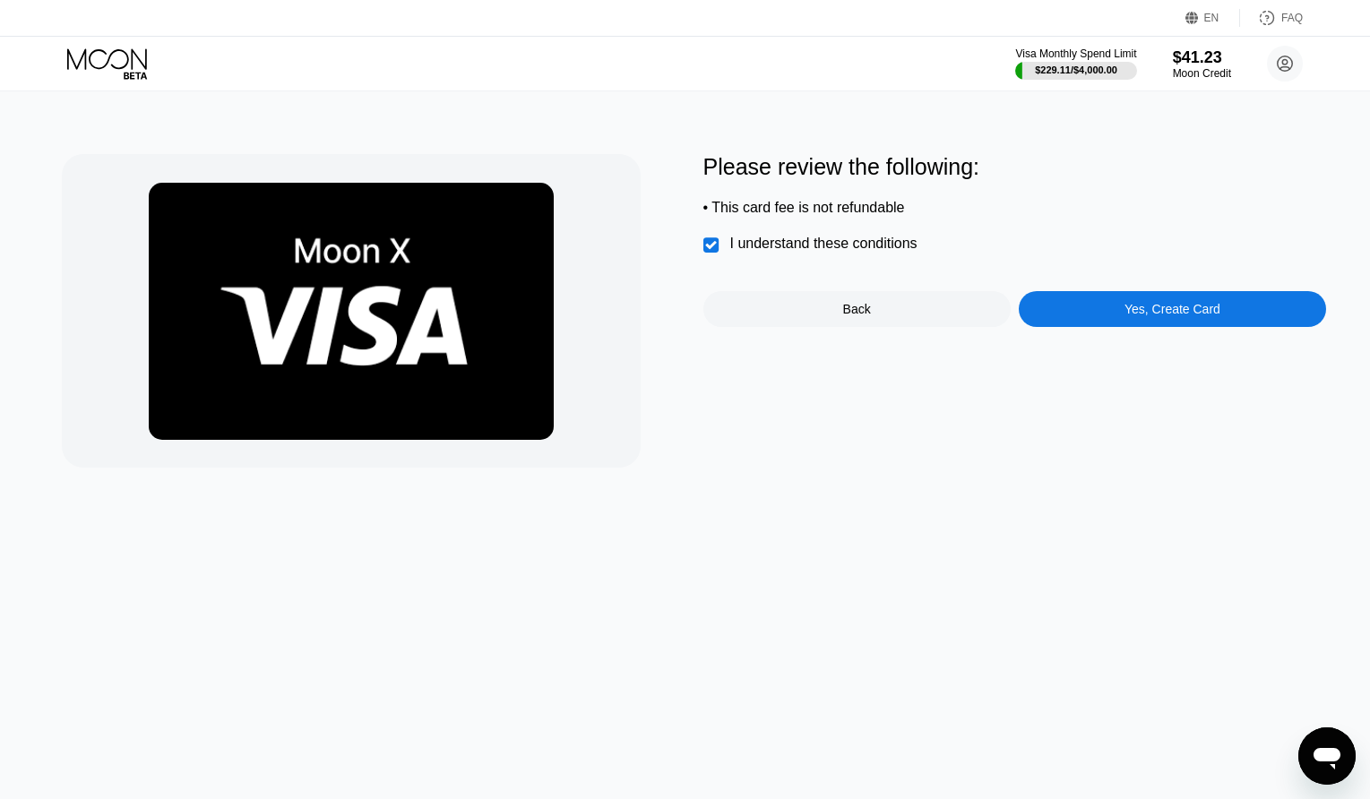
drag, startPoint x: 1080, startPoint y: 282, endPoint x: 1098, endPoint y: 300, distance: 25.3
click at [1090, 297] on div "Please review the following: • This card fee is not refundable  I understand t…" at bounding box center [1015, 240] width 624 height 173
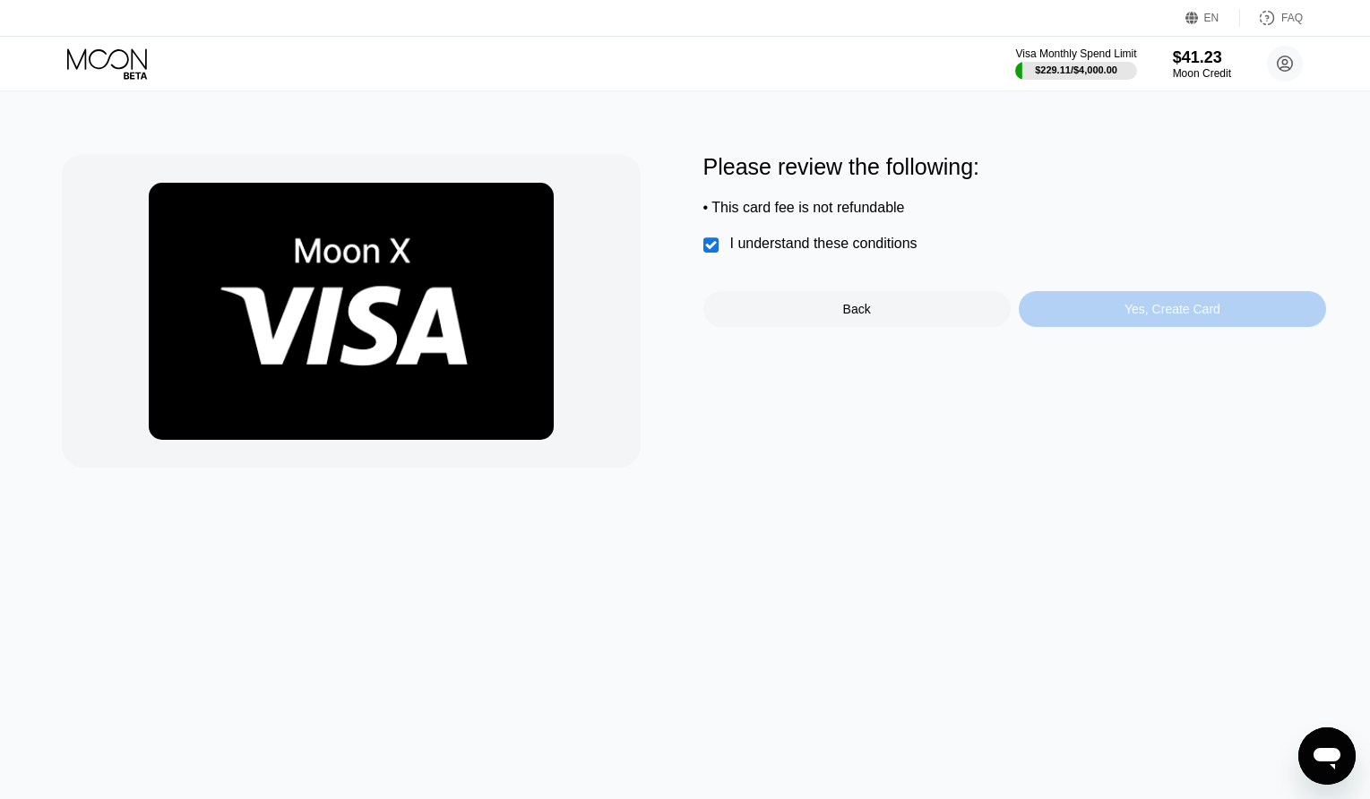
click at [1099, 300] on div "Yes, Create Card" at bounding box center [1172, 309] width 307 height 36
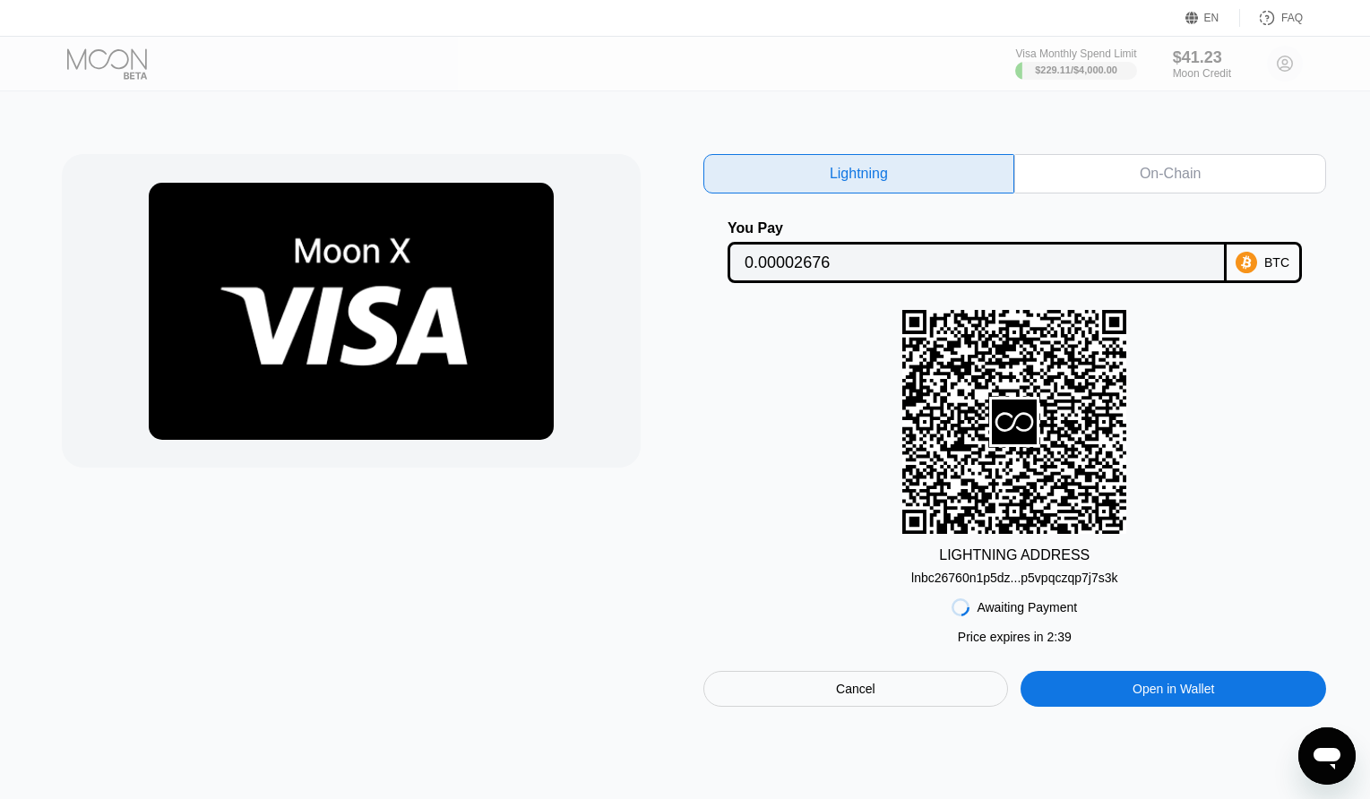
click at [1140, 169] on div "On-Chain" at bounding box center [1170, 174] width 61 height 18
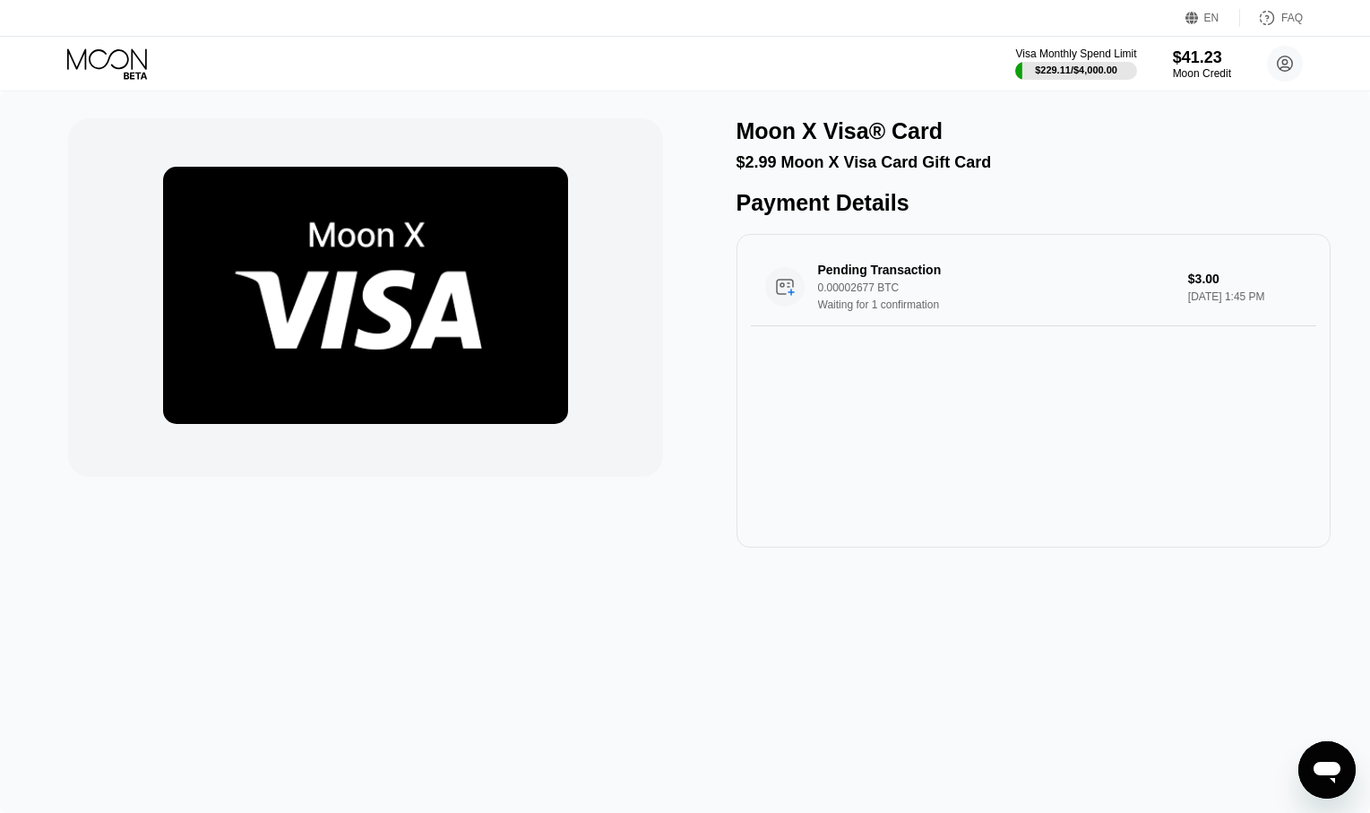
click at [681, 473] on div "Moon X Visa® Card $2.99 Moon X Visa Card Gift Card Payment Details Pending Tran…" at bounding box center [684, 332] width 1233 height 429
click at [1350, 767] on div "Open messaging window" at bounding box center [1327, 770] width 54 height 54
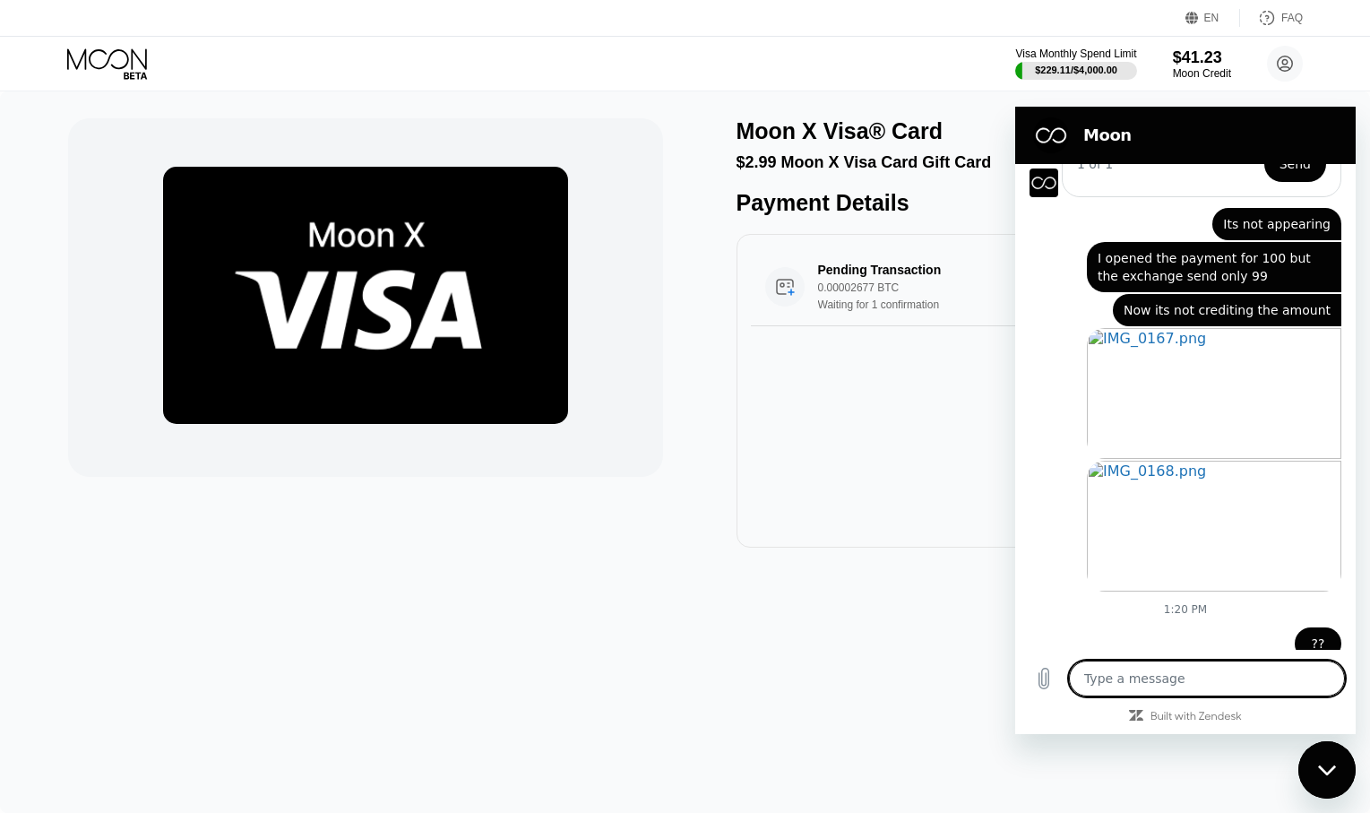
scroll to position [685, 0]
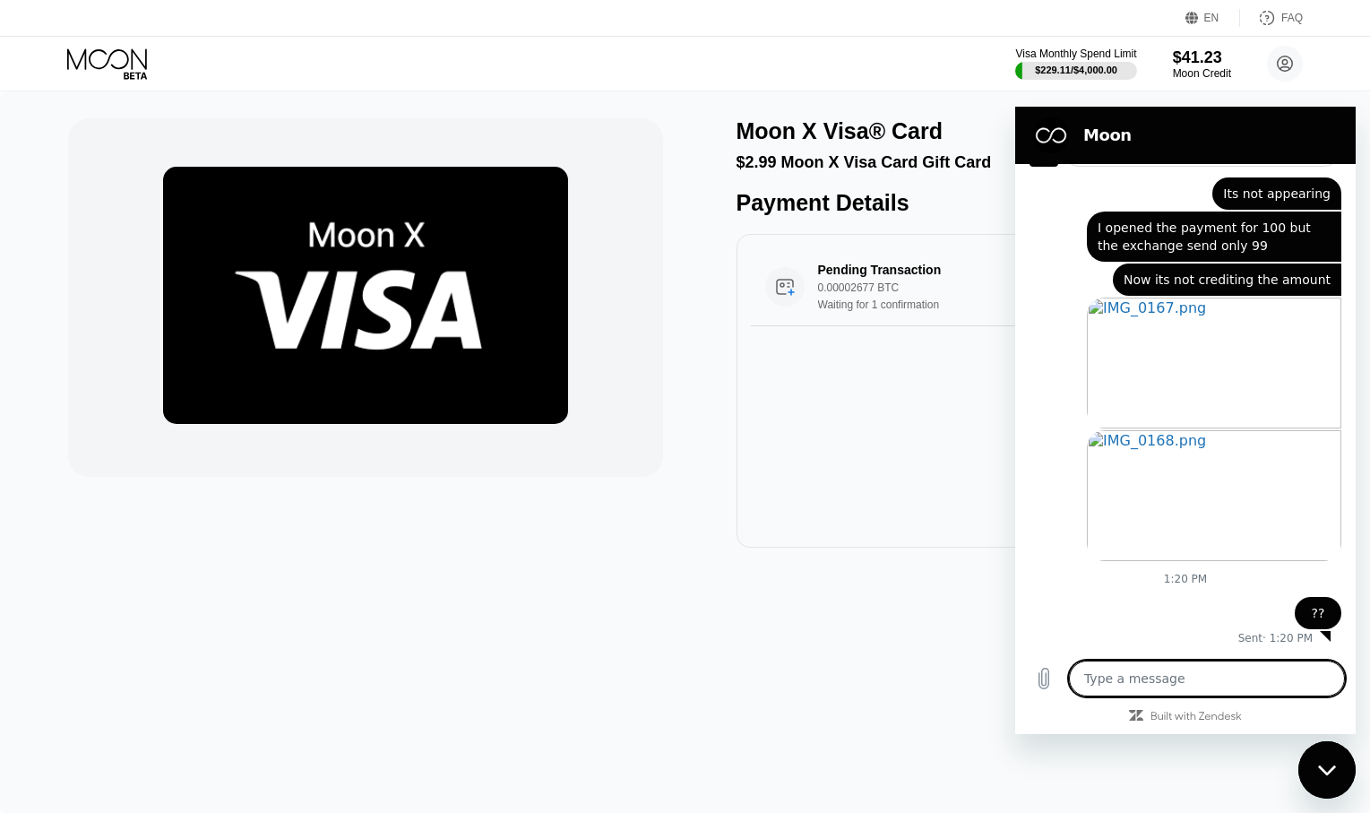
click at [1350, 768] on div "Close messaging window" at bounding box center [1327, 770] width 54 height 54
type textarea "x"
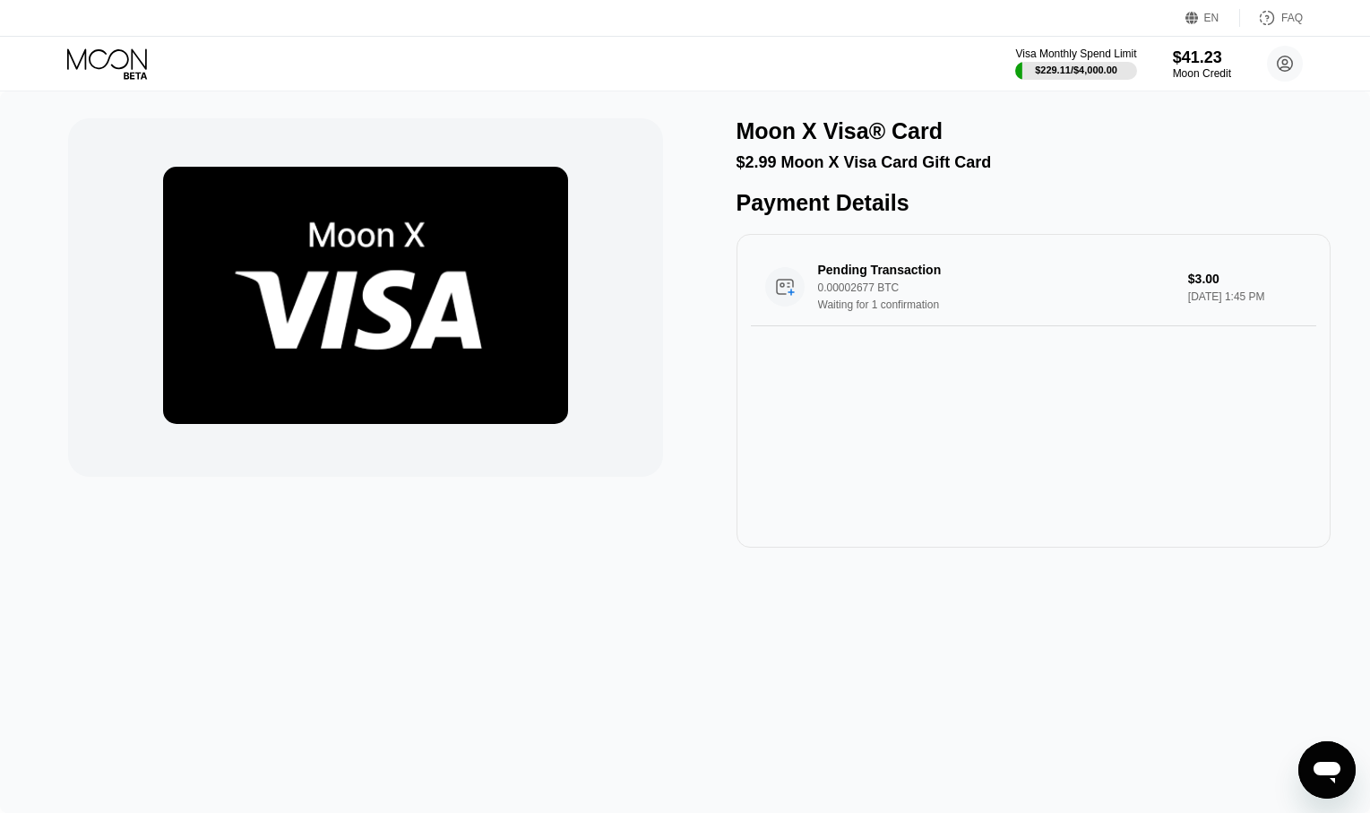
click at [163, 104] on div "Moon X Visa® Card $2.99 Moon X Visa Card Gift Card Payment Details Pending Tran…" at bounding box center [685, 451] width 1370 height 721
click at [1298, 62] on circle at bounding box center [1285, 64] width 36 height 36
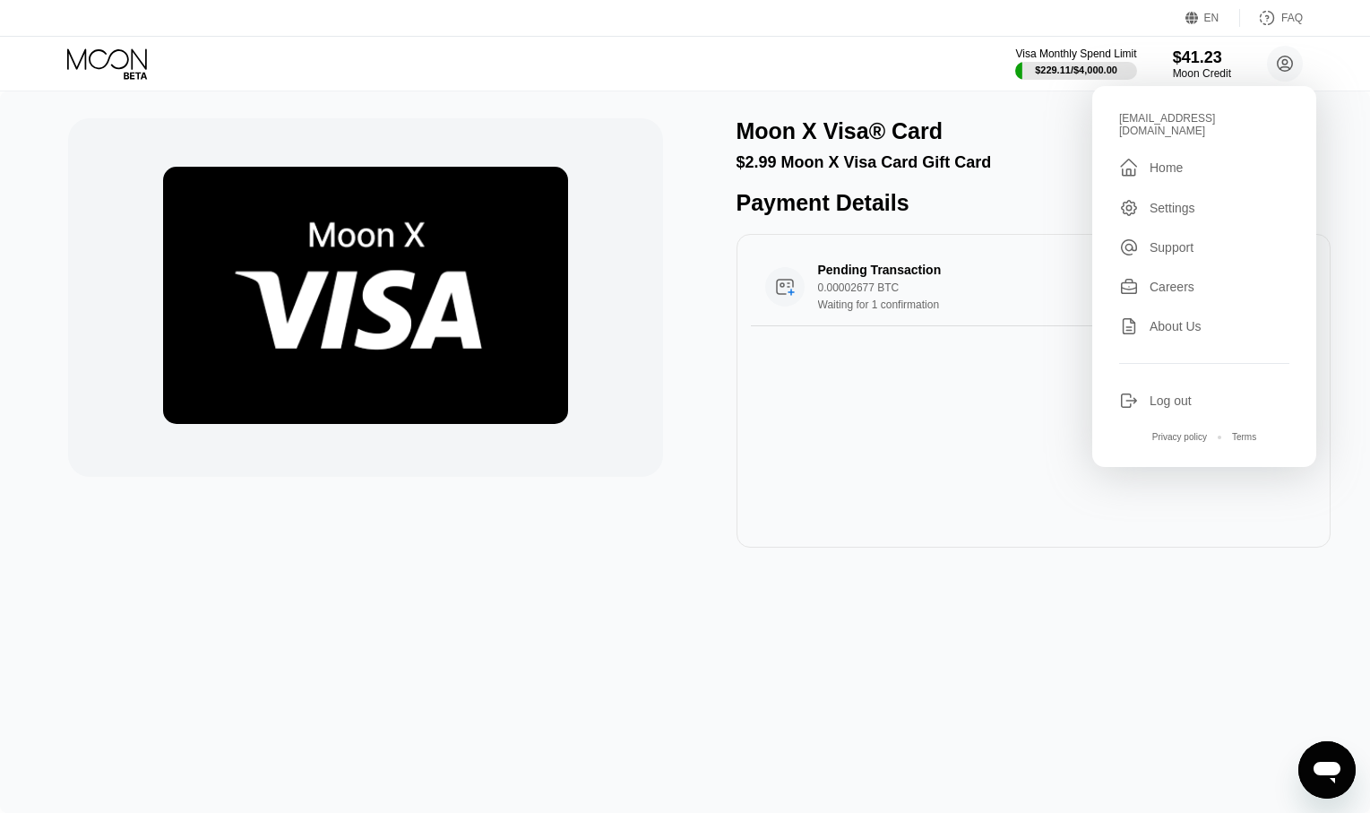
click at [1226, 158] on div " Home" at bounding box center [1204, 168] width 170 height 22
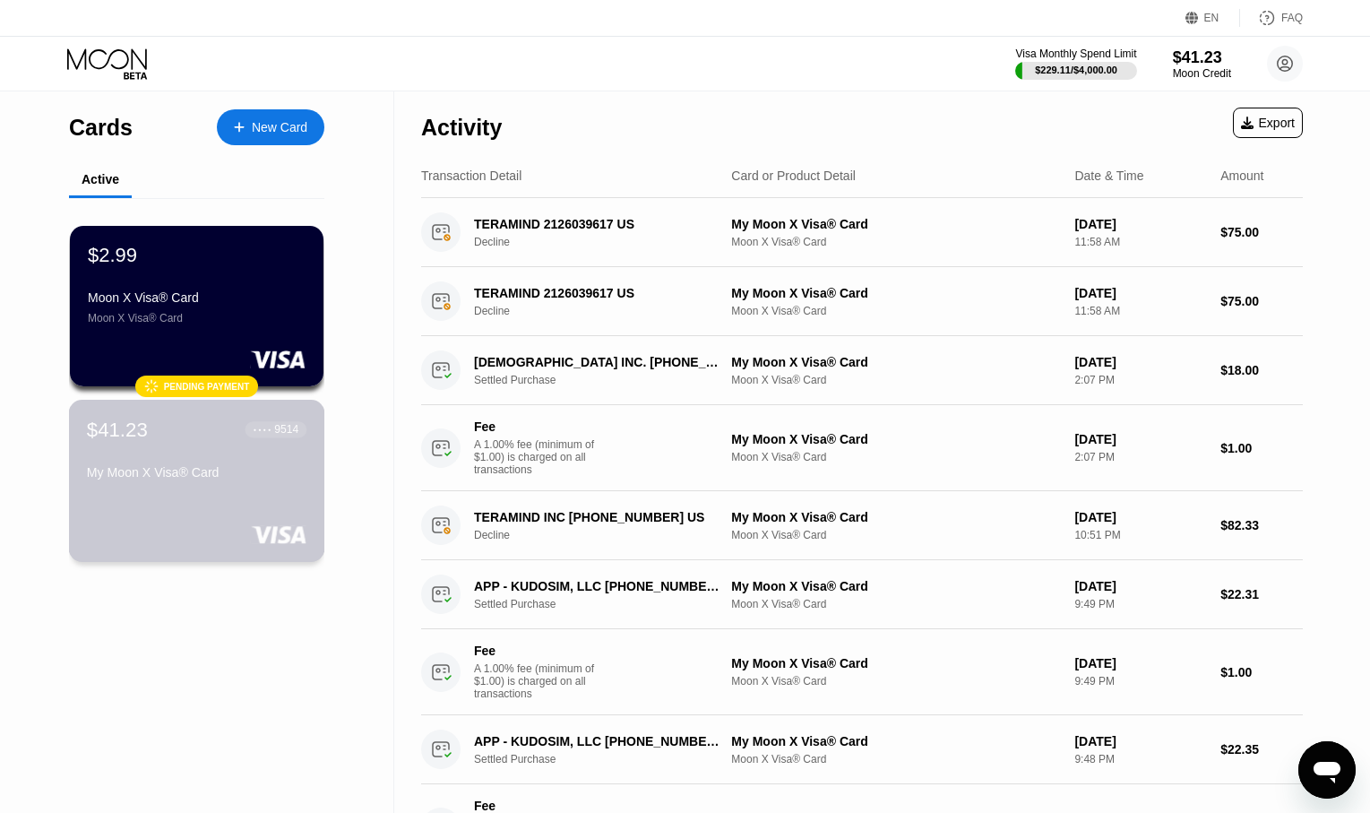
click at [173, 479] on div "My Moon X Visa® Card" at bounding box center [197, 472] width 220 height 14
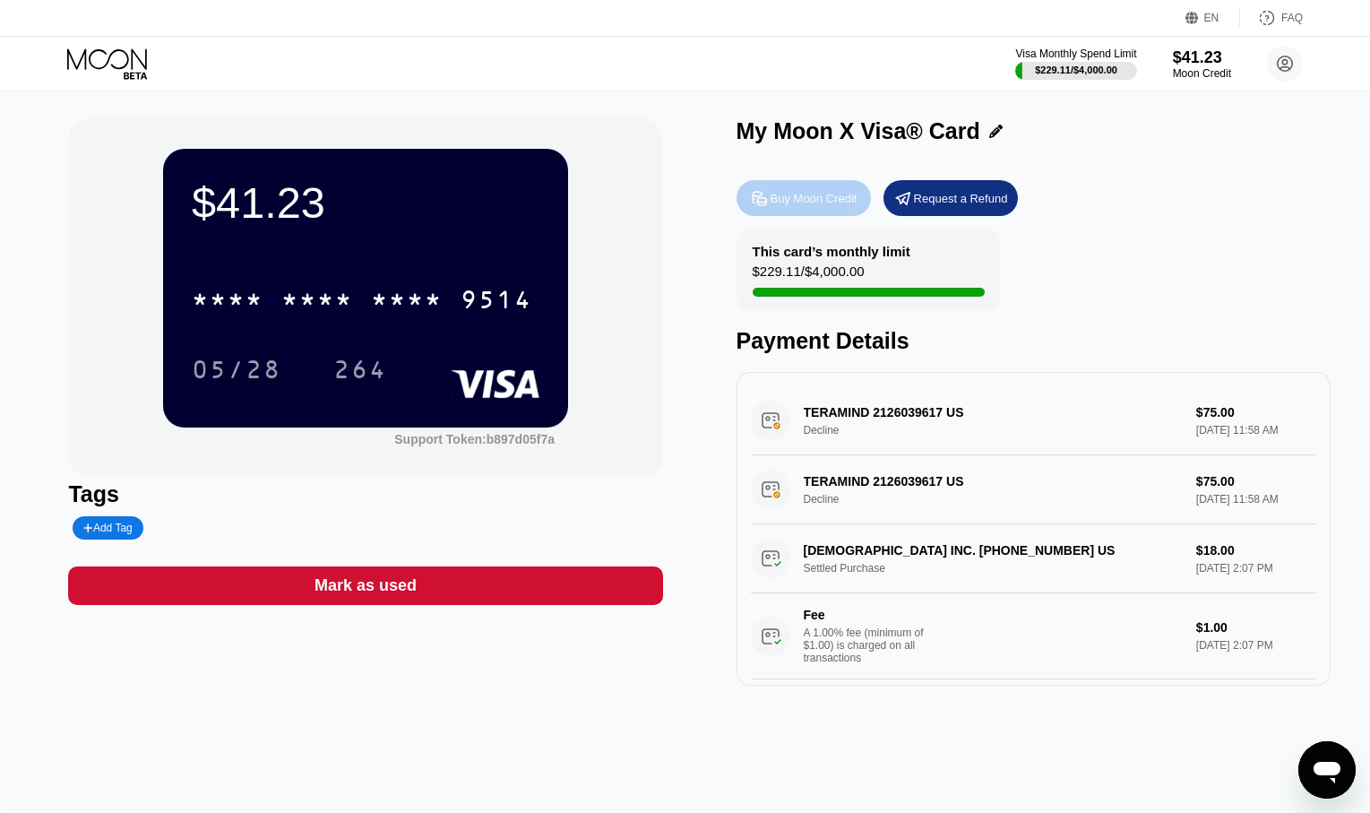
click at [826, 194] on div "Buy Moon Credit" at bounding box center [814, 198] width 87 height 15
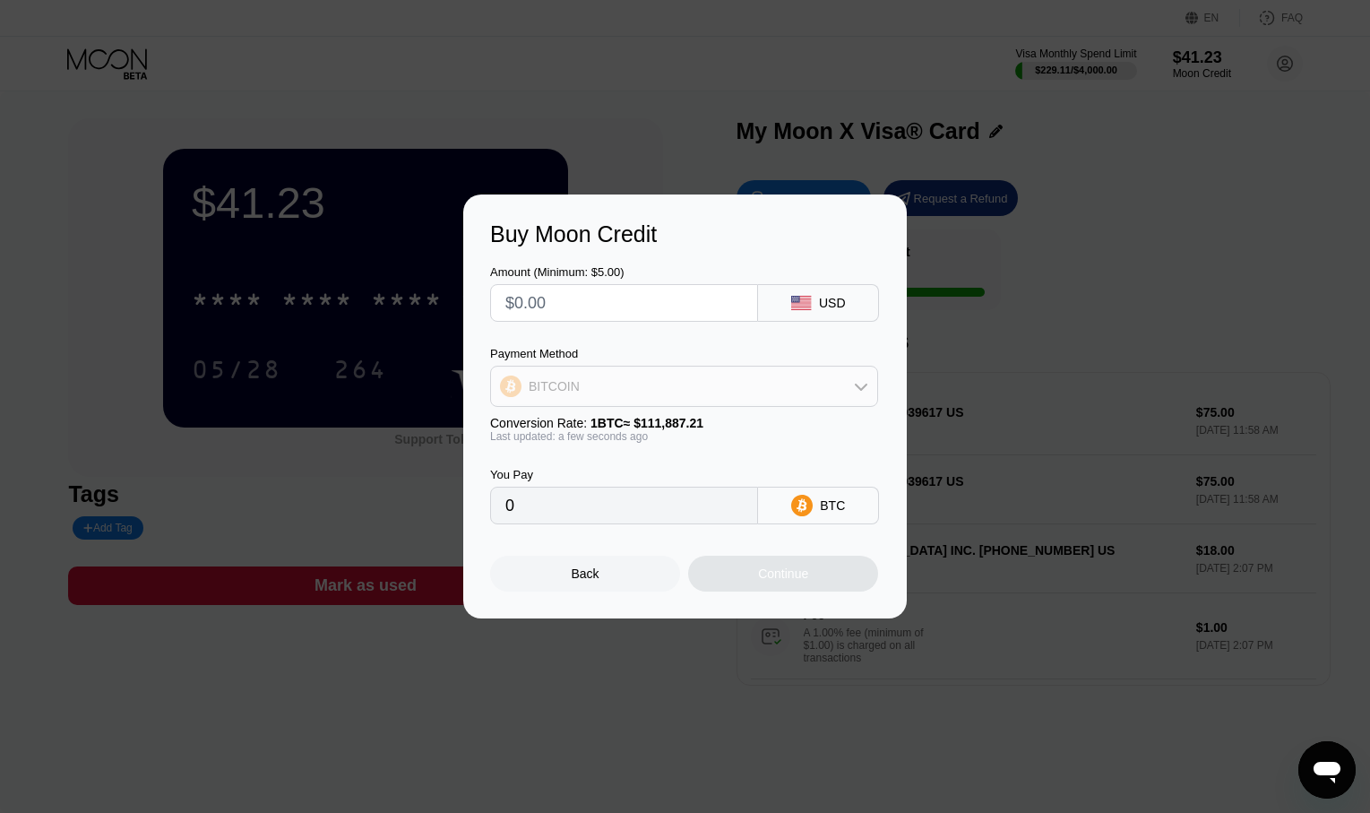
click at [801, 388] on div "BITCOIN" at bounding box center [684, 386] width 386 height 36
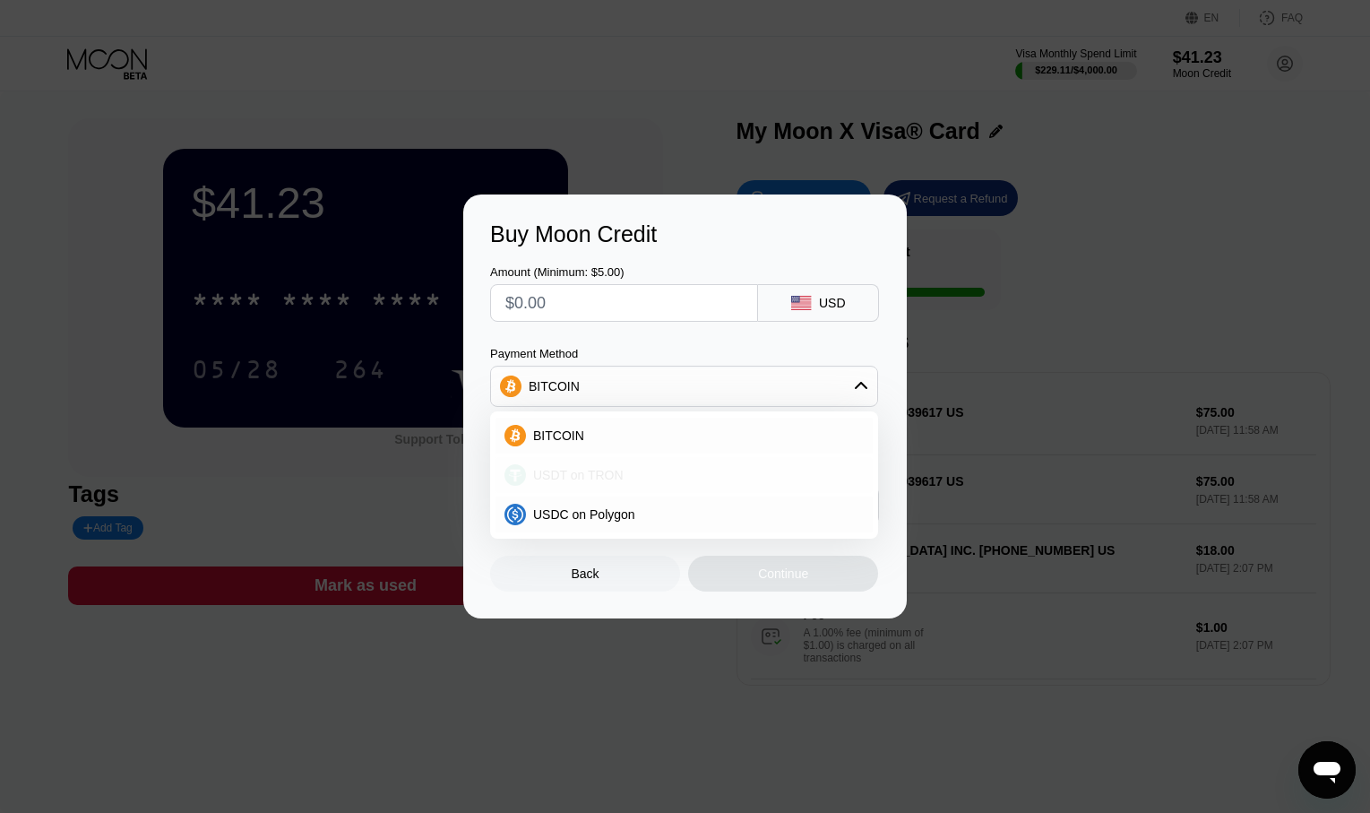
click at [658, 474] on div "USDT on TRON" at bounding box center [695, 475] width 338 height 14
type input "0.00"
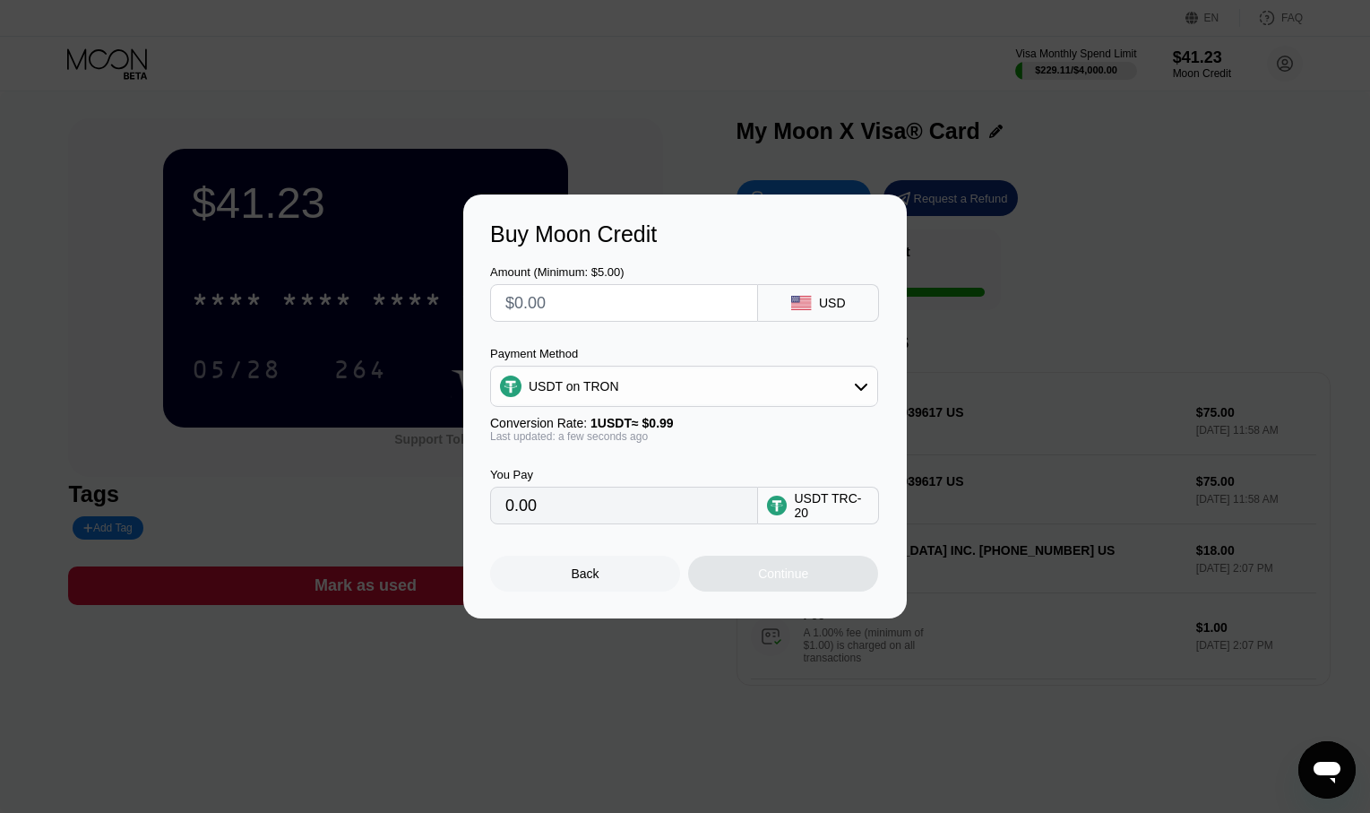
click at [617, 310] on input "text" at bounding box center [623, 303] width 237 height 36
type input "$100"
type input "101.01"
type input "$1"
type input "1.01"
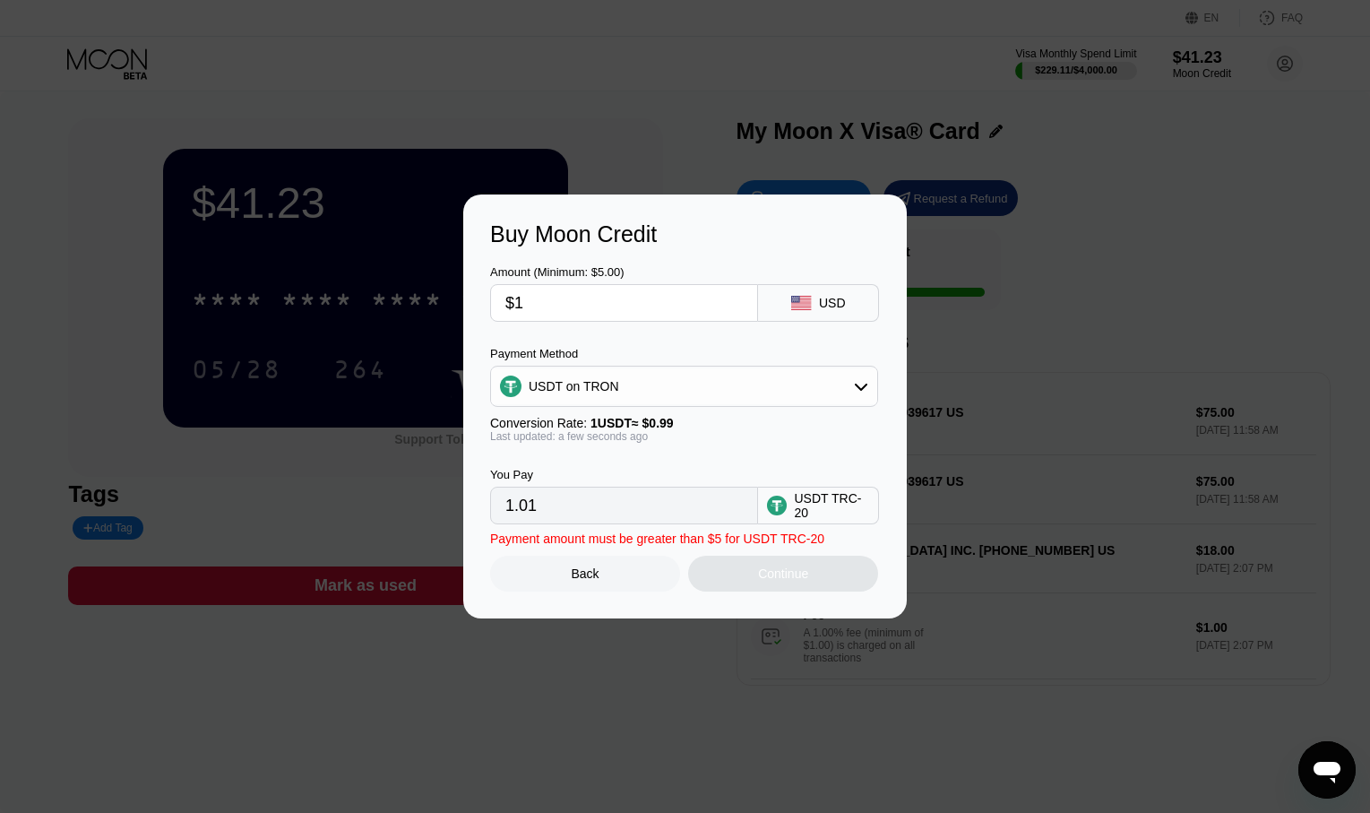
type input "$12"
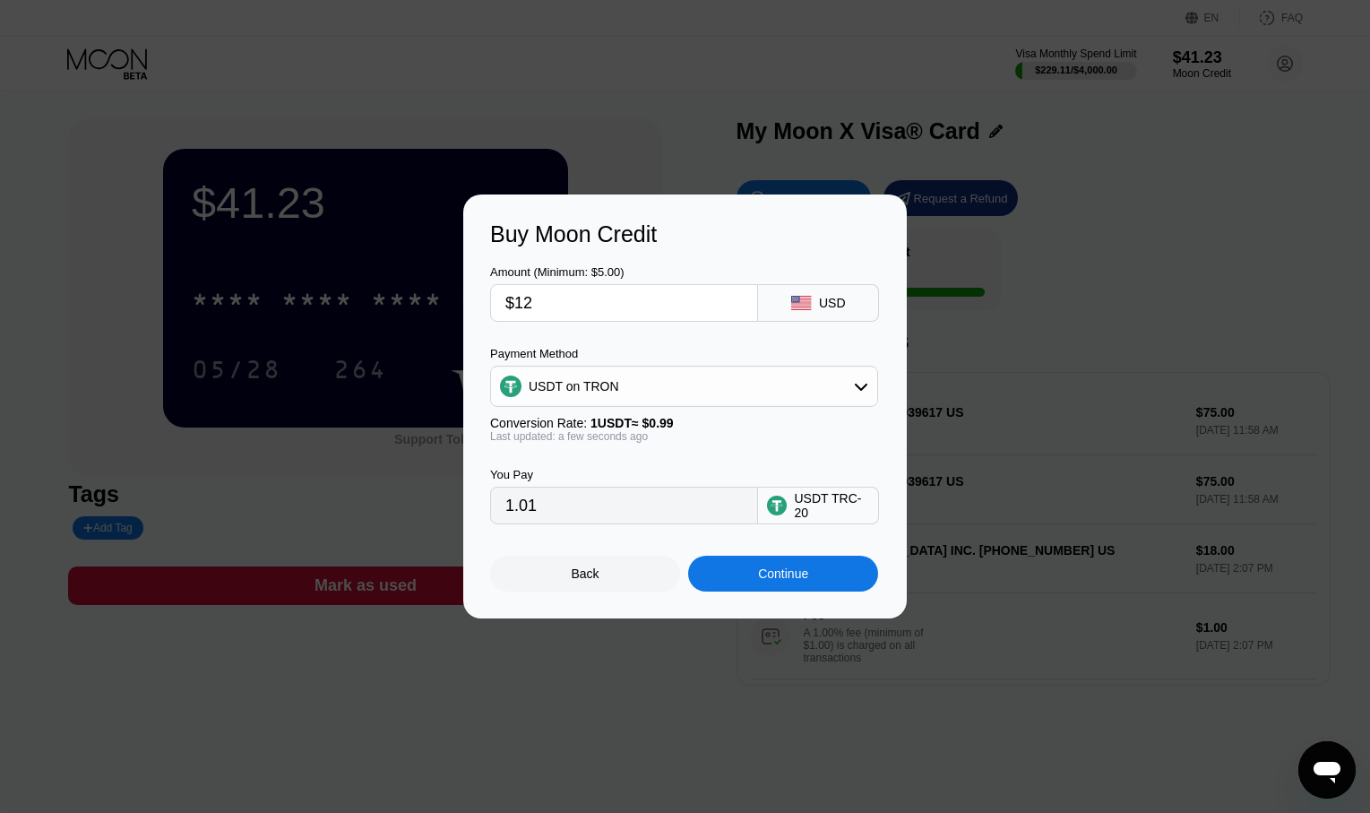
type input "12.12"
type input "$120"
type input "121.21"
type input "$120"
click at [763, 581] on div "Continue" at bounding box center [783, 573] width 50 height 14
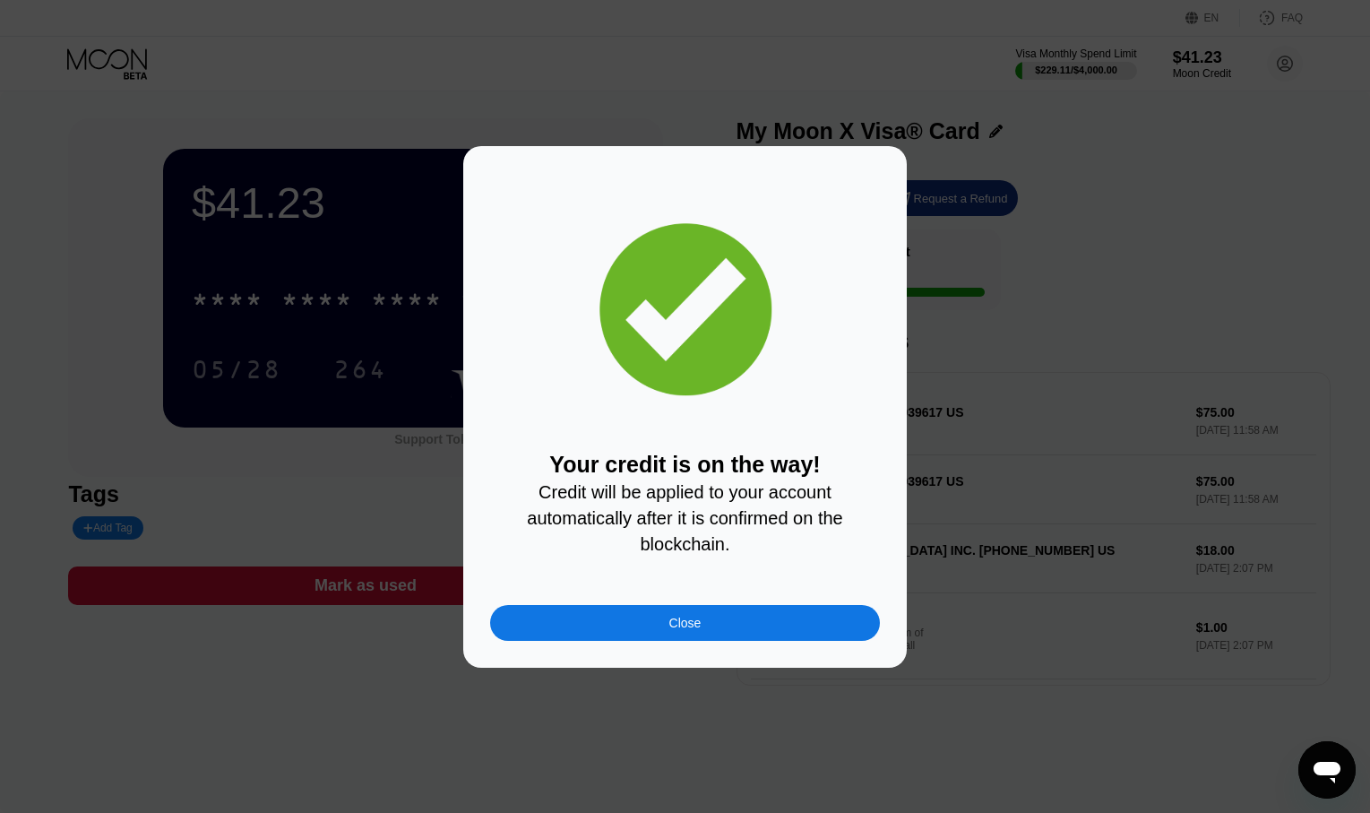
click at [703, 629] on div "Close" at bounding box center [685, 623] width 390 height 36
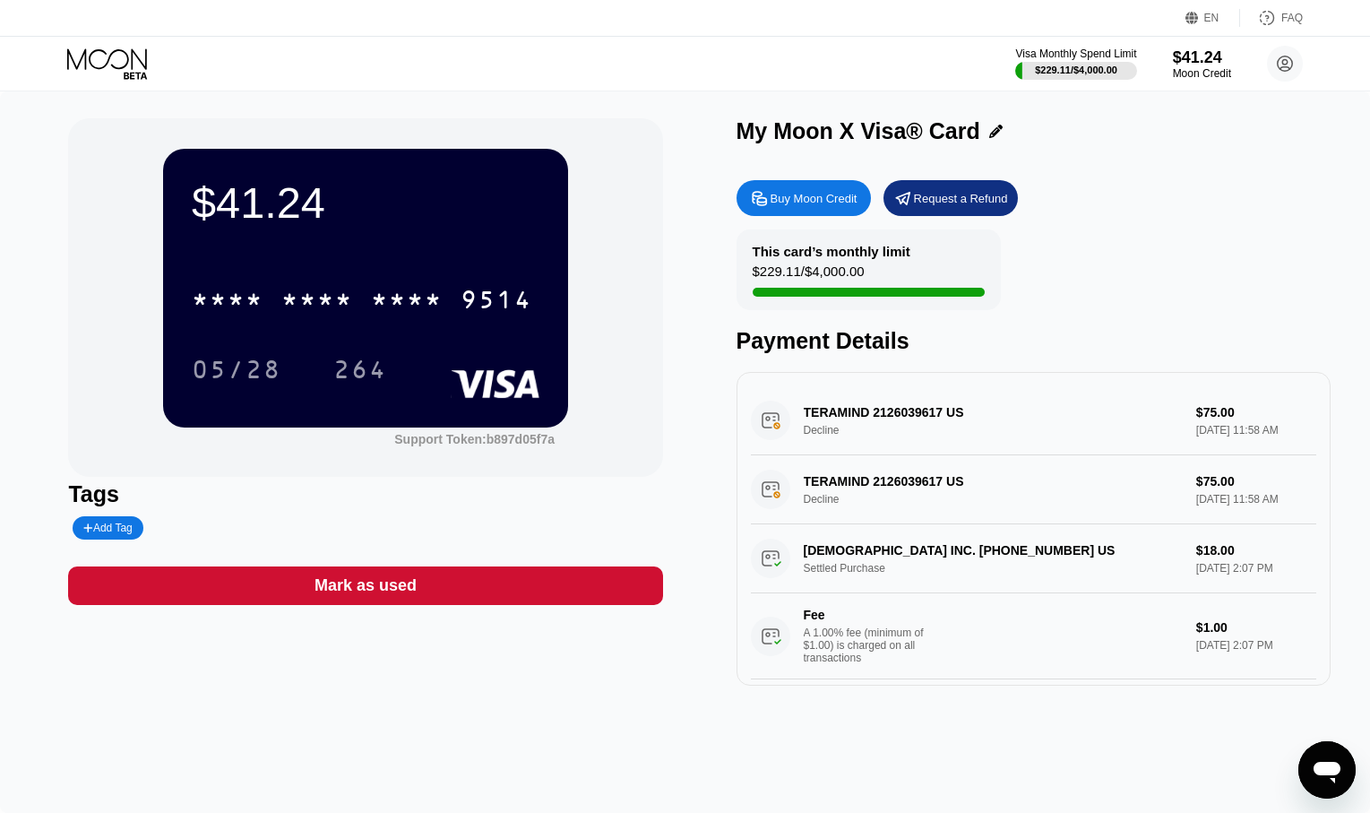
click at [1277, 73] on circle at bounding box center [1285, 64] width 36 height 36
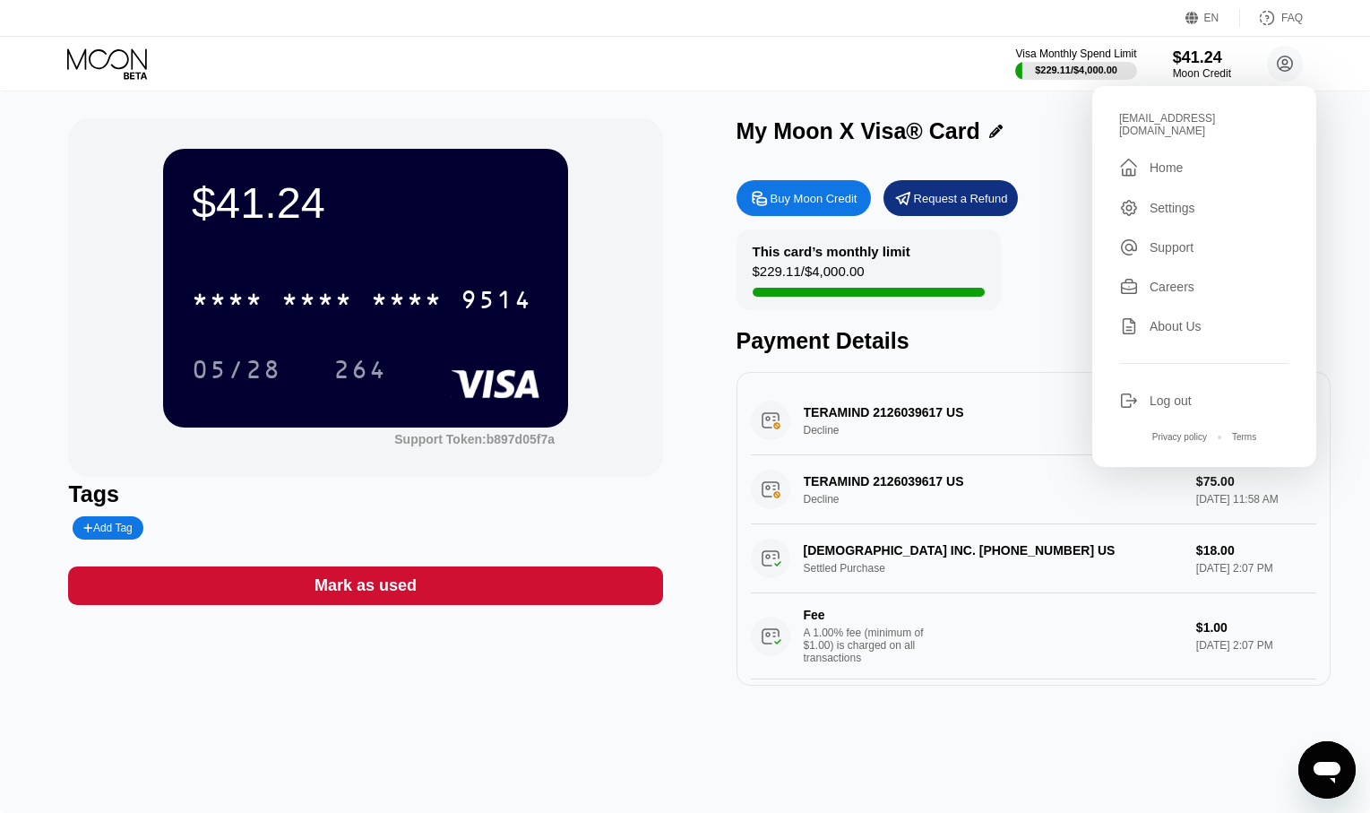
click at [1205, 159] on div " Home" at bounding box center [1204, 168] width 170 height 22
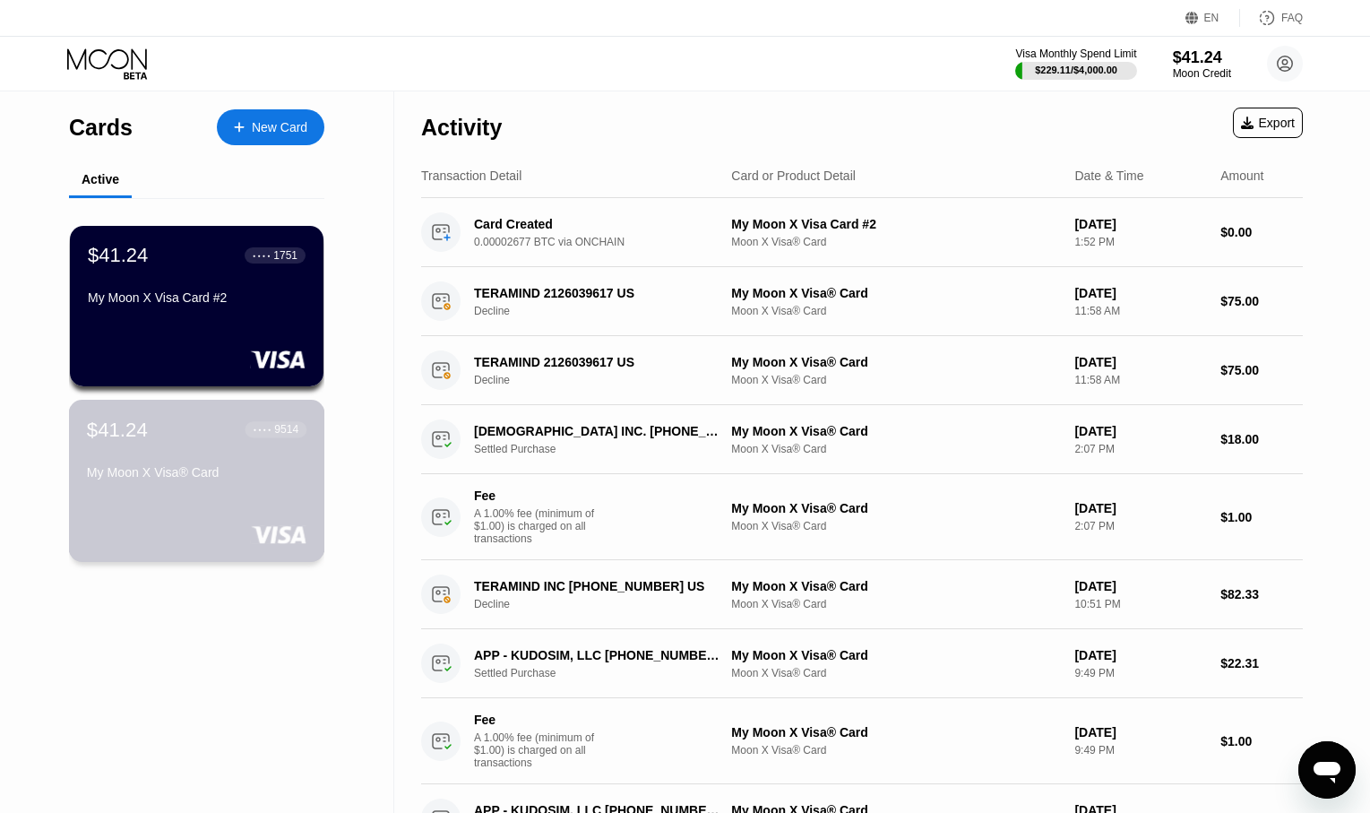
click at [179, 514] on div "$41.24 ● ● ● ● 9514 My Moon X Visa® Card" at bounding box center [197, 481] width 256 height 162
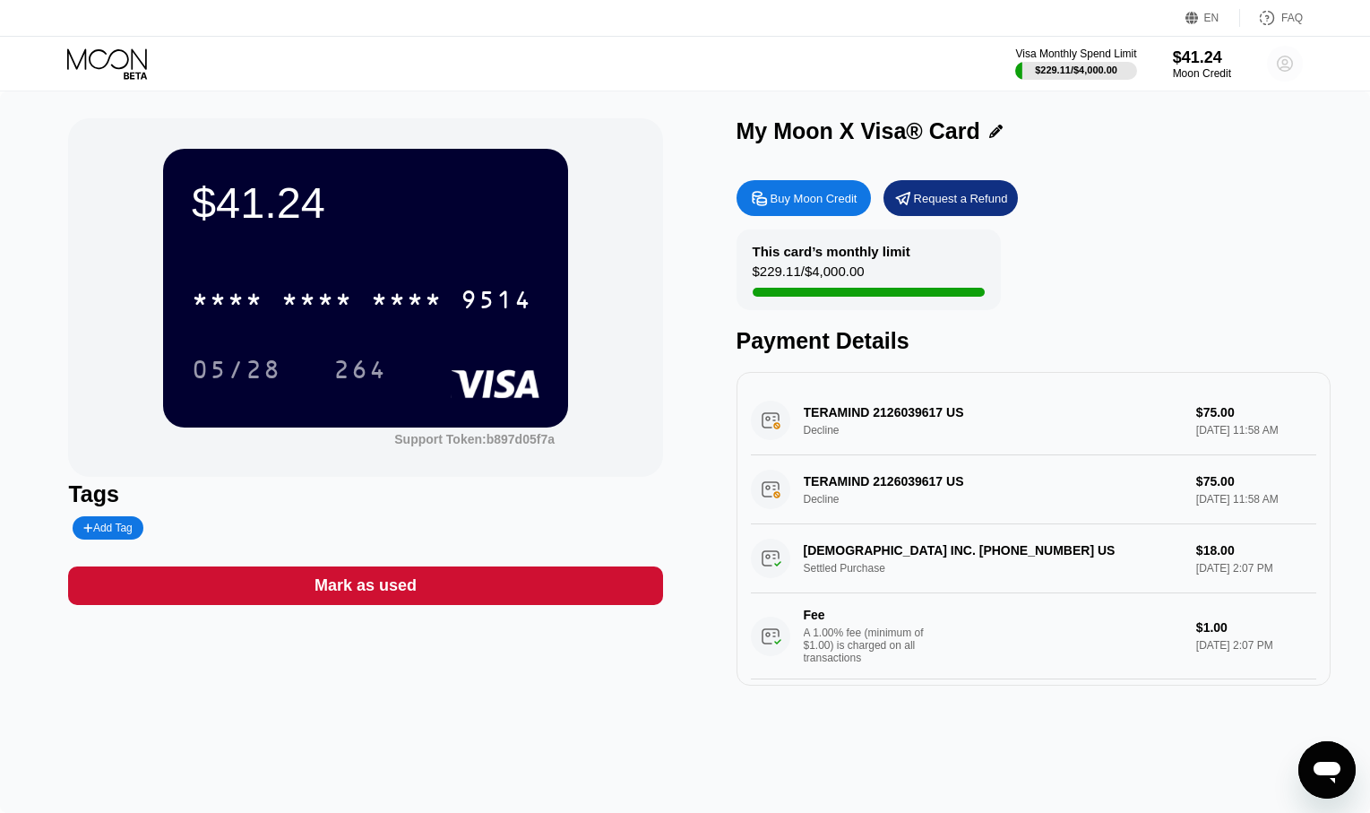
click at [1290, 65] on circle at bounding box center [1285, 64] width 36 height 36
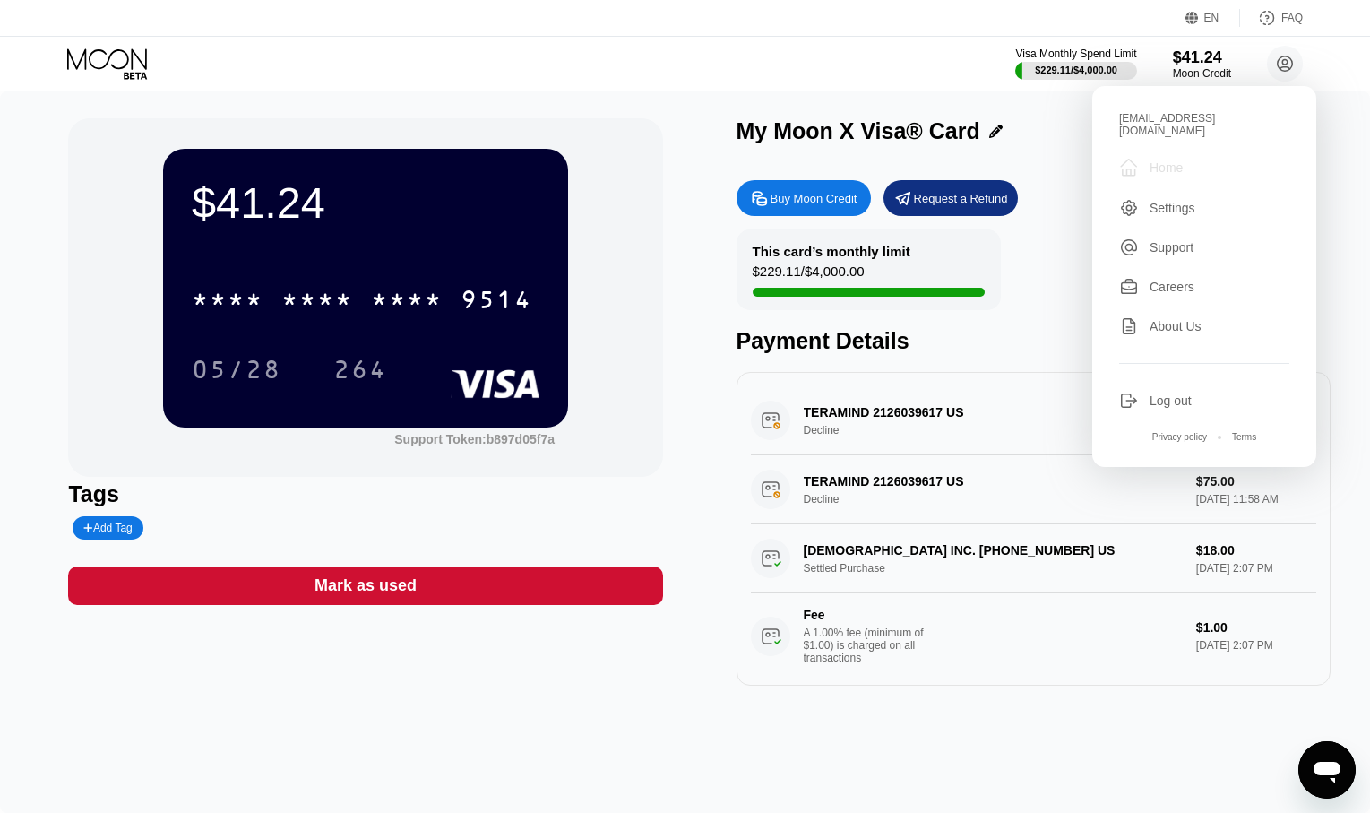
click at [1193, 163] on div " Home" at bounding box center [1204, 168] width 170 height 22
